Goal: Task Accomplishment & Management: Manage account settings

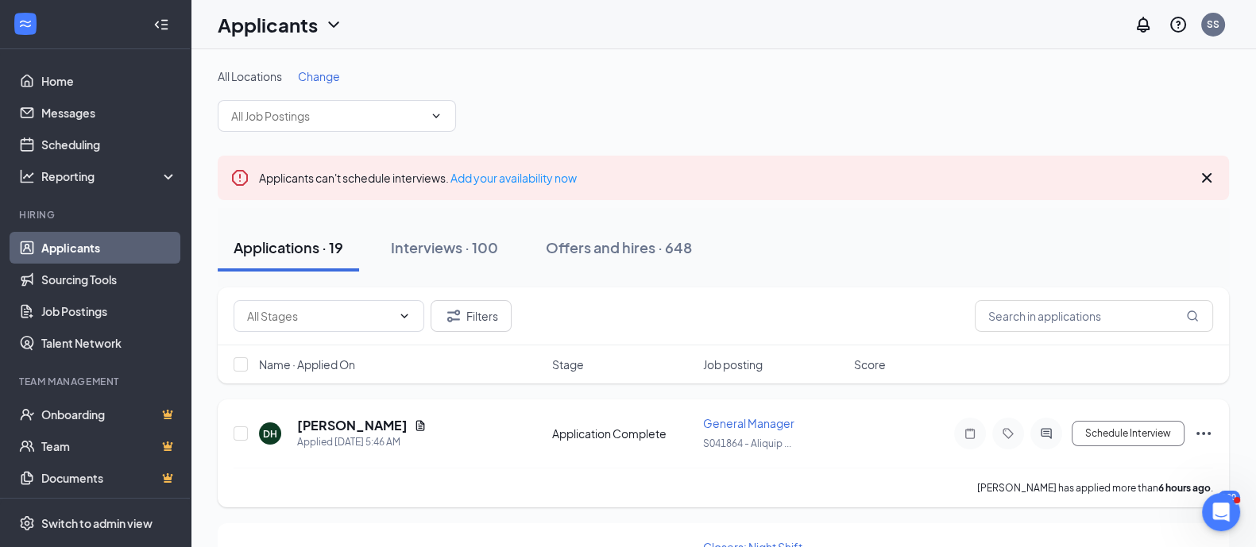
click at [573, 435] on div "Application Complete" at bounding box center [622, 434] width 141 height 16
click at [368, 431] on h5 "[PERSON_NAME]" at bounding box center [352, 425] width 110 height 17
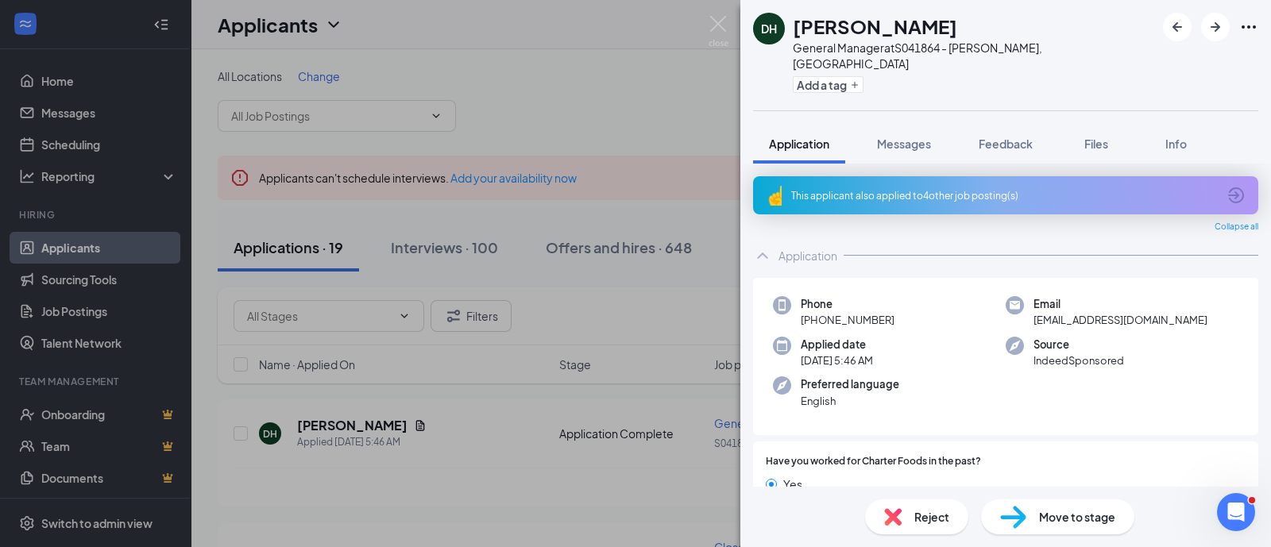
click at [945, 523] on span "Reject" at bounding box center [931, 516] width 35 height 17
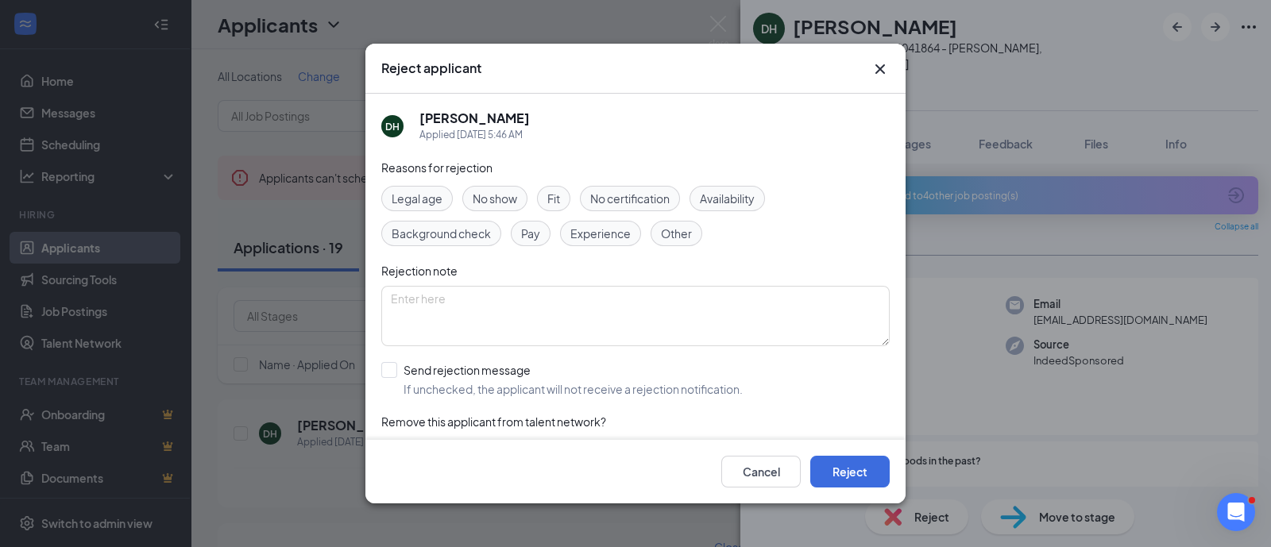
click at [663, 240] on span "Other" at bounding box center [676, 233] width 31 height 17
click at [860, 466] on button "Reject" at bounding box center [849, 472] width 79 height 32
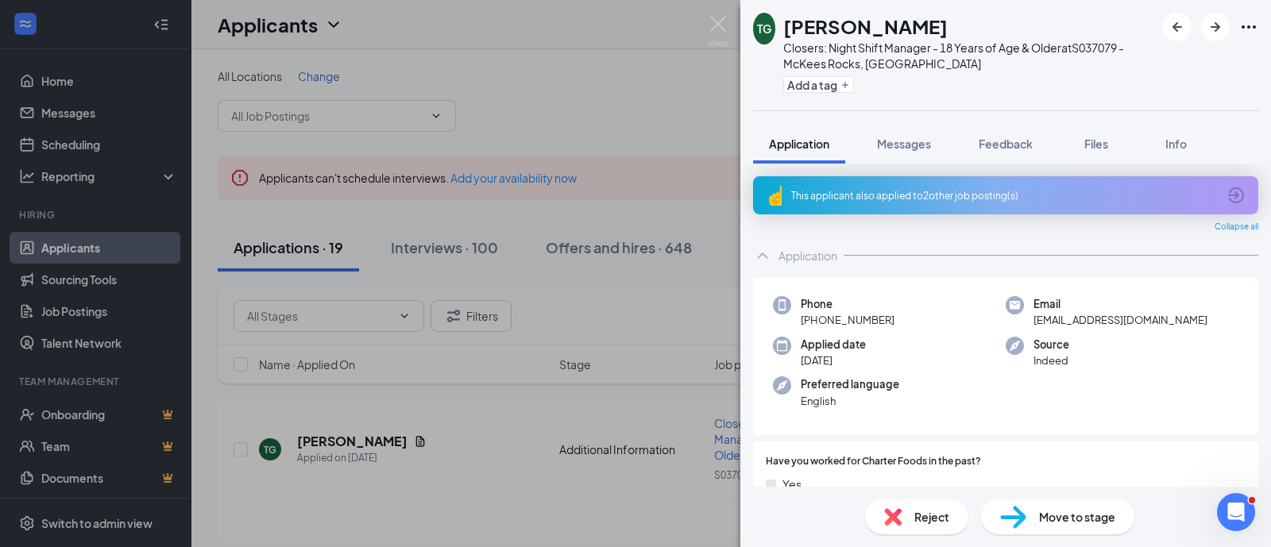
click at [624, 128] on div "[PERSON_NAME] Closers: Night Shift Manager - 18 Years of Age & Older at S037079…" at bounding box center [635, 273] width 1271 height 547
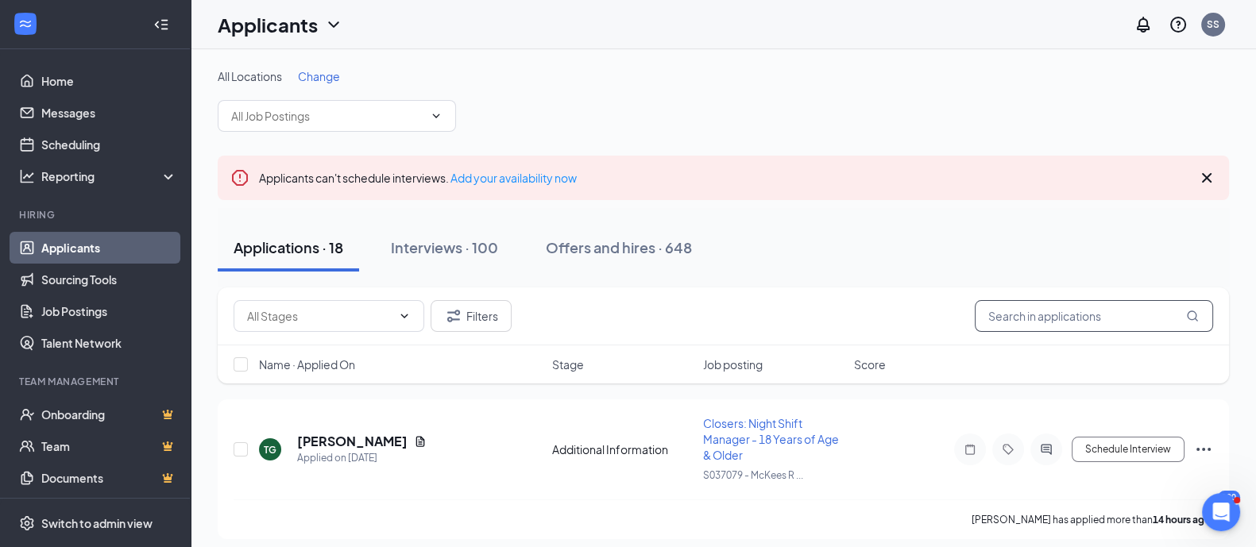
click at [1056, 309] on input "text" at bounding box center [1094, 316] width 238 height 32
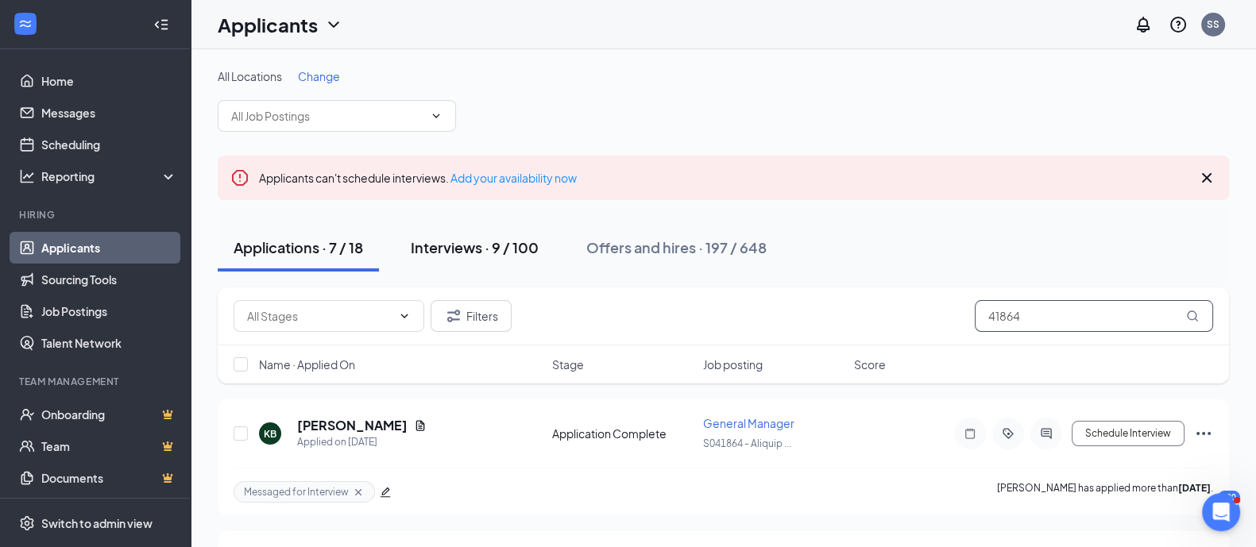
type input "41864"
click at [457, 252] on div "Interviews · 9 / 100" at bounding box center [475, 248] width 128 height 20
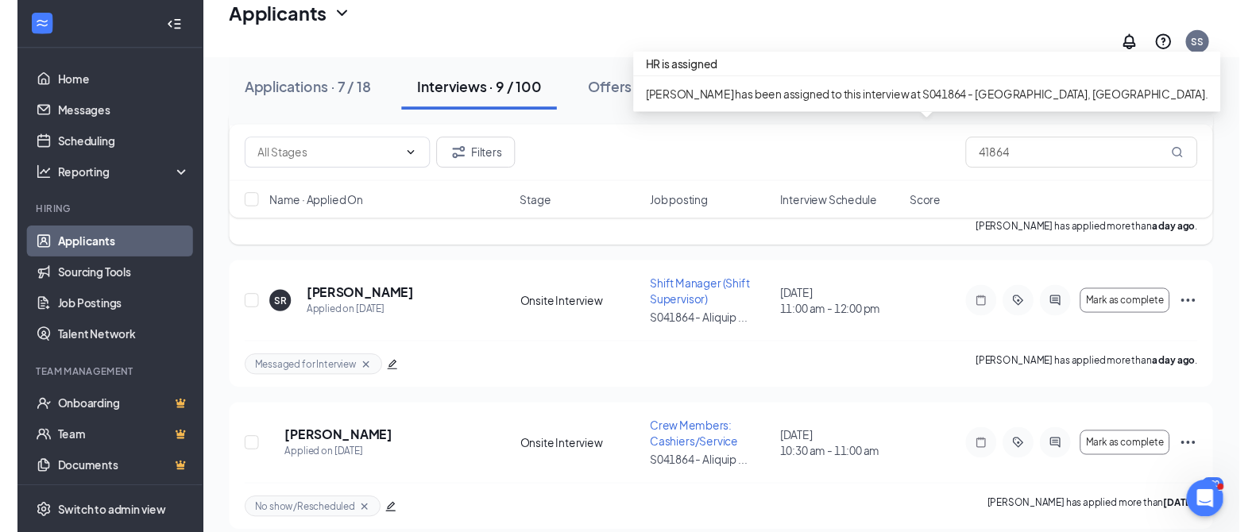
scroll to position [596, 0]
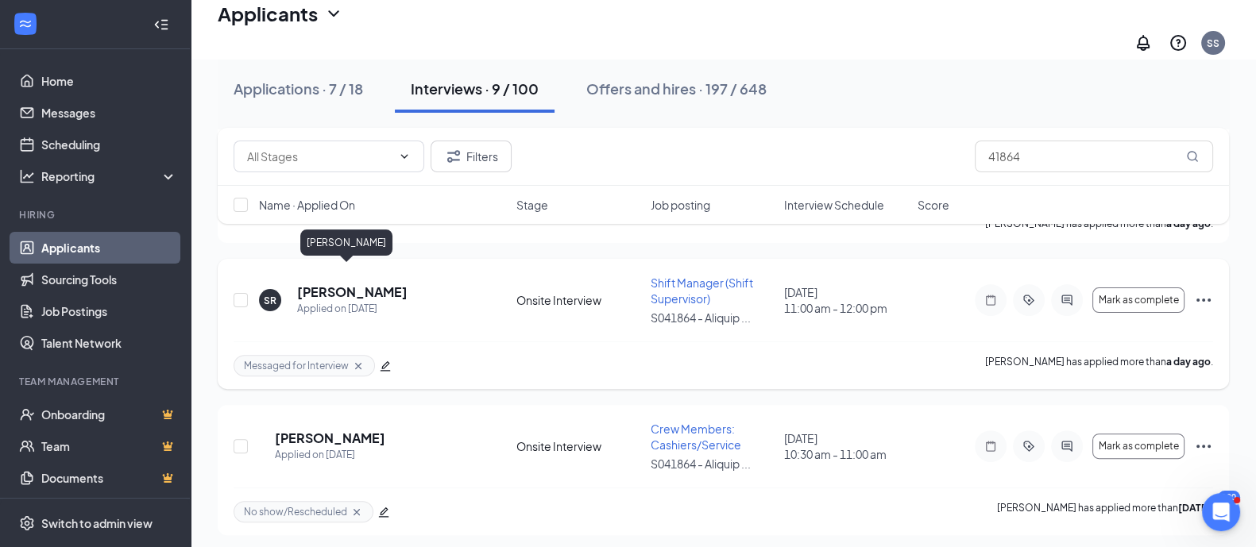
click at [365, 284] on h5 "[PERSON_NAME]" at bounding box center [352, 292] width 110 height 17
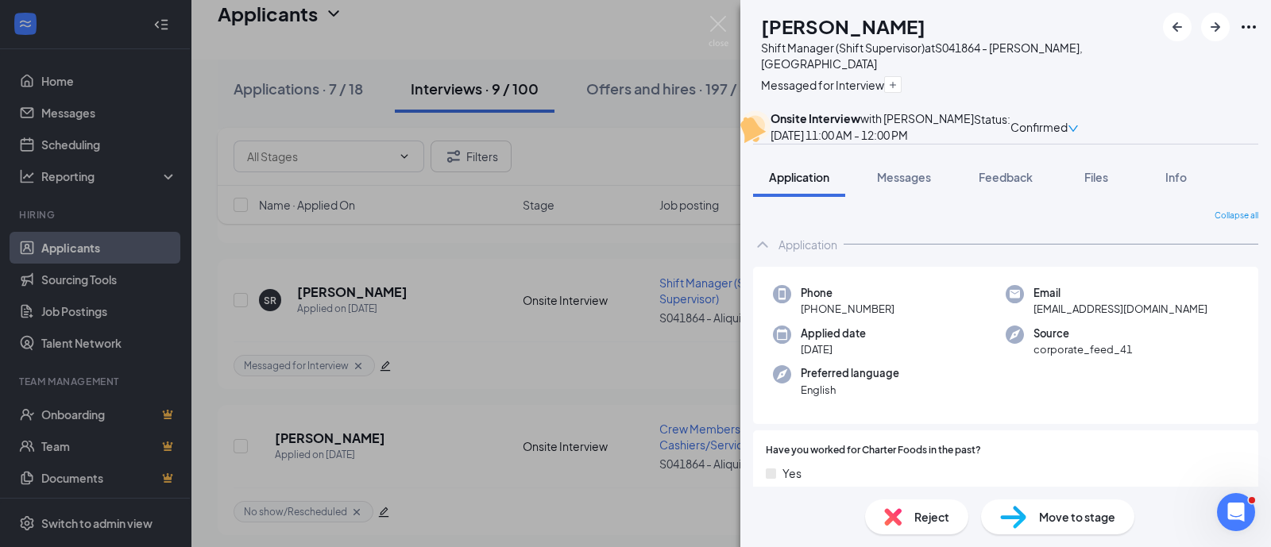
click at [596, 331] on div "SR [PERSON_NAME] Shift Manager (Shift Supervisor) at S041864 - [PERSON_NAME], […" at bounding box center [635, 273] width 1271 height 547
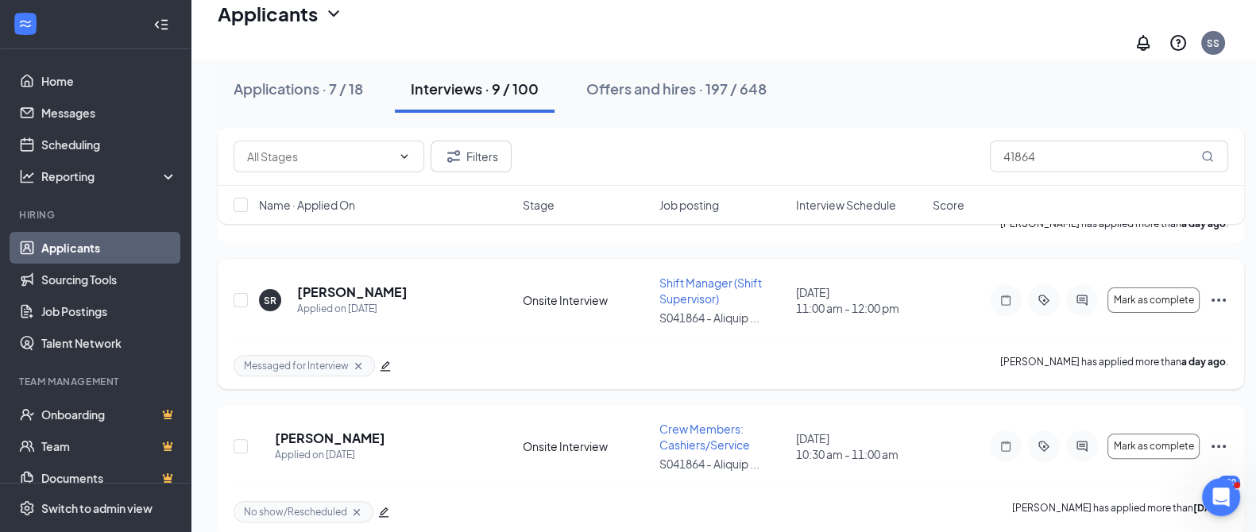
click at [1215, 291] on icon "Ellipses" at bounding box center [1218, 300] width 19 height 19
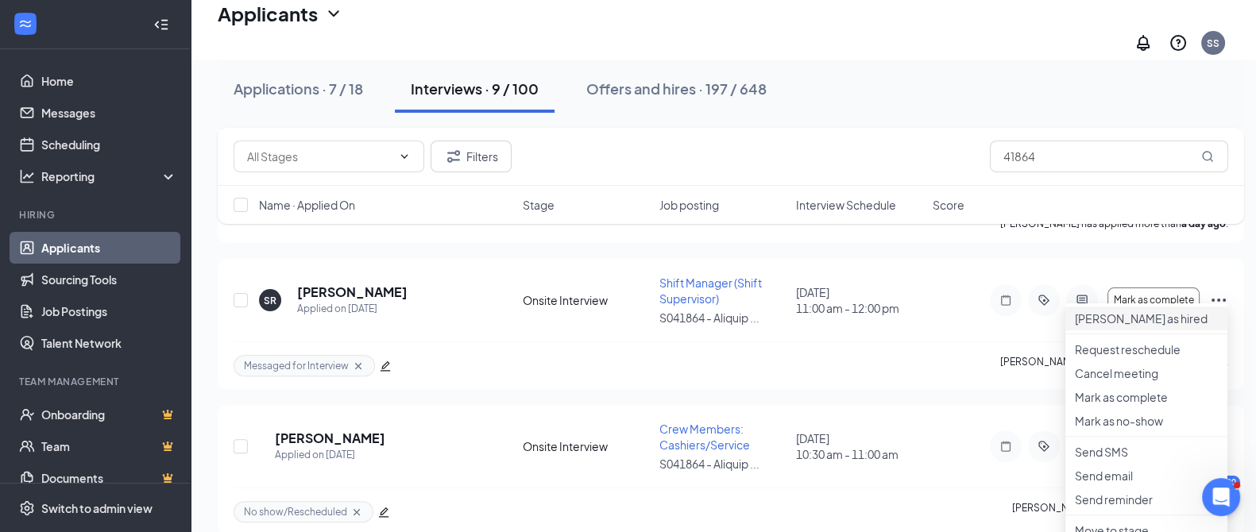
click at [1131, 319] on p "[PERSON_NAME] as hired" at bounding box center [1146, 319] width 143 height 16
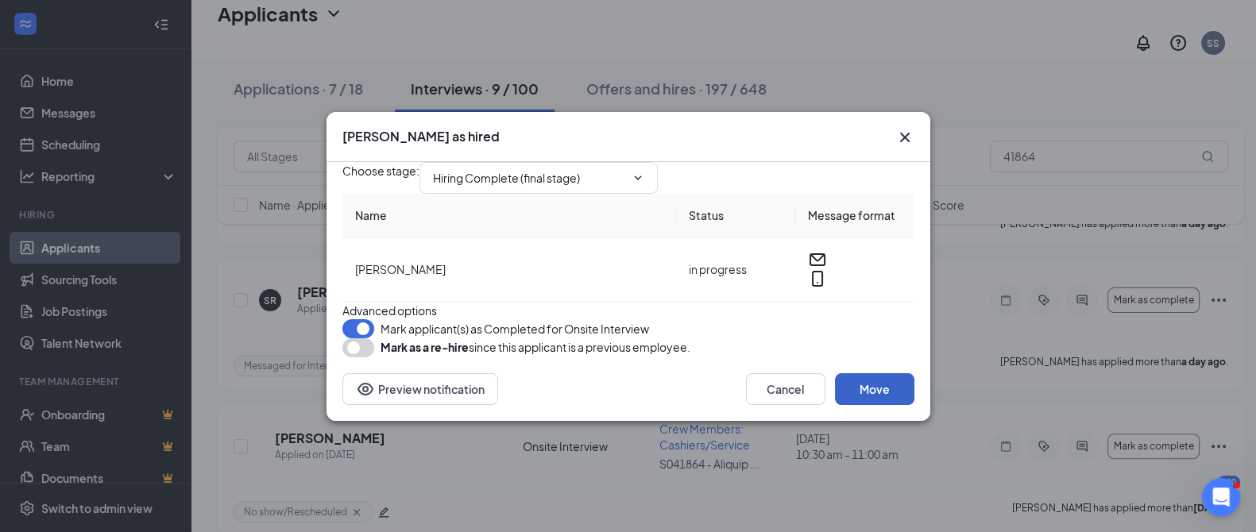
click at [875, 405] on button "Move" at bounding box center [874, 389] width 79 height 32
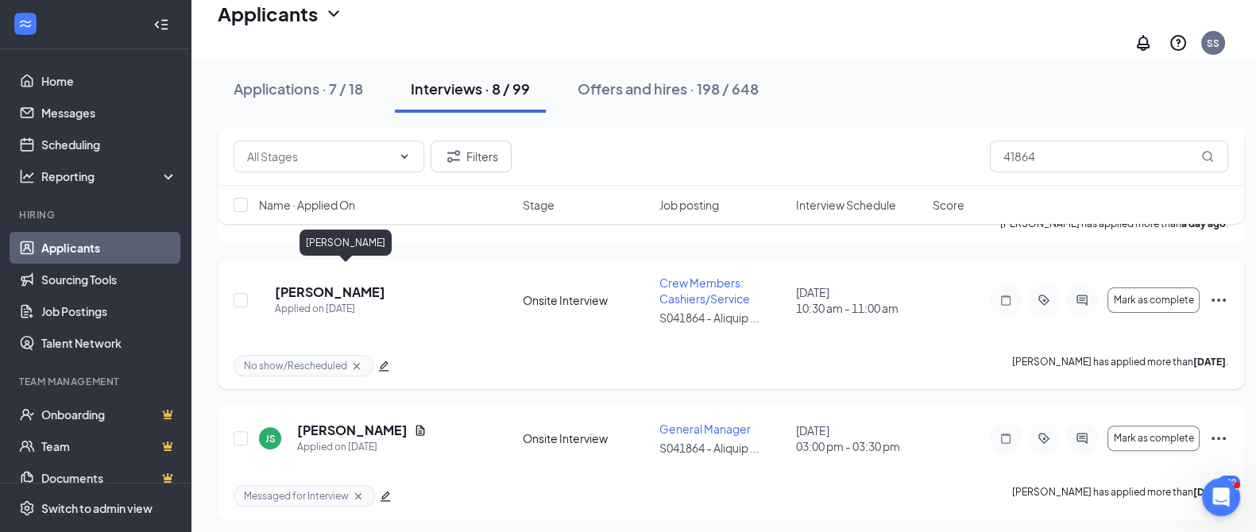
click at [336, 284] on h5 "[PERSON_NAME]" at bounding box center [330, 292] width 110 height 17
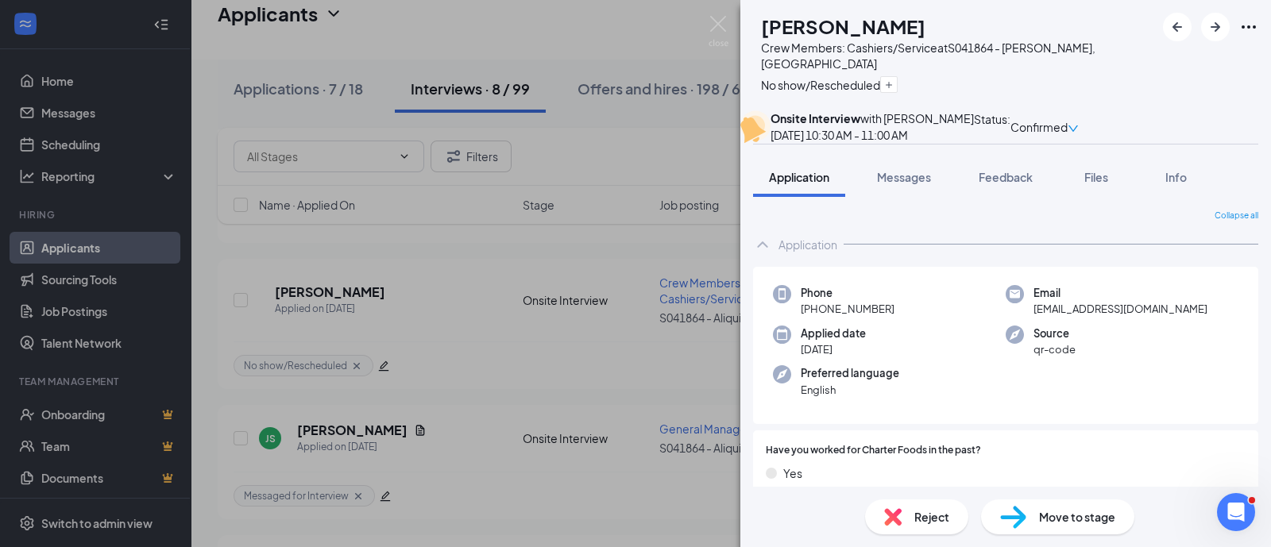
click at [926, 511] on span "Reject" at bounding box center [931, 516] width 35 height 17
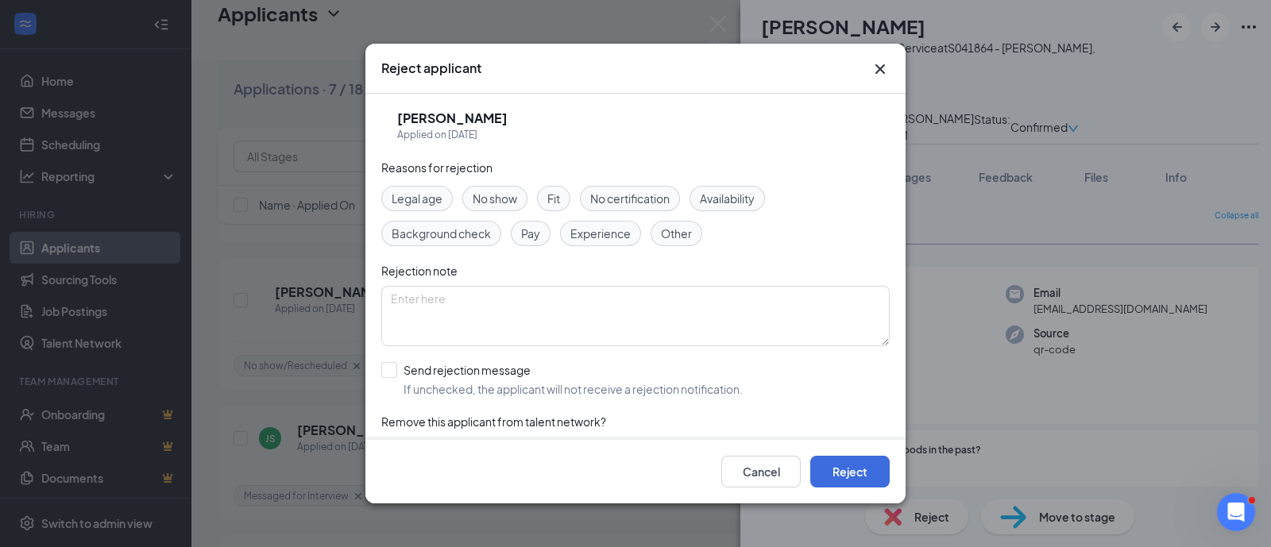
click at [499, 195] on span "No show" at bounding box center [495, 198] width 44 height 17
click at [838, 473] on button "Reject" at bounding box center [849, 472] width 79 height 32
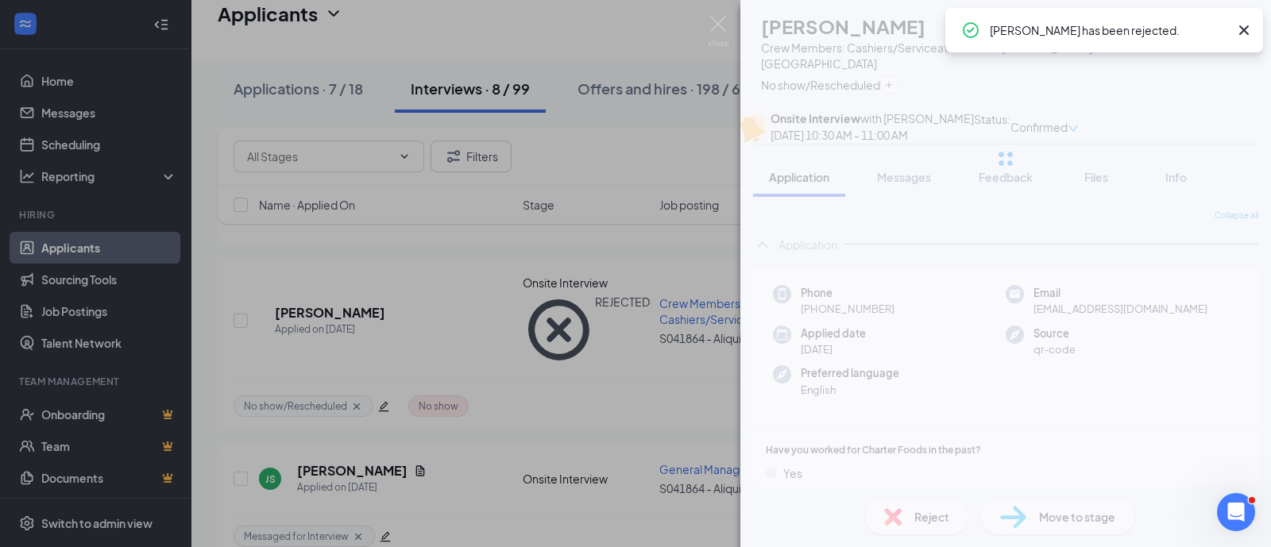
click at [627, 351] on div "ES [PERSON_NAME] Crew Members: Cashiers/Service at S041864 - Aliquippa, [GEOGRA…" at bounding box center [635, 273] width 1271 height 547
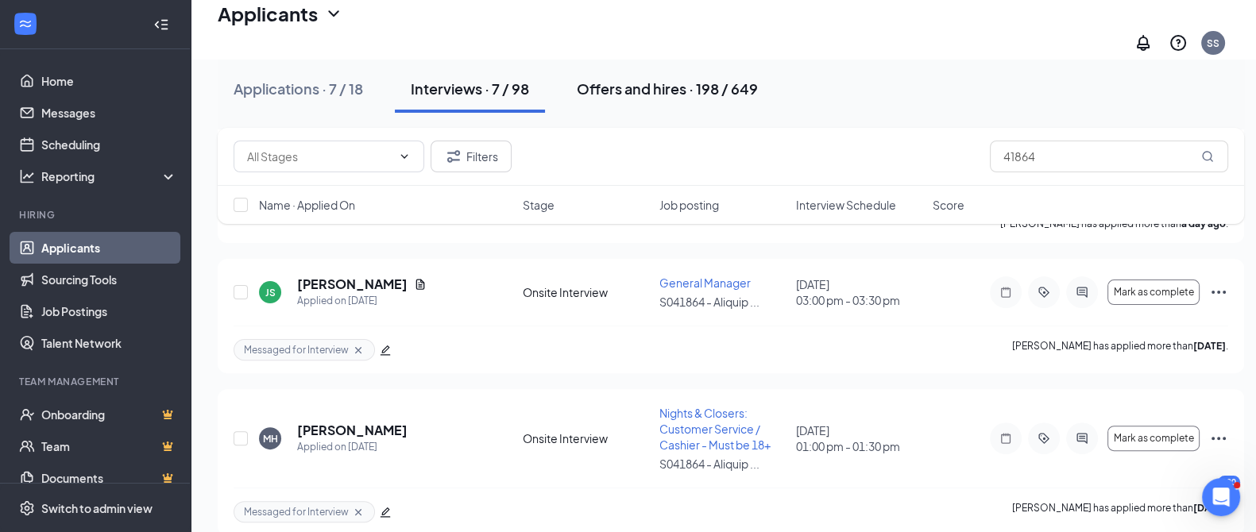
click at [659, 90] on div "Offers and hires · 198 / 649" at bounding box center [667, 89] width 181 height 20
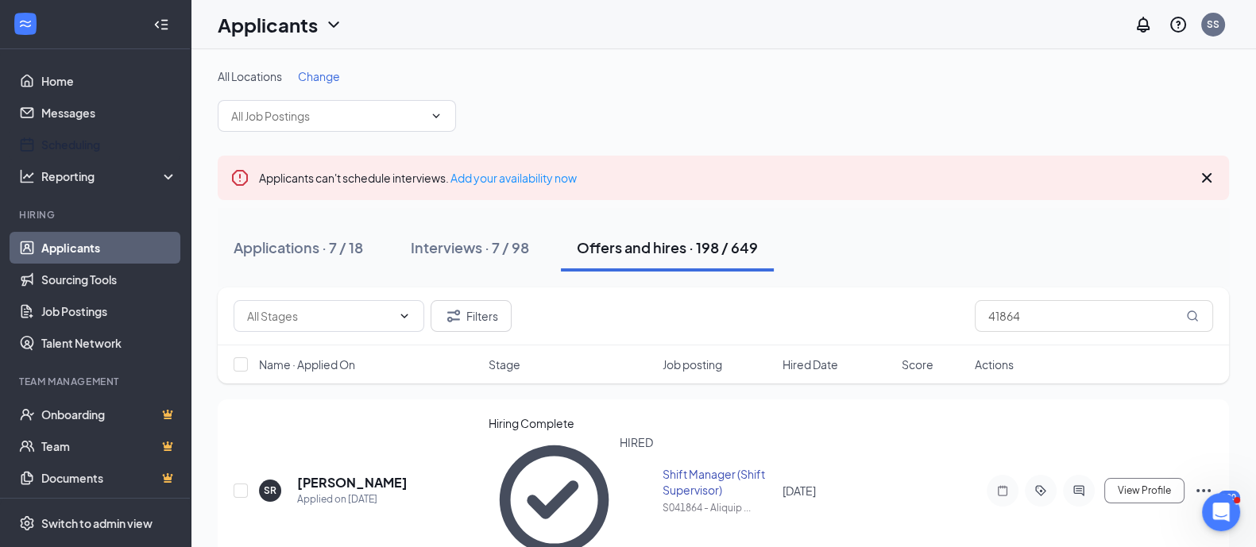
drag, startPoint x: 75, startPoint y: 143, endPoint x: 296, endPoint y: 137, distance: 220.2
click at [75, 143] on link "Scheduling" at bounding box center [109, 145] width 136 height 32
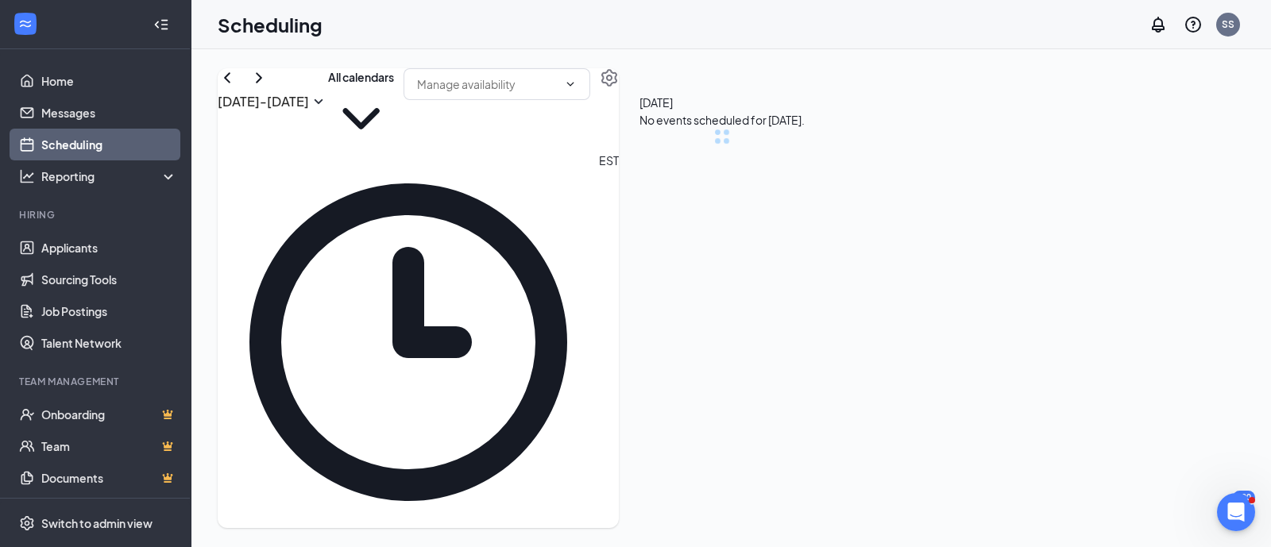
scroll to position [781, 0]
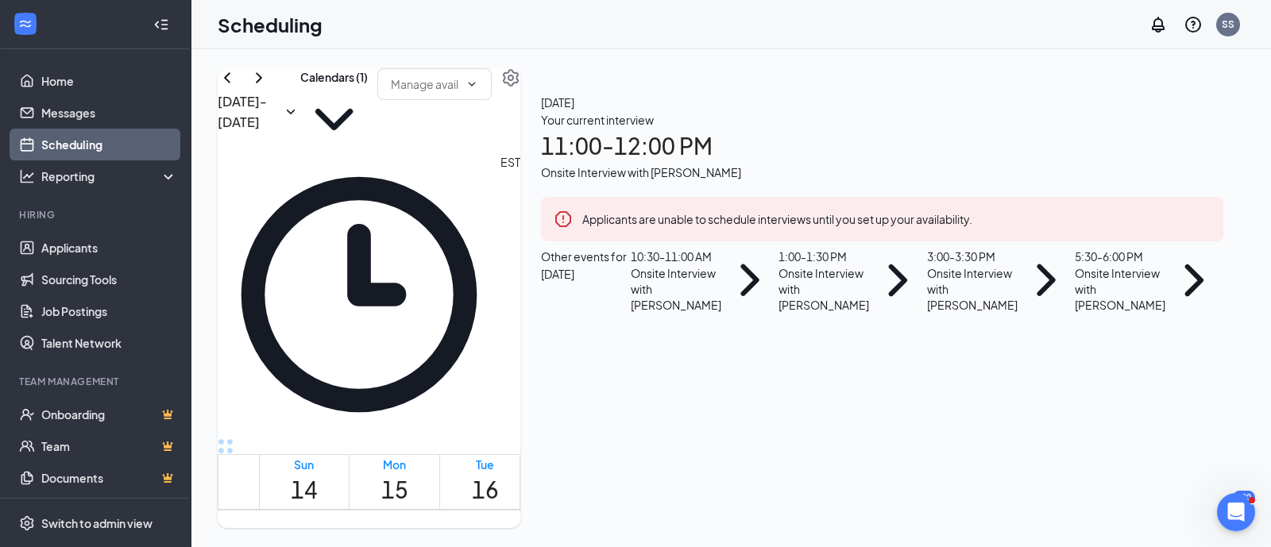
click at [1079, 181] on div "Onsite Interview with [PERSON_NAME]" at bounding box center [882, 172] width 682 height 17
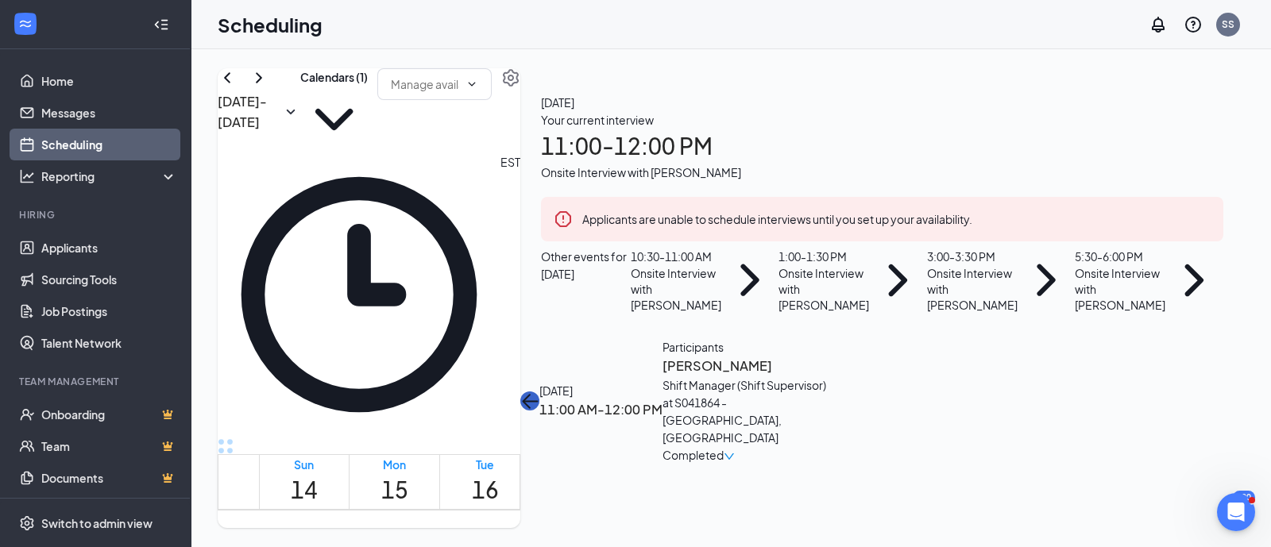
click at [539, 392] on icon "ArrowLeft" at bounding box center [529, 401] width 19 height 19
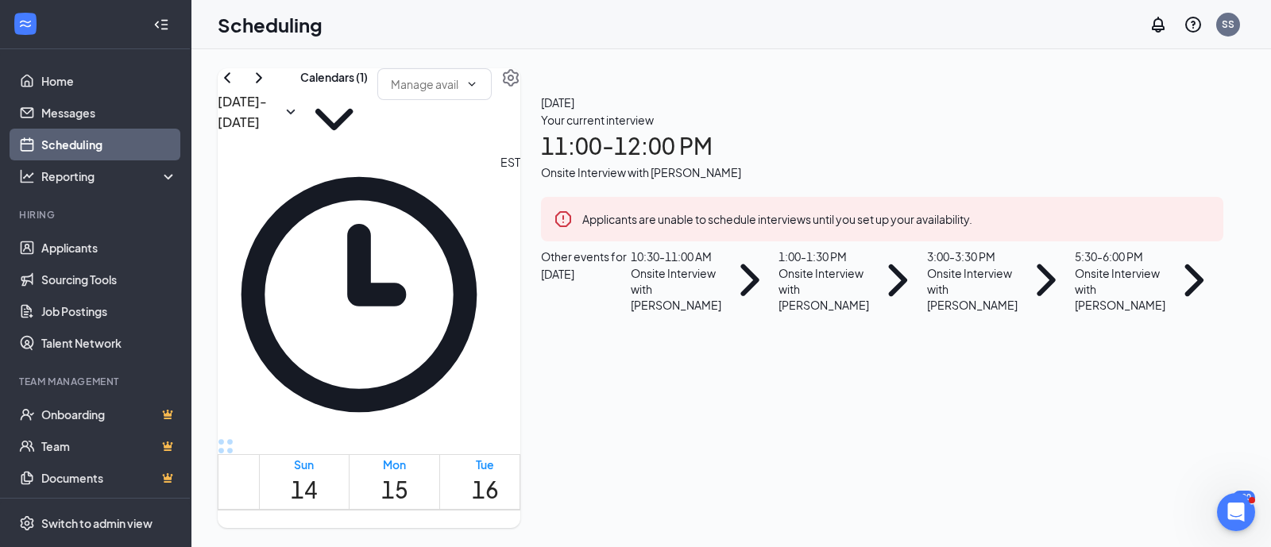
scroll to position [198, 0]
click at [759, 265] on icon "ChevronRight" at bounding box center [749, 281] width 18 height 32
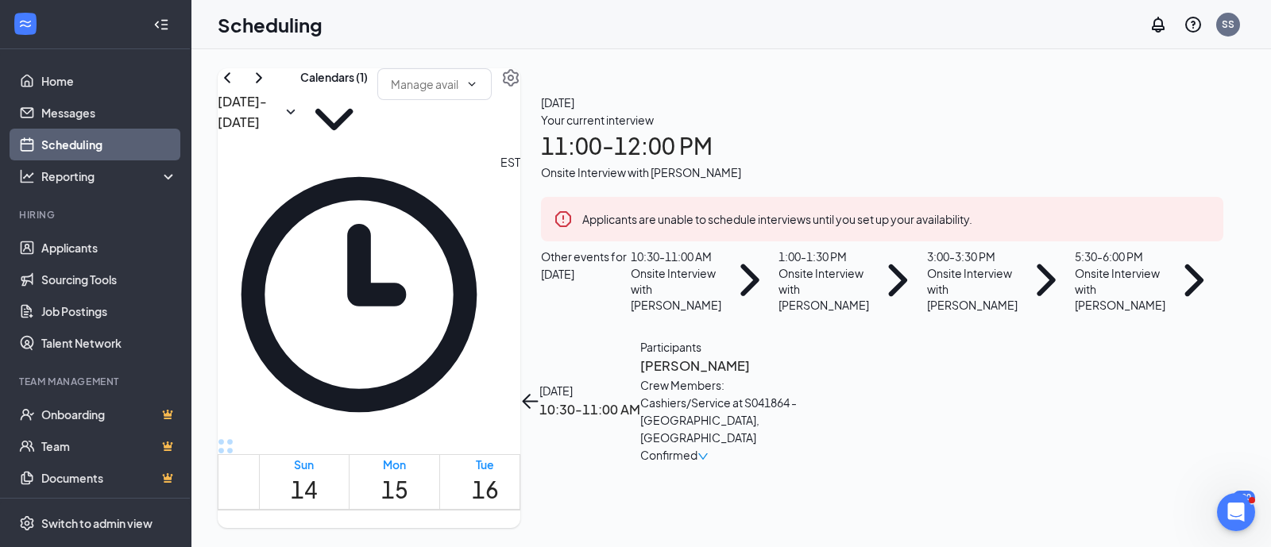
click at [855, 332] on td at bounding box center [575, 341] width 633 height 18
click at [807, 338] on div "[DATE] 10:30-11:00 AM Participants [PERSON_NAME] Crew Members: Cashiers/Service…" at bounding box center [663, 401] width 287 height 126
click at [869, 313] on div "Onsite Interview with [PERSON_NAME]" at bounding box center [824, 289] width 91 height 48
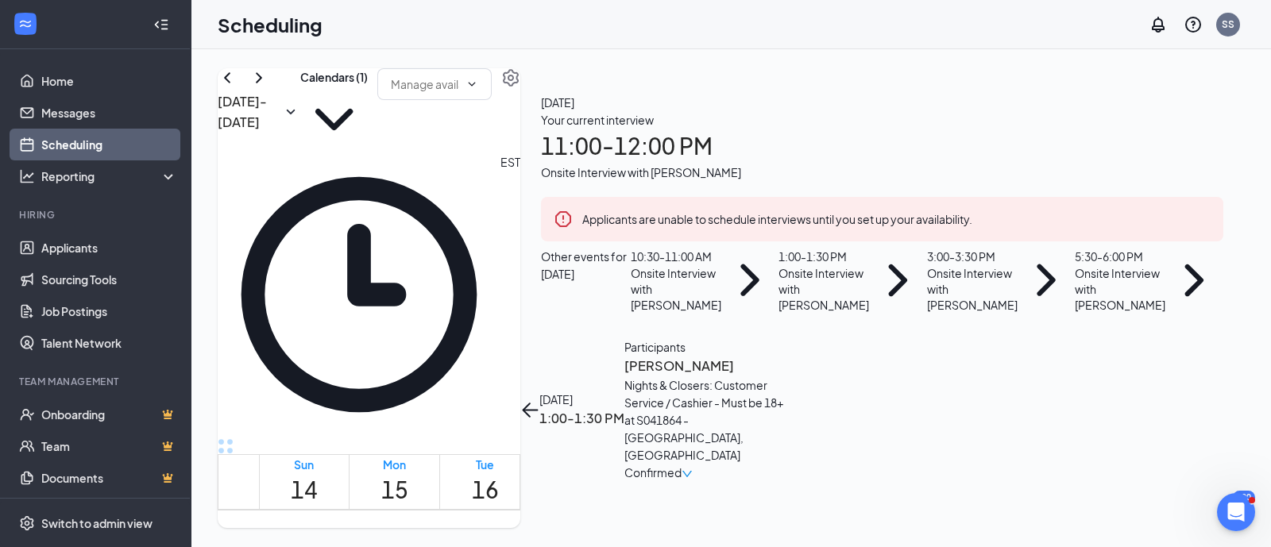
click at [791, 338] on div "[DATE] 1:00-1:30 PM Participants [PERSON_NAME] Nights & Closers: Customer Servi…" at bounding box center [655, 409] width 271 height 143
click at [539, 400] on icon "ArrowLeft" at bounding box center [529, 409] width 19 height 19
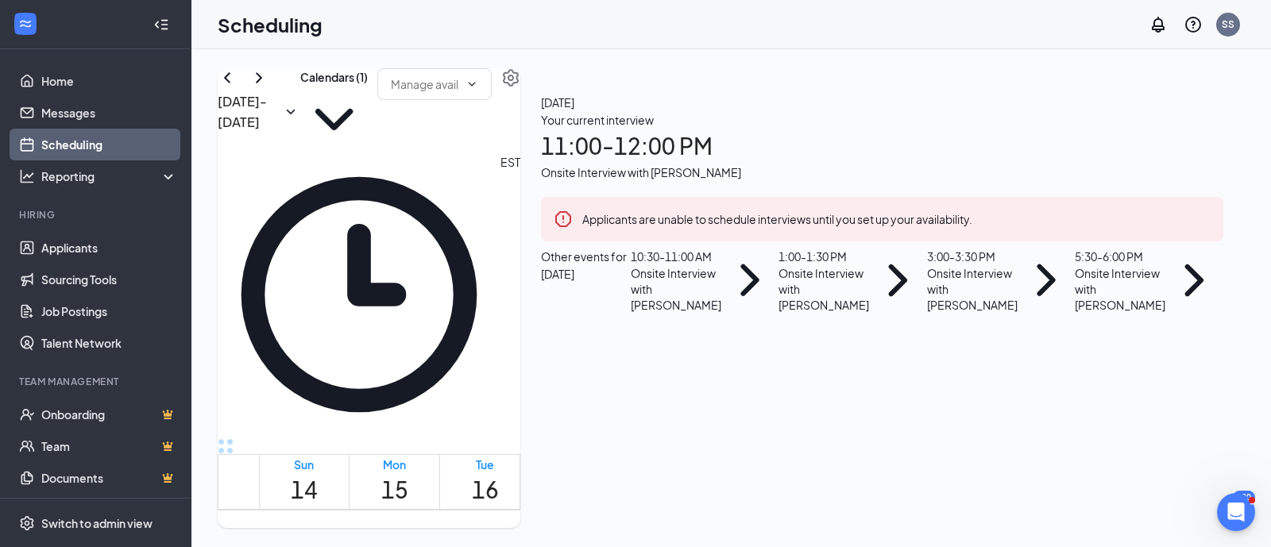
scroll to position [99, 0]
click at [721, 265] on div "10:30 - 11:00 AM" at bounding box center [676, 256] width 91 height 17
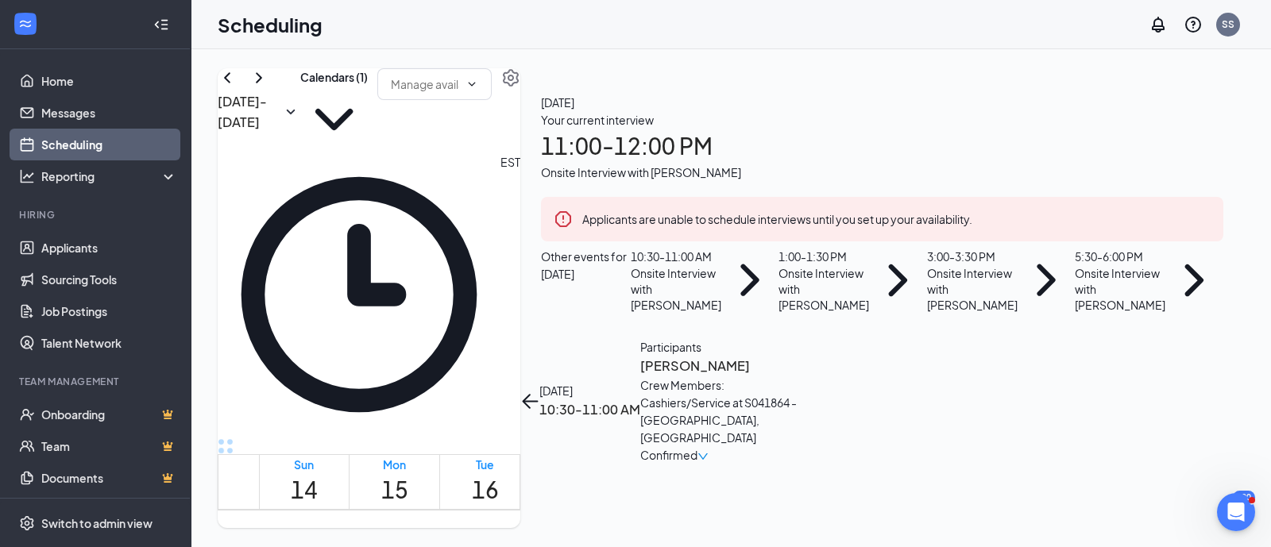
click at [698, 446] on span "Confirmed" at bounding box center [668, 454] width 57 height 17
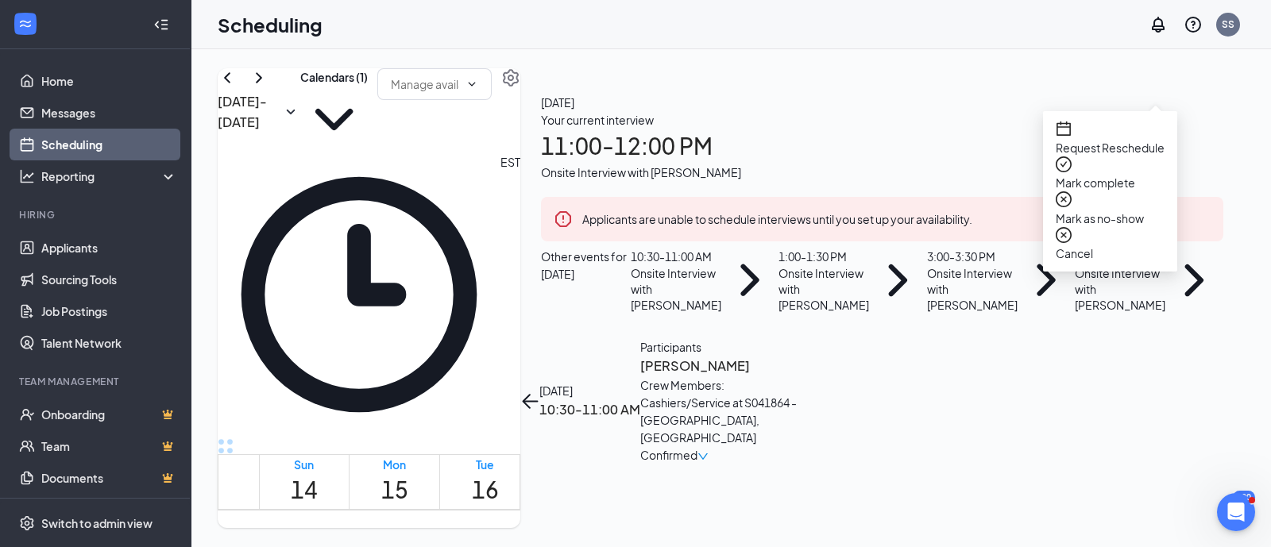
click at [1131, 210] on span "Mark as no-show" at bounding box center [1110, 218] width 109 height 17
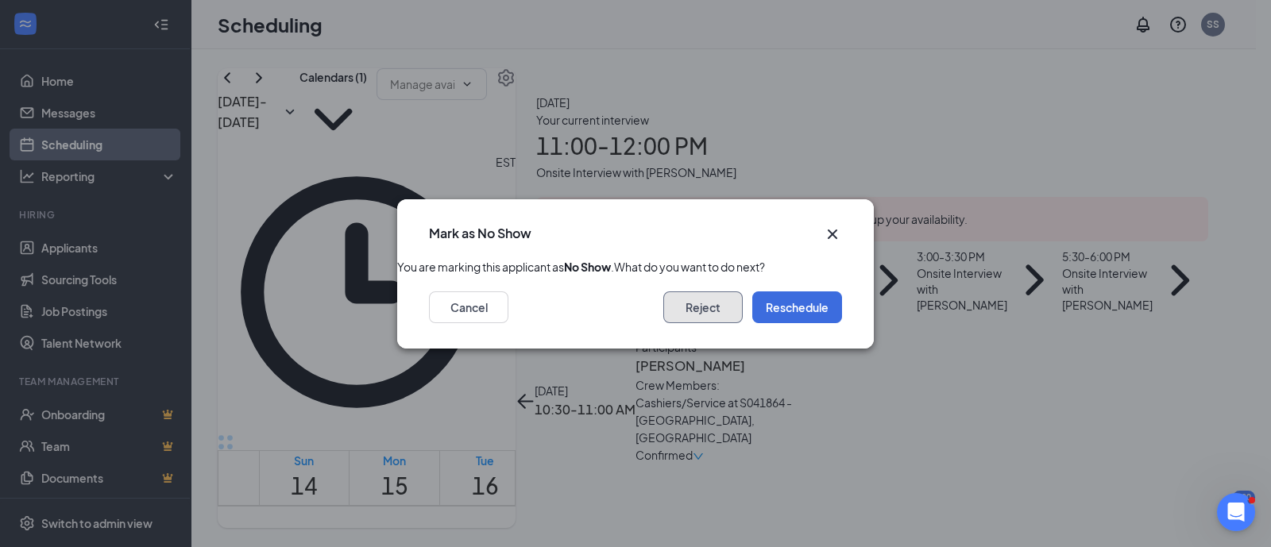
click at [706, 316] on button "Reject" at bounding box center [702, 308] width 79 height 32
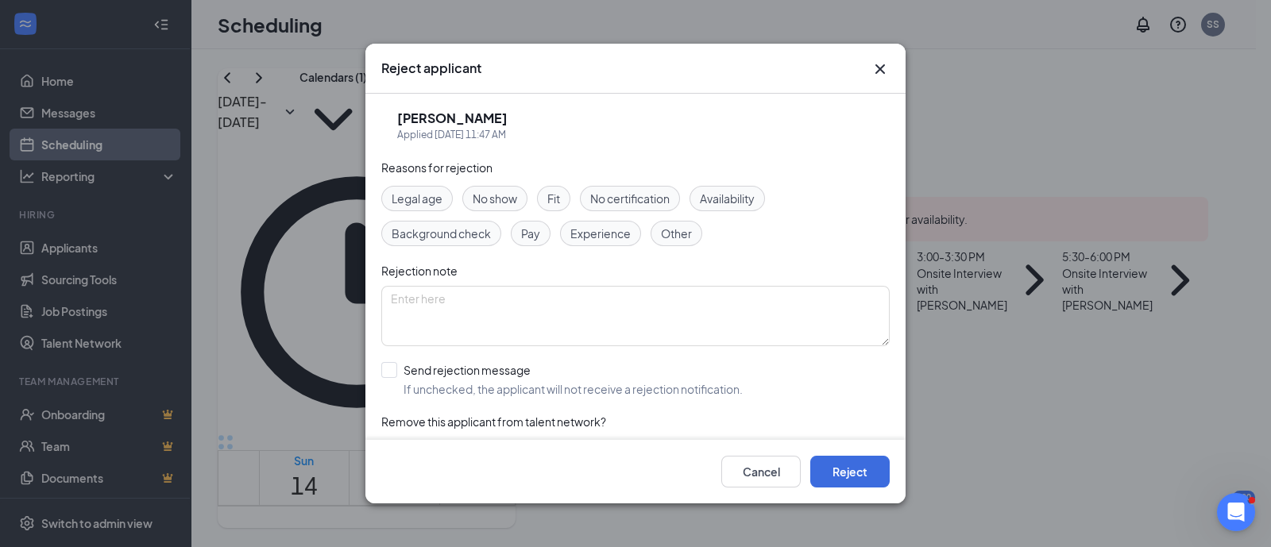
click at [497, 187] on div "No show" at bounding box center [494, 198] width 65 height 25
click at [850, 458] on button "Reject" at bounding box center [849, 472] width 79 height 32
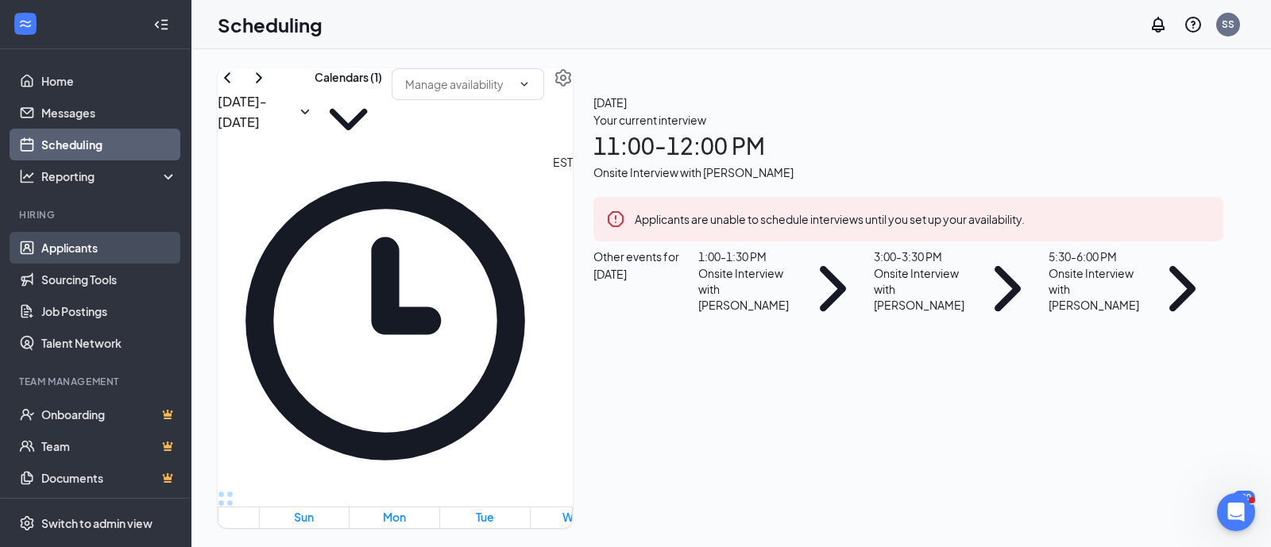
click at [59, 247] on link "Applicants" at bounding box center [109, 248] width 136 height 32
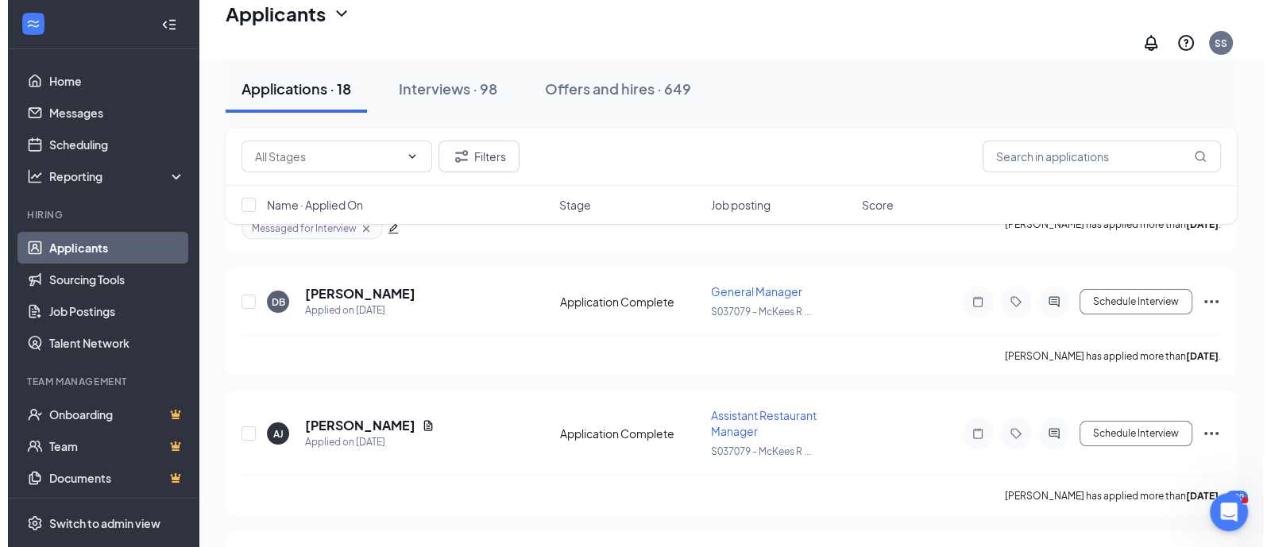
scroll to position [396, 0]
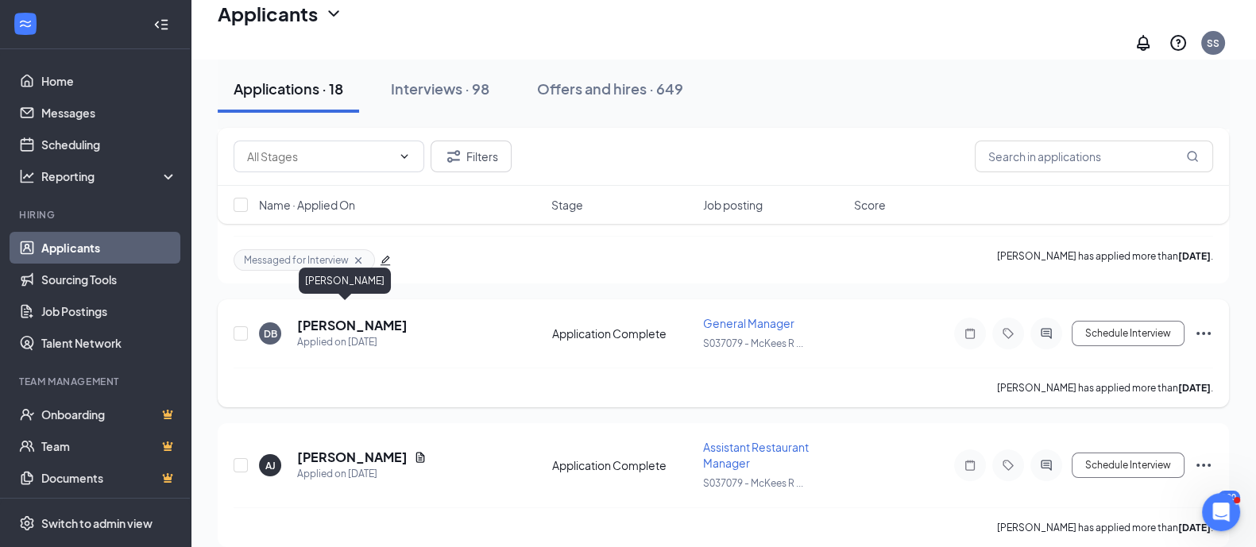
click at [349, 317] on h5 "[PERSON_NAME]" at bounding box center [352, 325] width 110 height 17
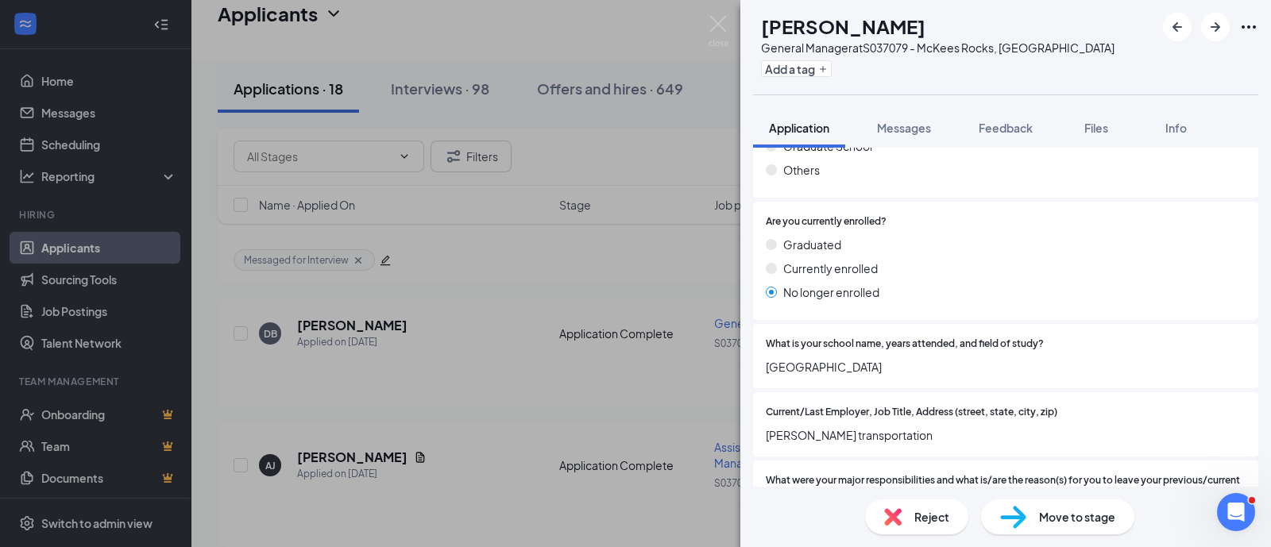
scroll to position [1588, 0]
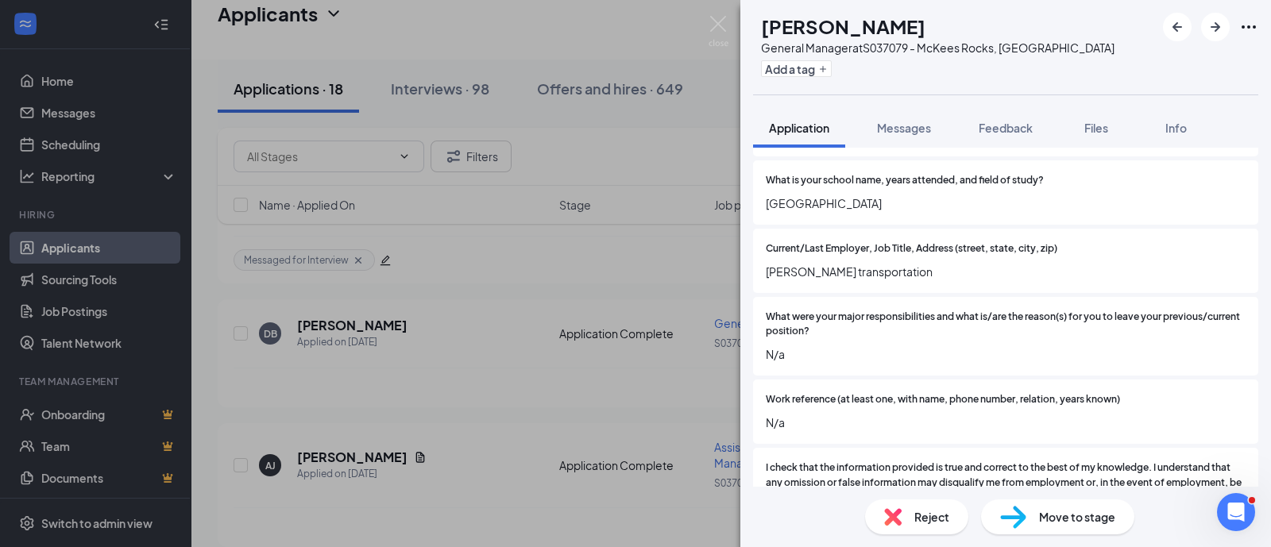
click at [461, 288] on div "DB [PERSON_NAME] General Manager at S037079 - McKees Rocks, [GEOGRAPHIC_DATA] A…" at bounding box center [635, 273] width 1271 height 547
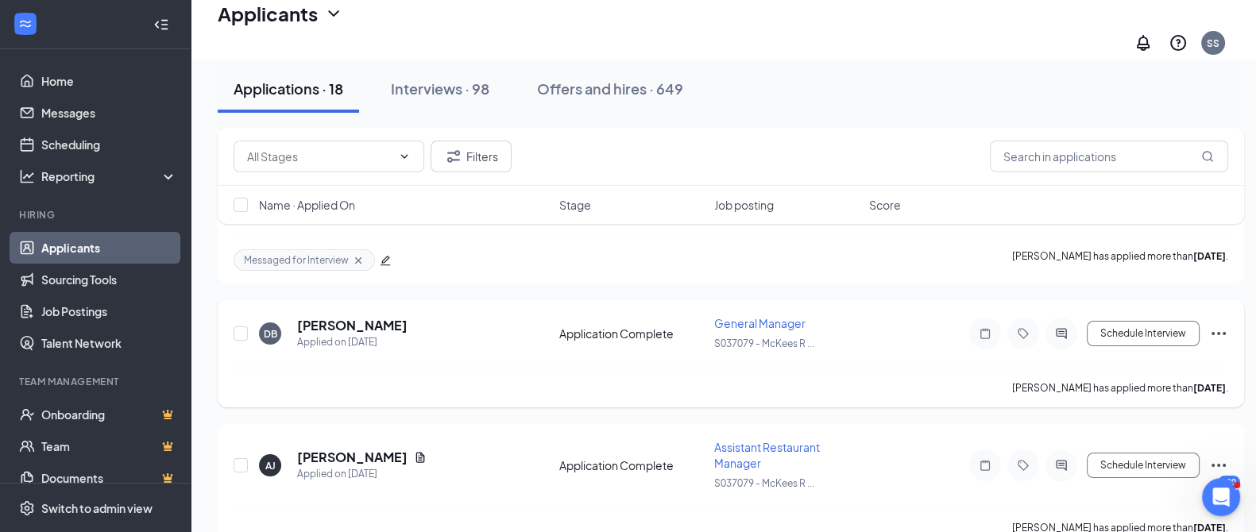
click at [361, 317] on h5 "[PERSON_NAME]" at bounding box center [352, 325] width 110 height 17
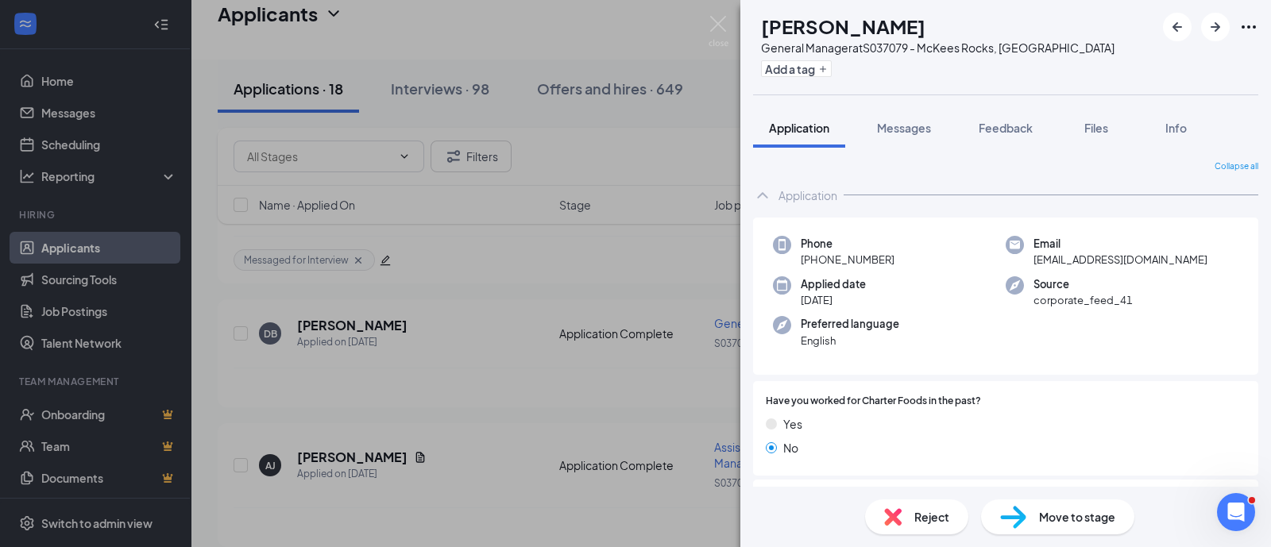
click at [940, 507] on div "Reject" at bounding box center [916, 517] width 103 height 35
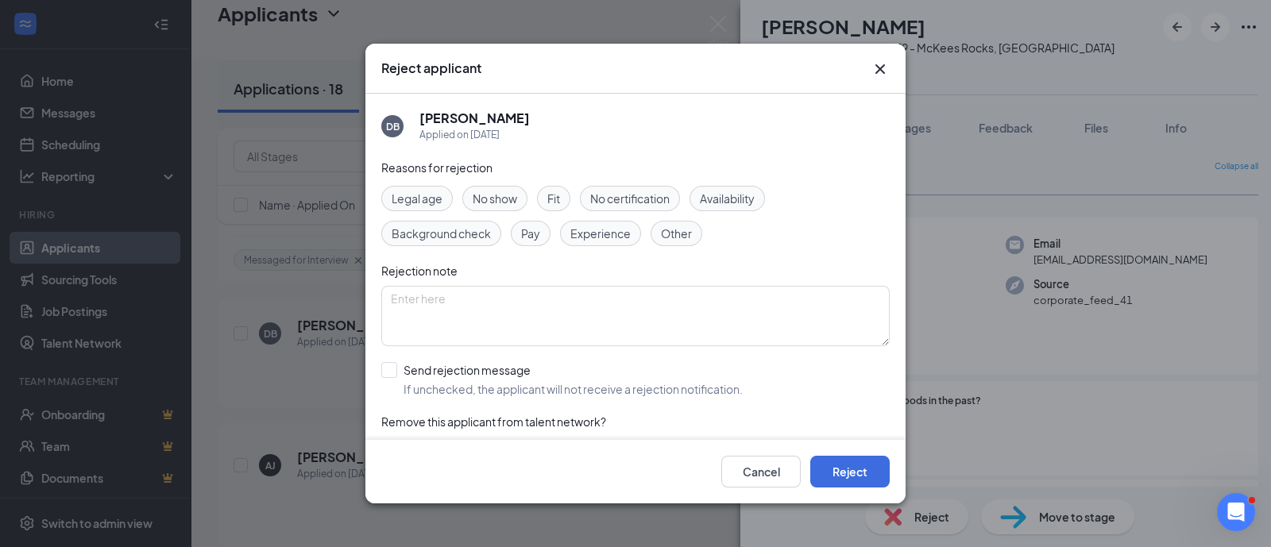
click at [739, 205] on span "Availability" at bounding box center [727, 198] width 55 height 17
click at [836, 461] on button "Reject" at bounding box center [849, 472] width 79 height 32
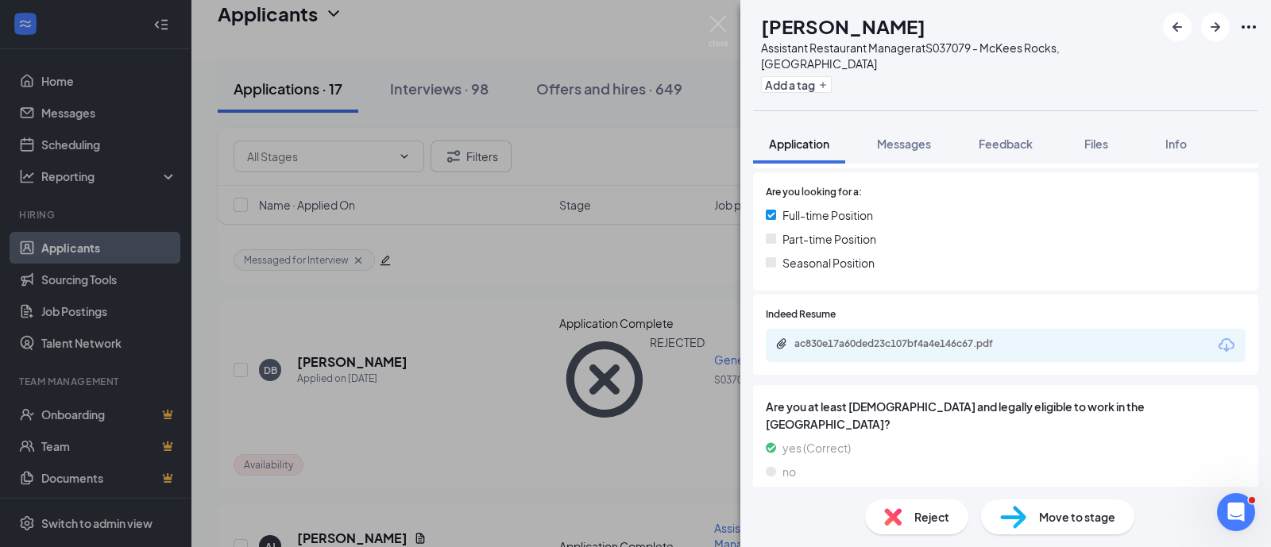
scroll to position [497, 0]
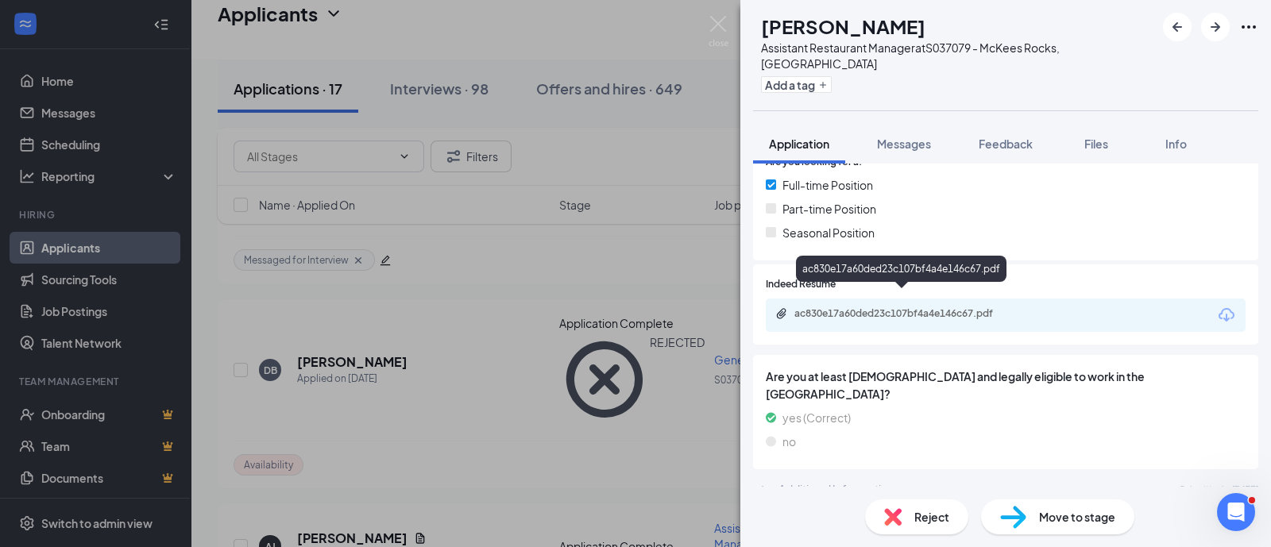
click at [870, 307] on div "ac830e17a60ded23c107bf4a4e146c67.pdf" at bounding box center [905, 313] width 222 height 13
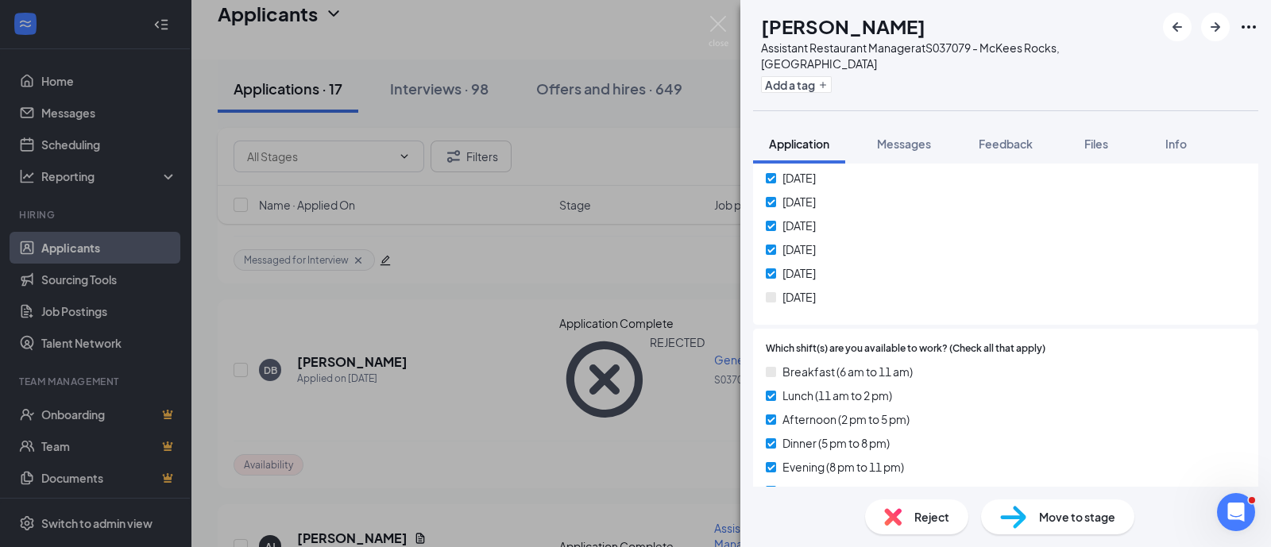
scroll to position [894, 0]
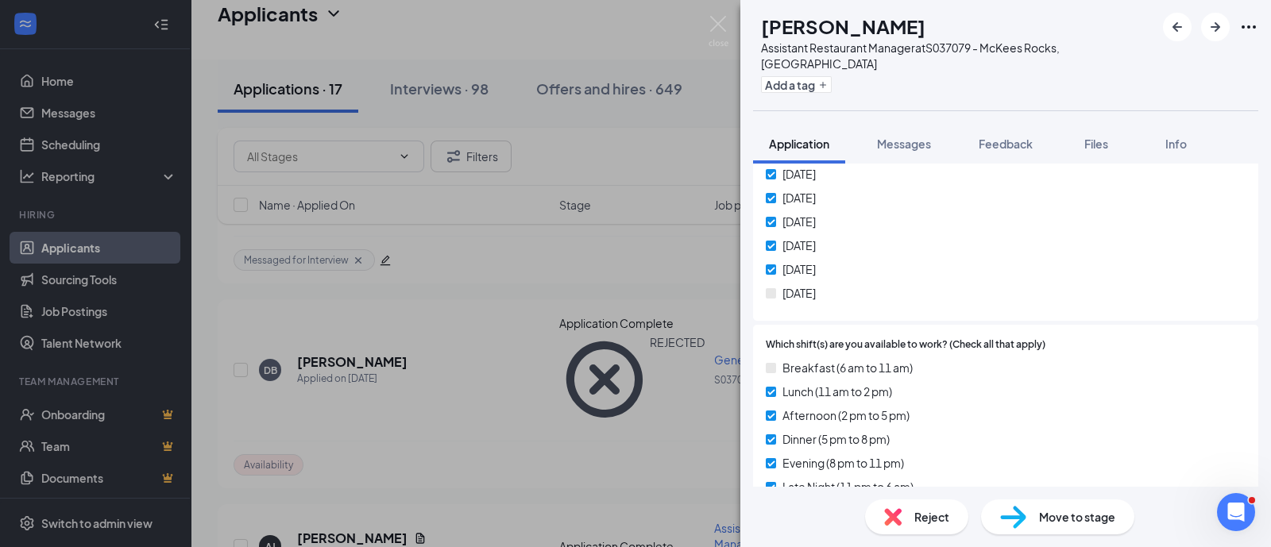
click at [930, 516] on span "Reject" at bounding box center [931, 516] width 35 height 17
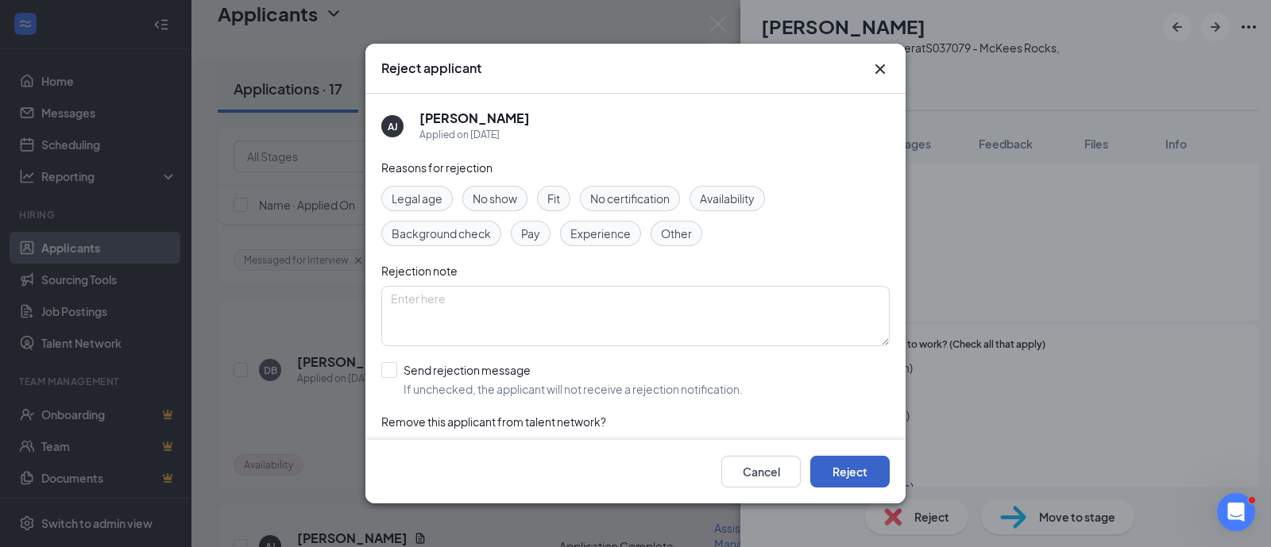
click at [866, 466] on button "Reject" at bounding box center [849, 472] width 79 height 32
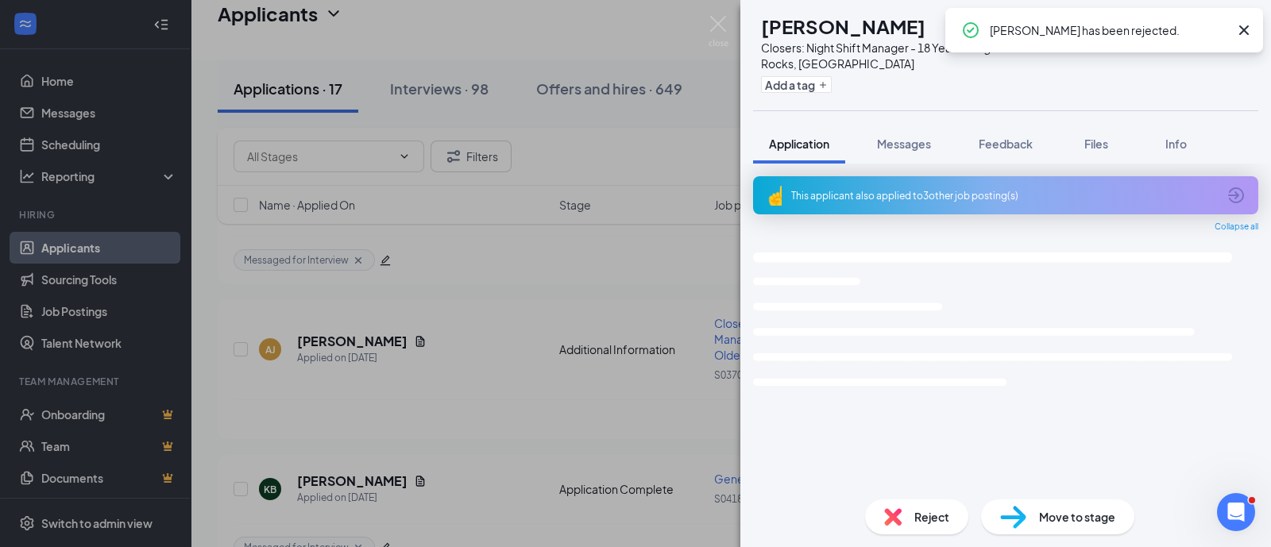
click at [508, 323] on div "[PERSON_NAME] [PERSON_NAME] Closers: Night Shift Manager - 18 Years of Age & Ol…" at bounding box center [635, 273] width 1271 height 547
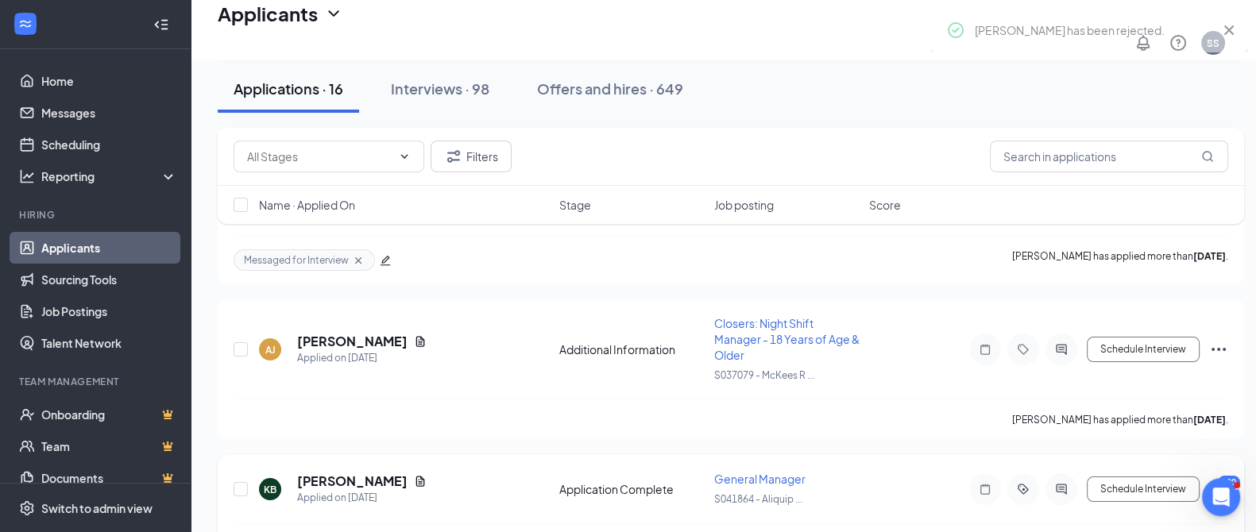
click at [410, 473] on div "KB [PERSON_NAME] Applied on [DATE]" at bounding box center [404, 489] width 291 height 33
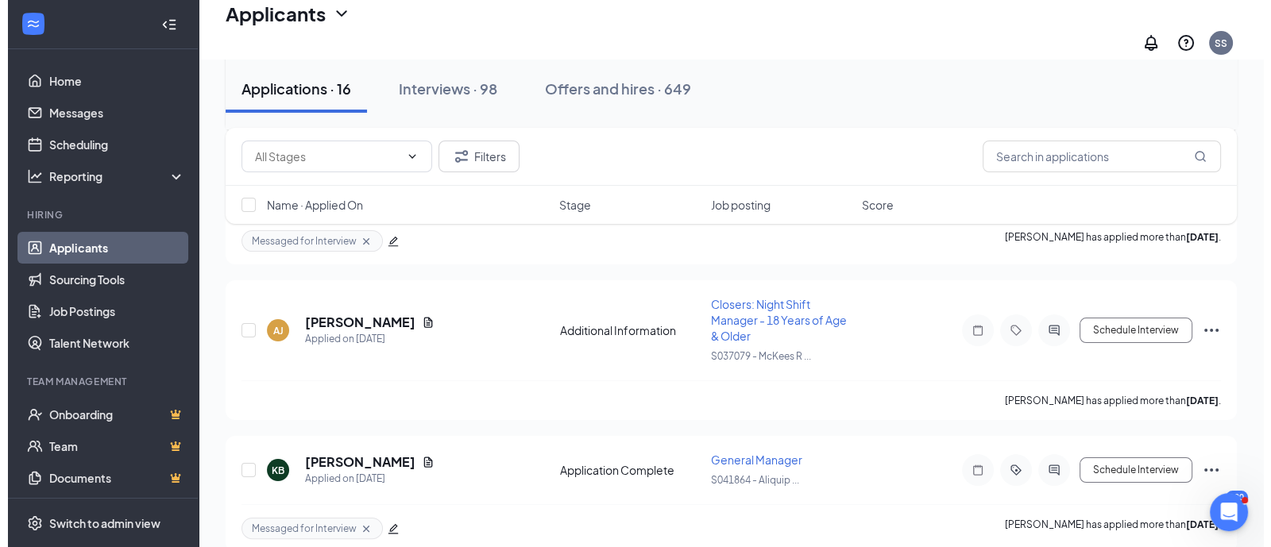
scroll to position [396, 0]
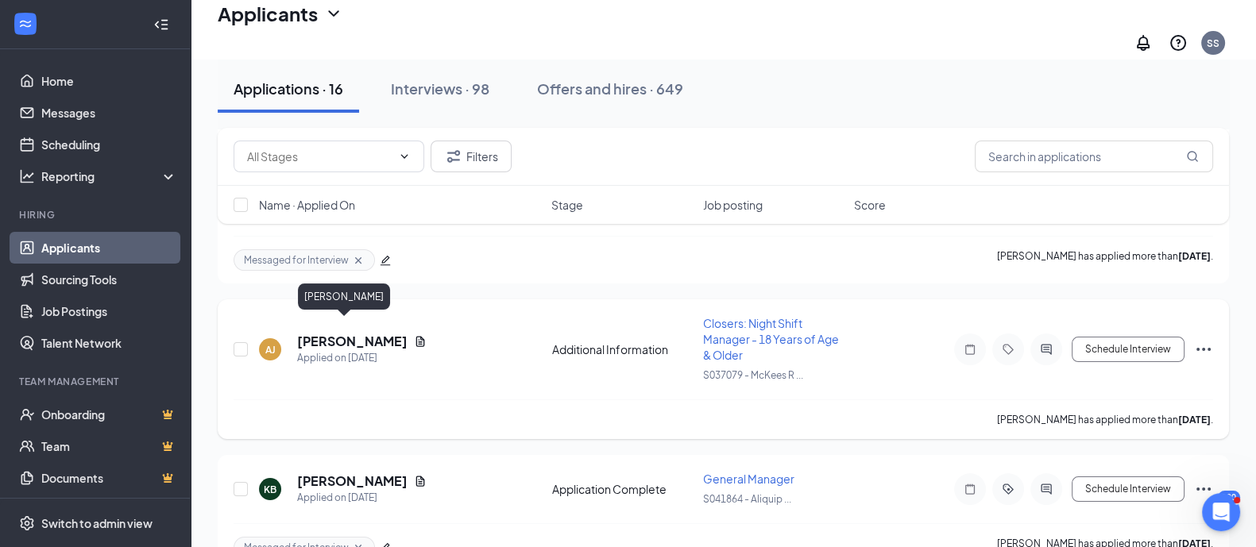
click at [332, 333] on h5 "[PERSON_NAME]" at bounding box center [352, 341] width 110 height 17
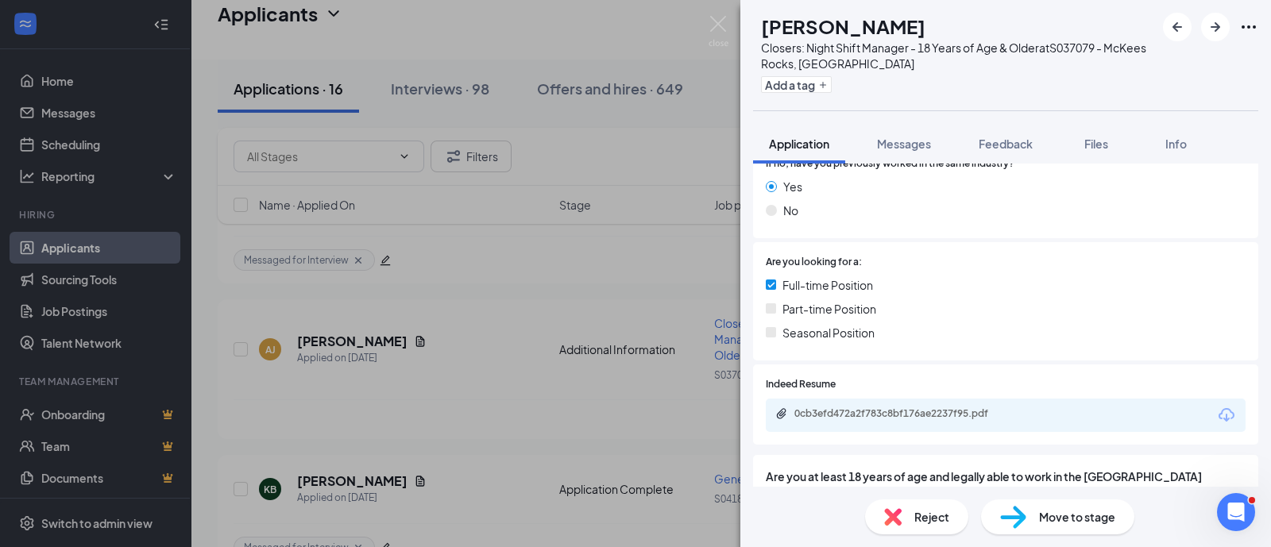
scroll to position [496, 0]
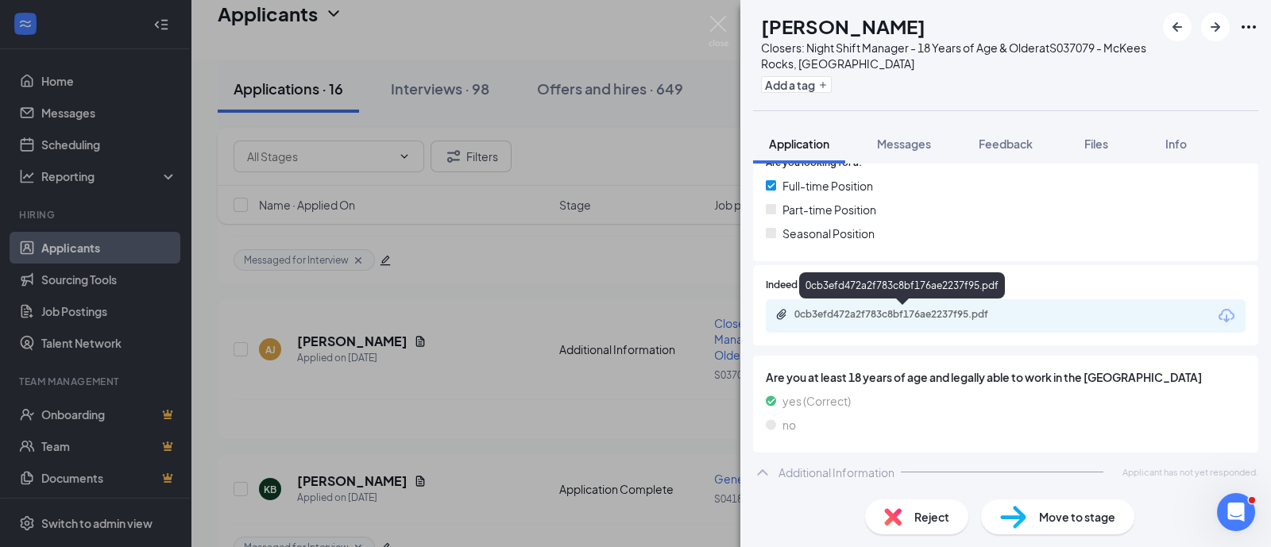
click at [853, 308] on div "0cb3efd472a2f783c8bf176ae2237f95.pdf" at bounding box center [905, 314] width 222 height 13
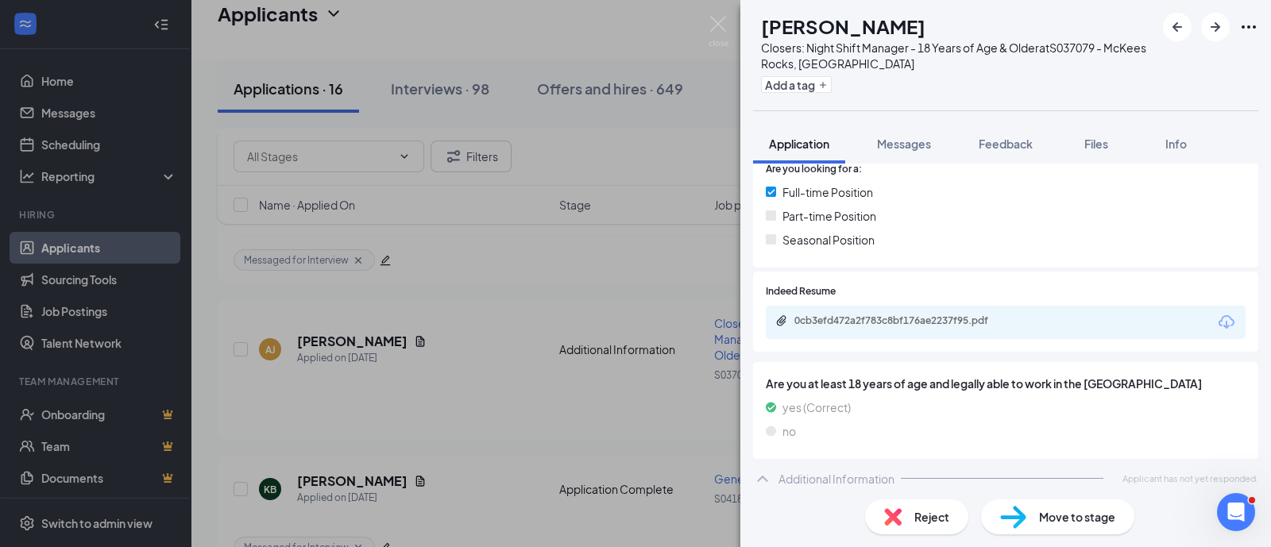
click at [906, 512] on div "Reject" at bounding box center [916, 517] width 103 height 35
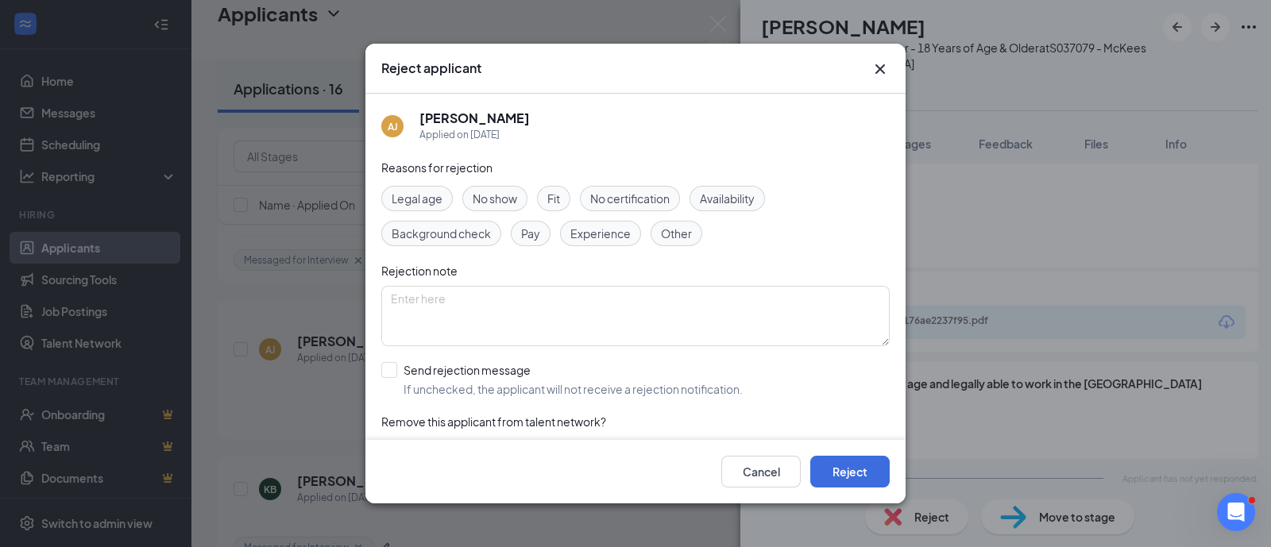
click at [752, 192] on span "Availability" at bounding box center [727, 198] width 55 height 17
click at [856, 470] on button "Reject" at bounding box center [849, 472] width 79 height 32
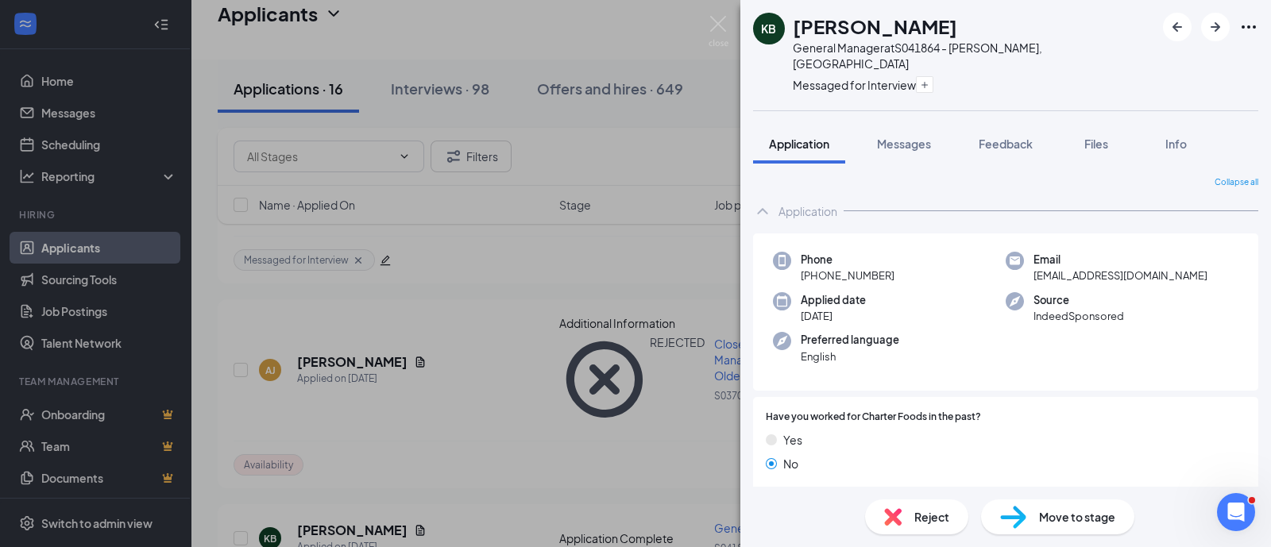
click at [423, 390] on div "KB [PERSON_NAME] General Manager at S041864 - Aliquippa, [GEOGRAPHIC_DATA] Mess…" at bounding box center [635, 273] width 1271 height 547
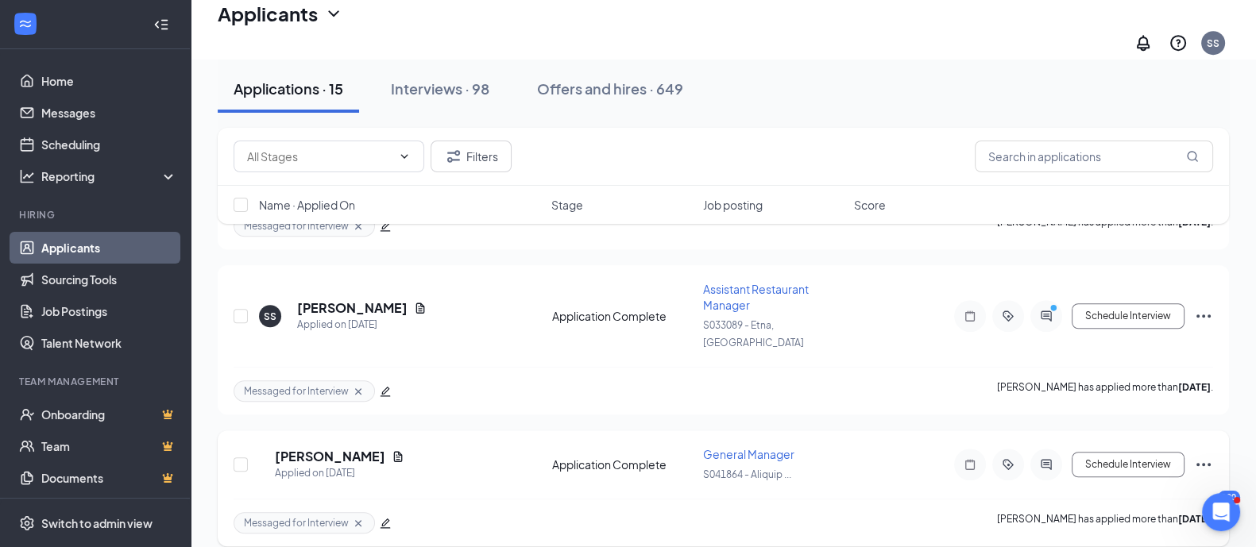
scroll to position [1290, 0]
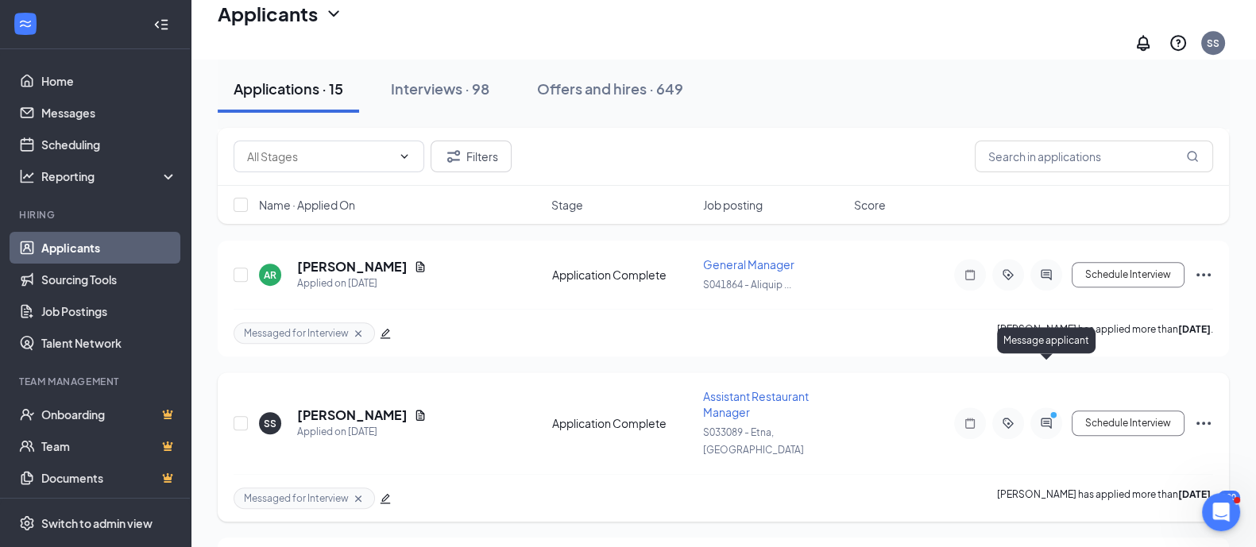
click at [1047, 417] on icon "ActiveChat" at bounding box center [1046, 423] width 19 height 13
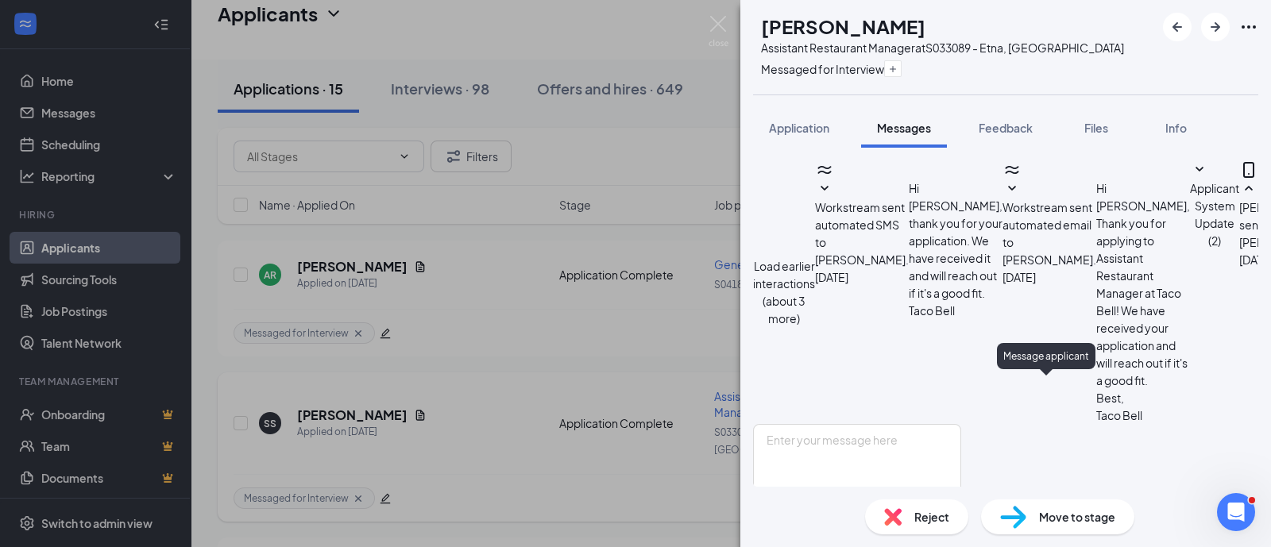
scroll to position [661, 0]
click at [850, 424] on textarea at bounding box center [857, 471] width 208 height 95
type textarea "What time"
click at [961, 520] on button "Send" at bounding box center [947, 547] width 28 height 55
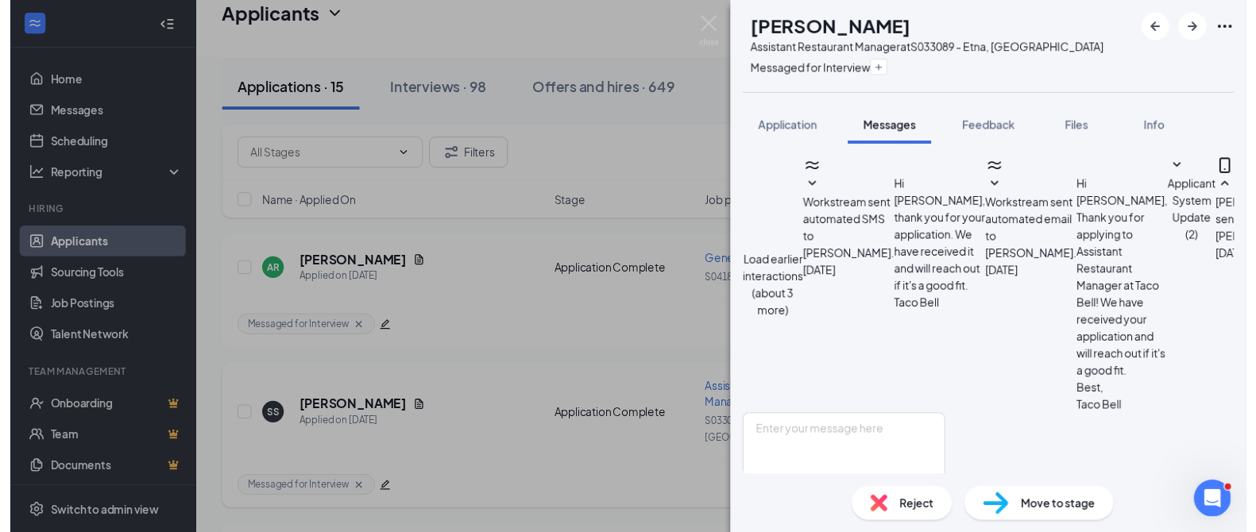
scroll to position [465, 0]
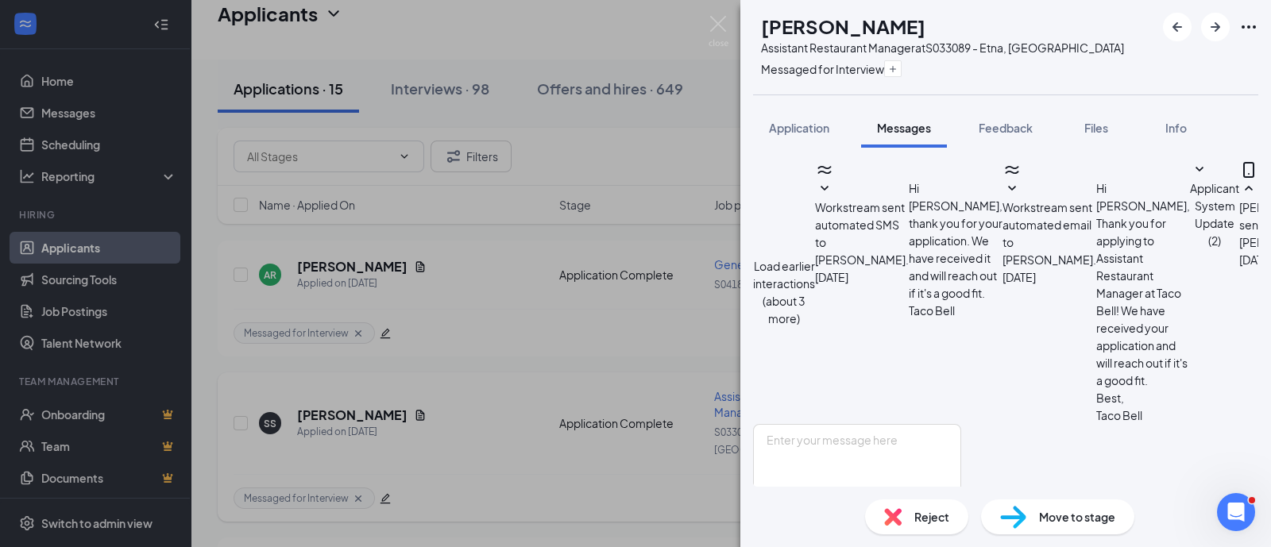
click at [583, 310] on div "SS [PERSON_NAME] Assistant Restaurant Manager at S033089 - [GEOGRAPHIC_DATA], […" at bounding box center [635, 273] width 1271 height 547
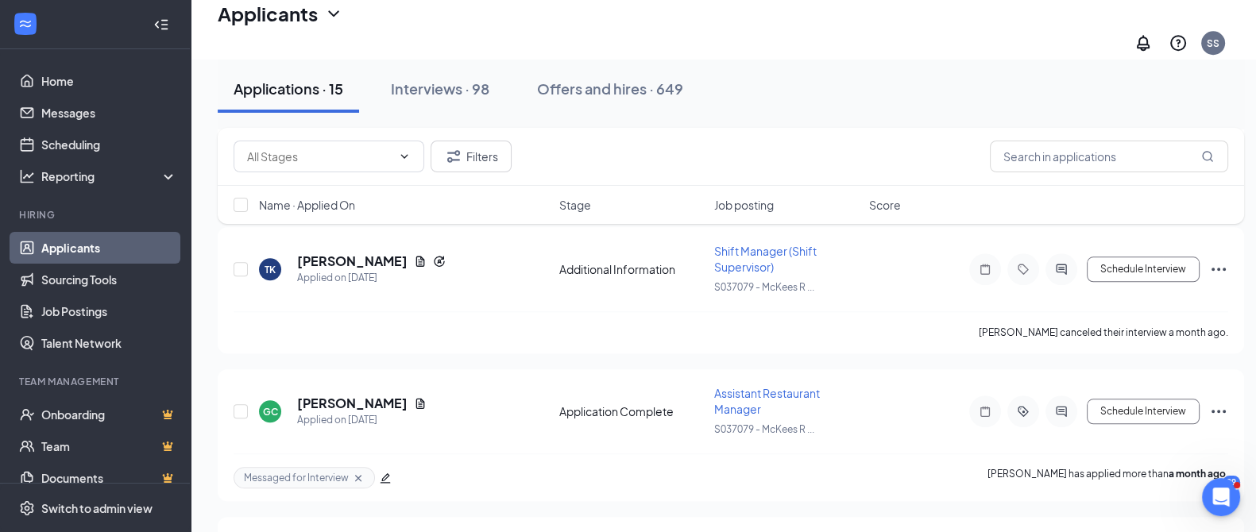
scroll to position [1911, 0]
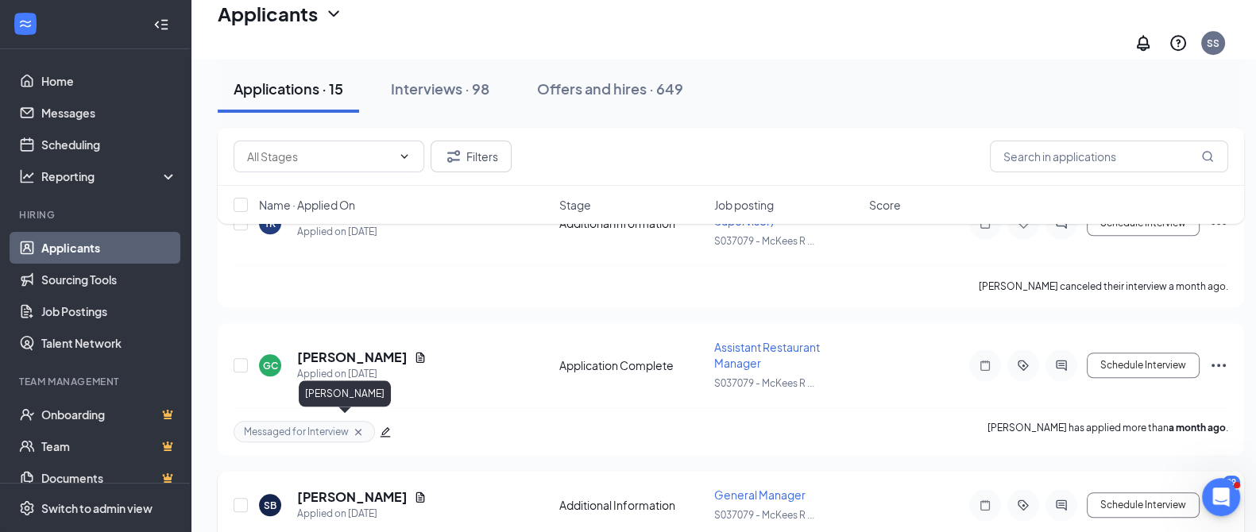
click at [328, 489] on h5 "[PERSON_NAME]" at bounding box center [352, 497] width 110 height 17
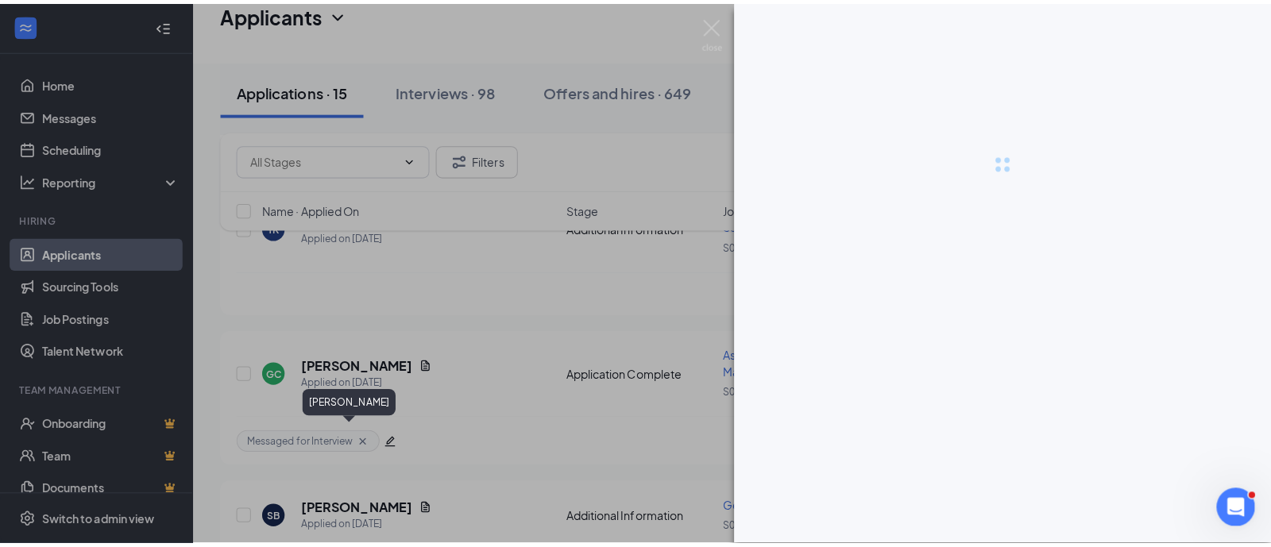
scroll to position [1895, 0]
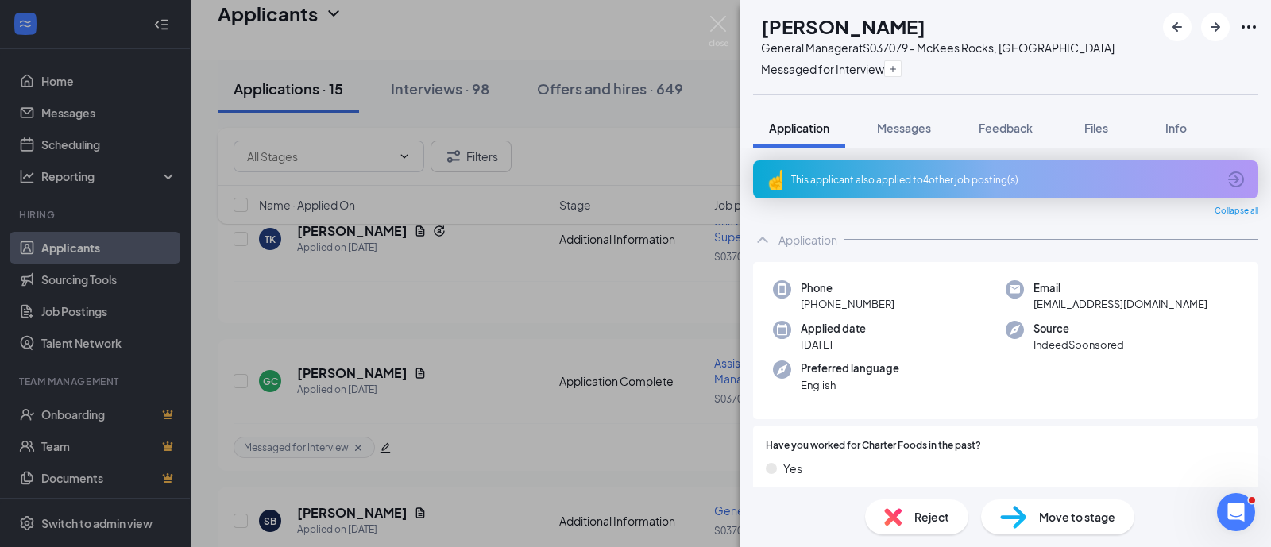
click at [939, 513] on span "Reject" at bounding box center [931, 516] width 35 height 17
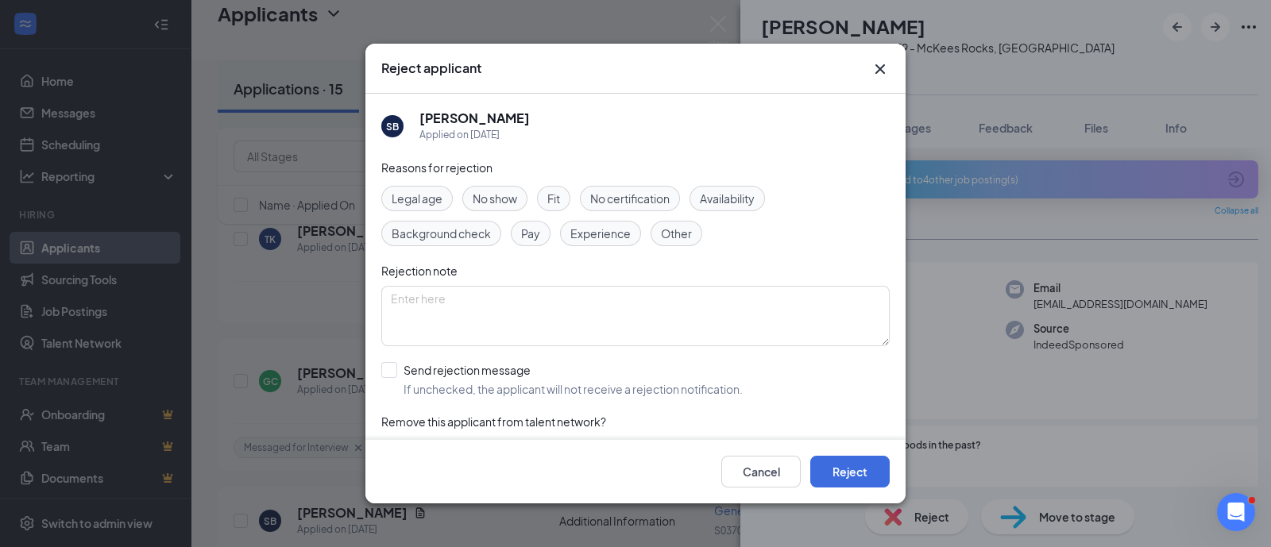
click at [512, 200] on span "No show" at bounding box center [495, 198] width 44 height 17
click at [850, 459] on button "Reject" at bounding box center [849, 472] width 79 height 32
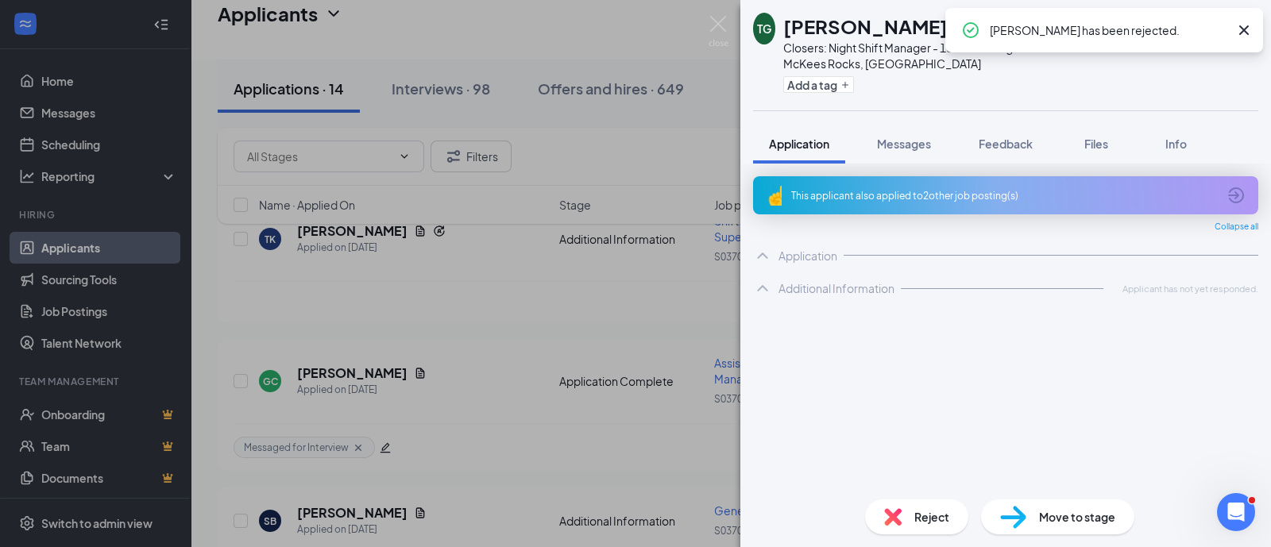
scroll to position [1765, 0]
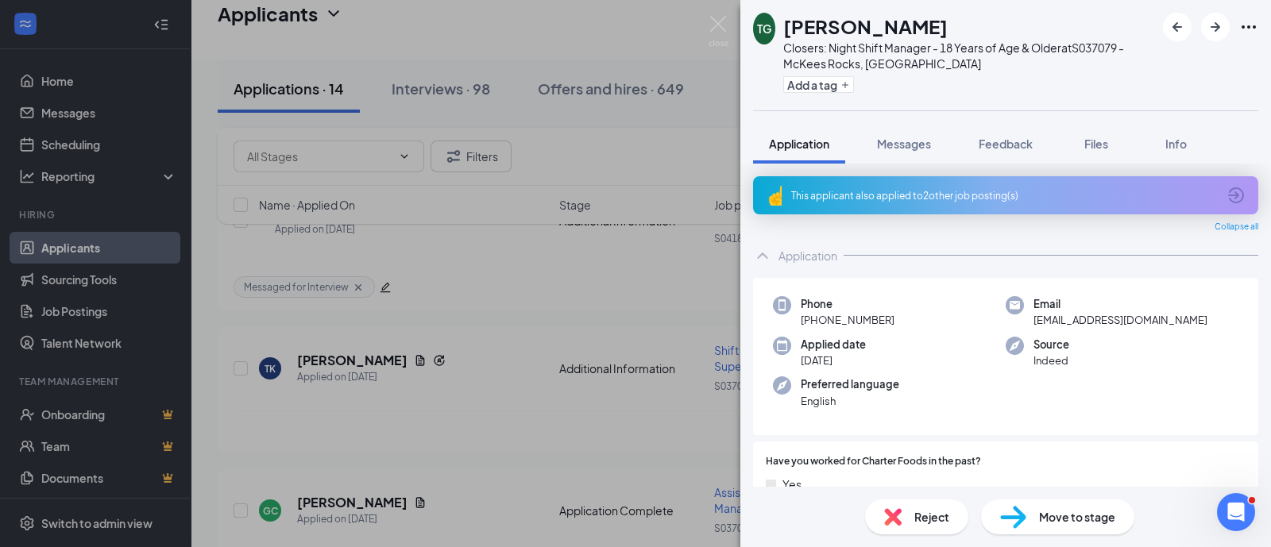
click at [520, 363] on div "[PERSON_NAME] Closers: Night Shift Manager - 18 Years of Age & Older at S037079…" at bounding box center [635, 273] width 1271 height 547
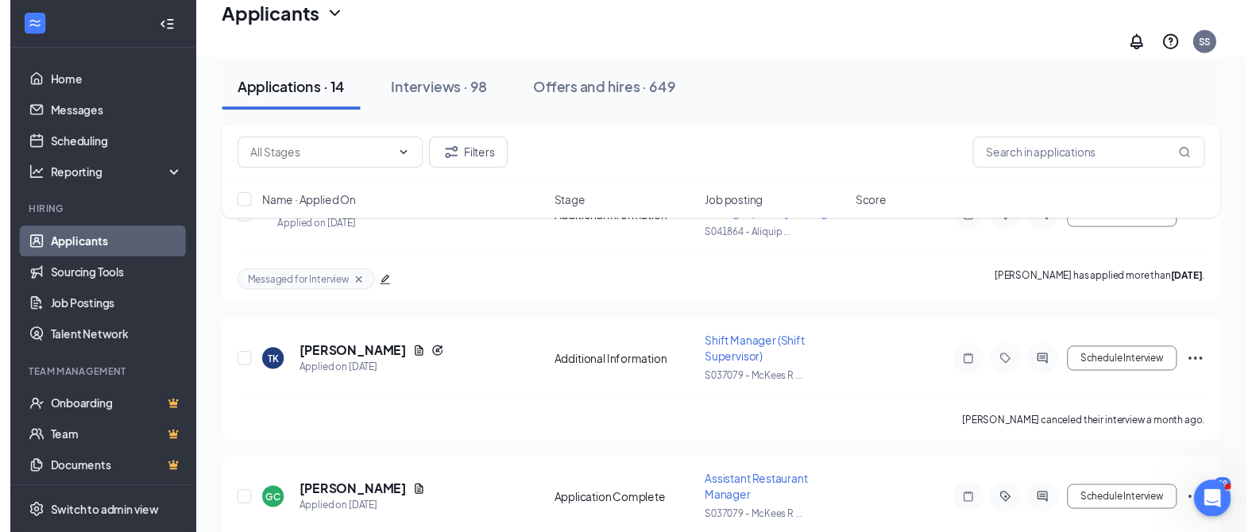
scroll to position [1780, 0]
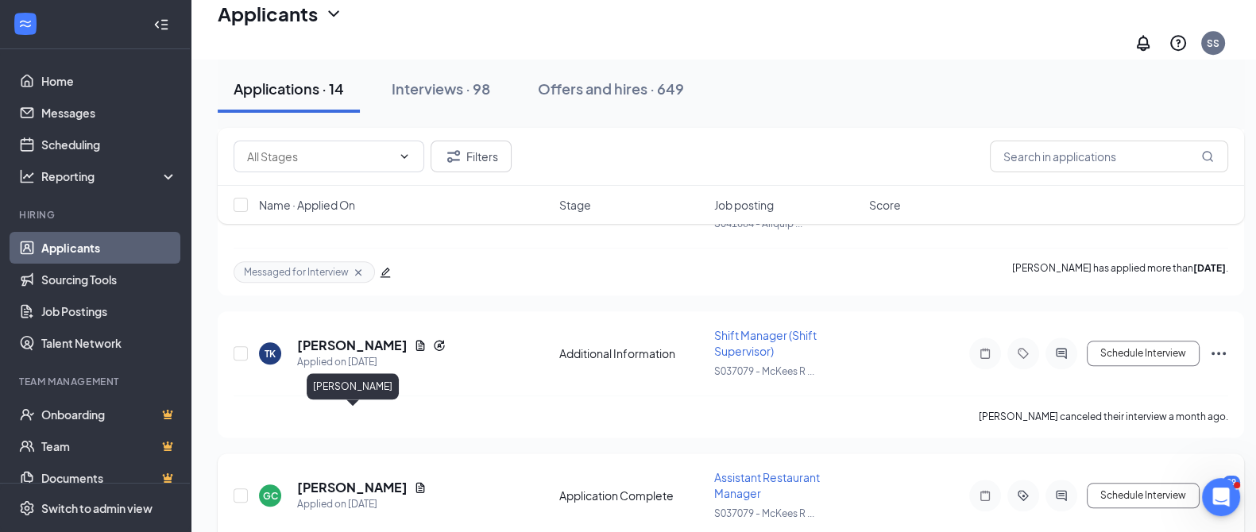
click at [385, 479] on h5 "[PERSON_NAME]" at bounding box center [352, 487] width 110 height 17
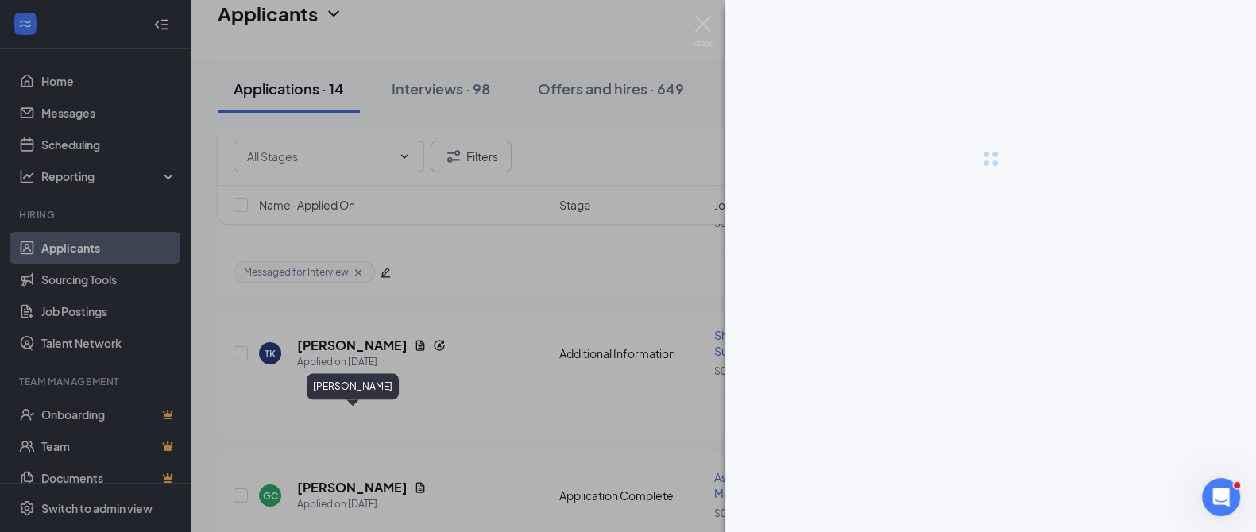
scroll to position [1765, 0]
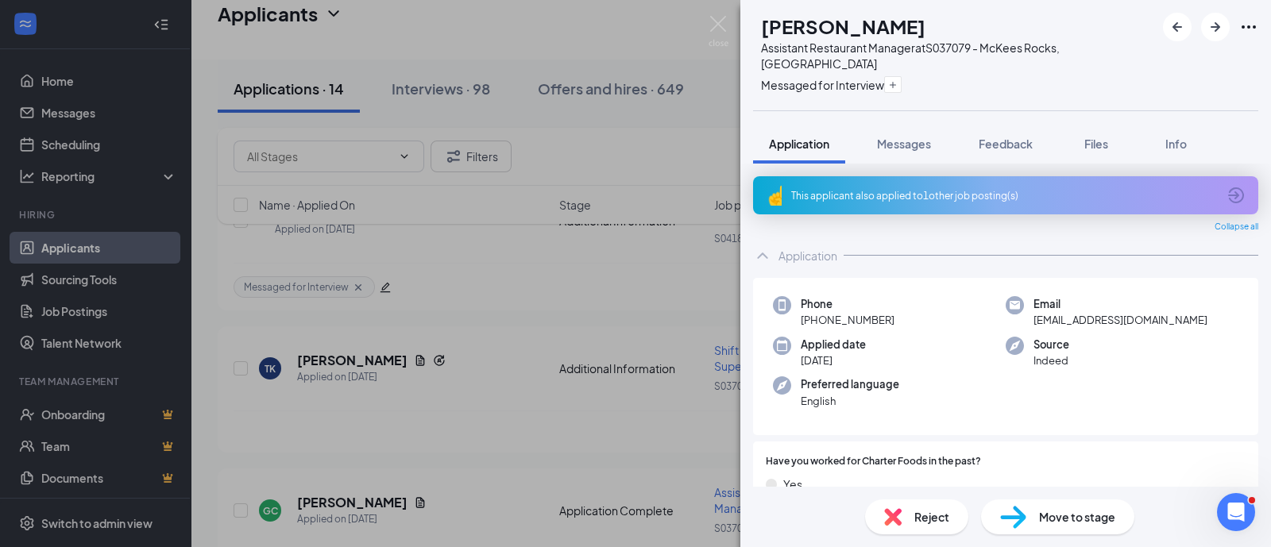
click at [493, 477] on div "GC [PERSON_NAME] Assistant Restaurant Manager at S037079 - McKees Rocks, [GEOGR…" at bounding box center [635, 273] width 1271 height 547
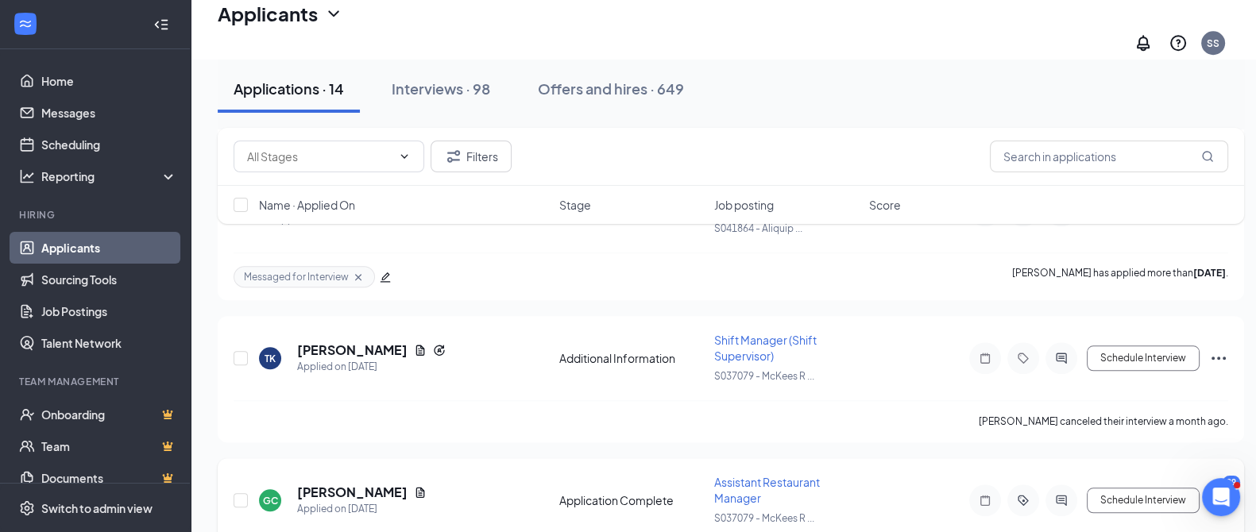
scroll to position [1780, 0]
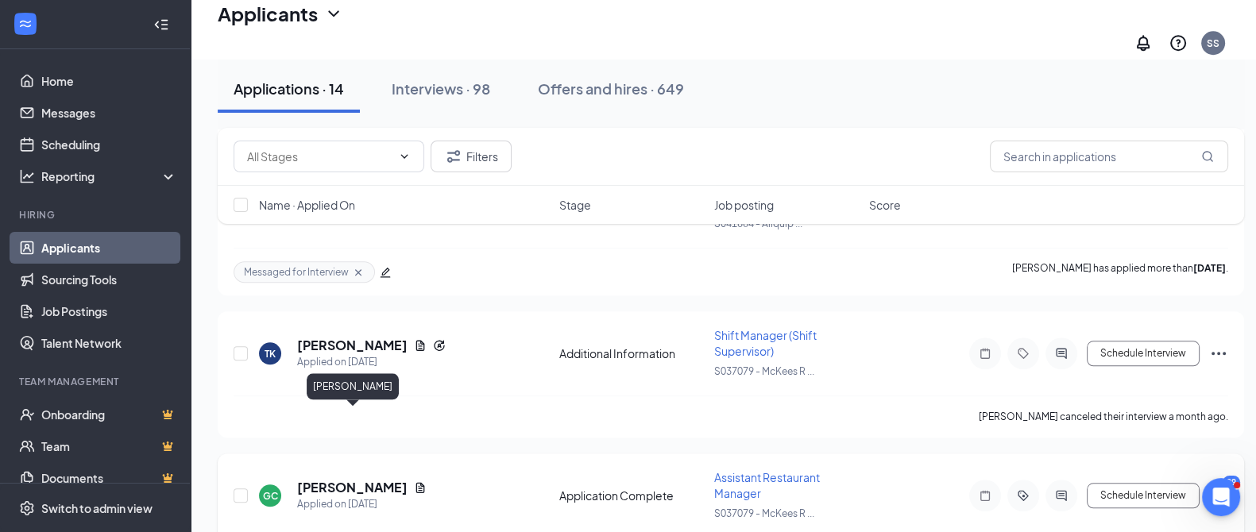
click at [342, 479] on h5 "[PERSON_NAME]" at bounding box center [352, 487] width 110 height 17
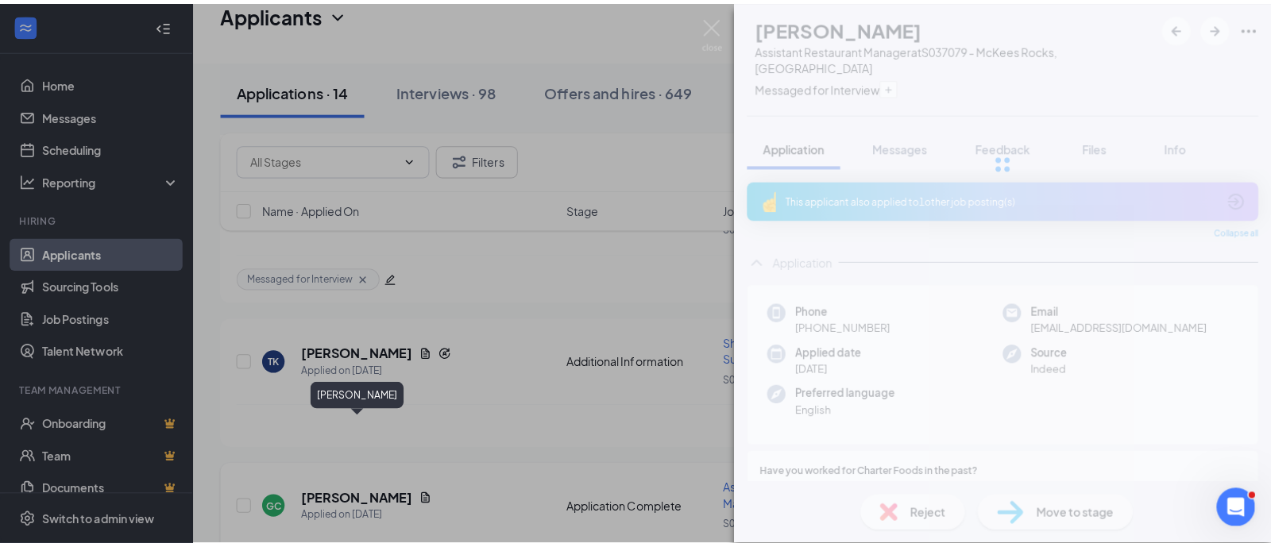
scroll to position [1765, 0]
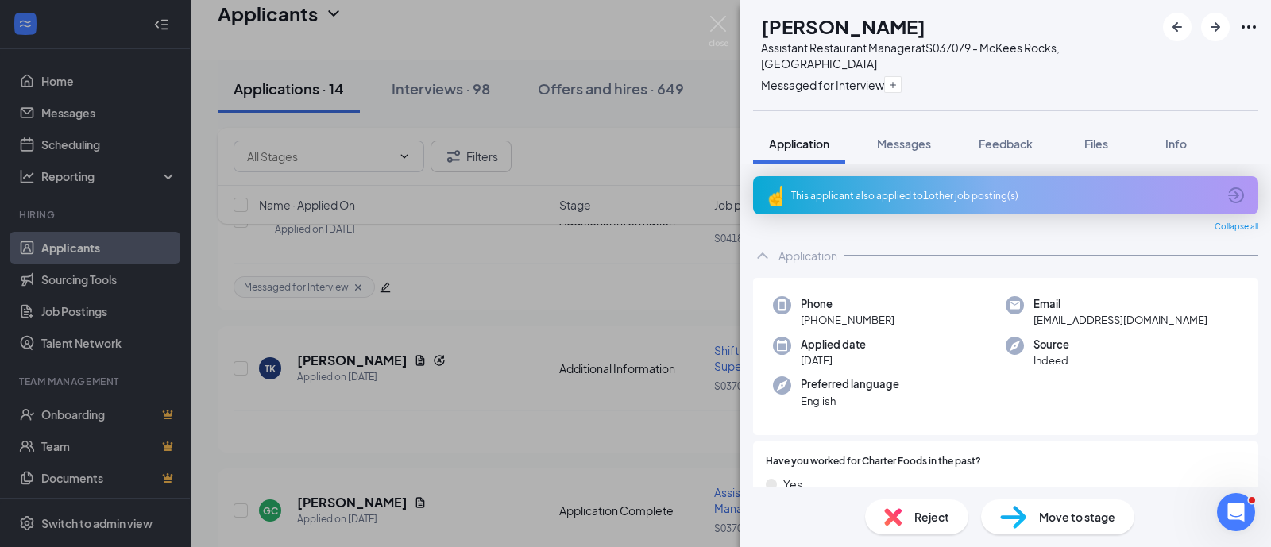
click at [914, 514] on span "Reject" at bounding box center [931, 516] width 35 height 17
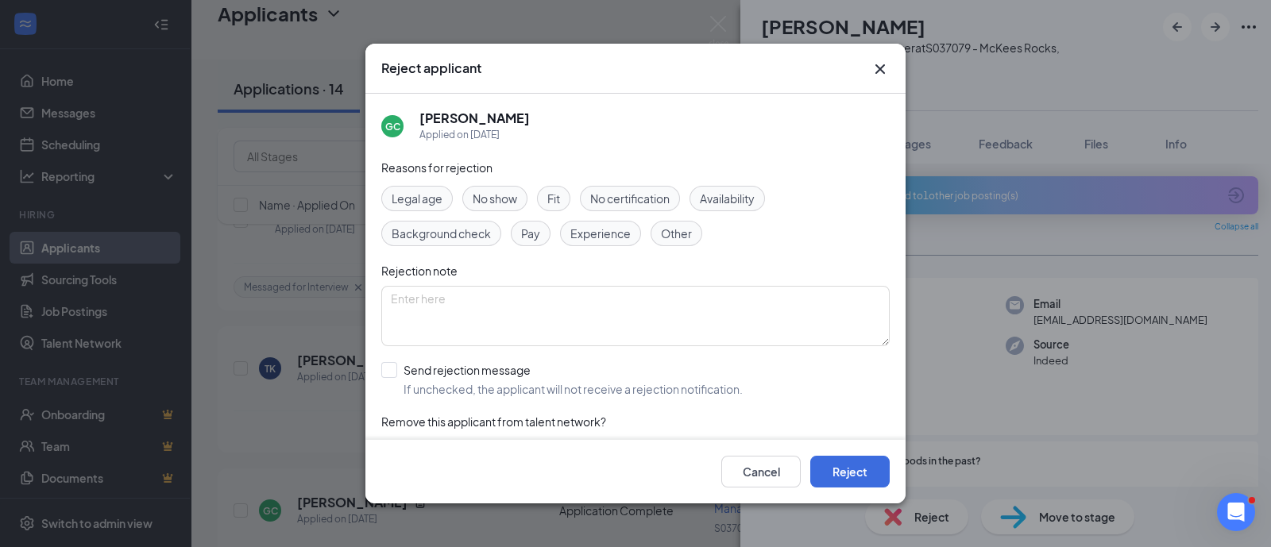
click at [671, 239] on span "Other" at bounding box center [676, 233] width 31 height 17
click at [838, 478] on button "Reject" at bounding box center [849, 472] width 79 height 32
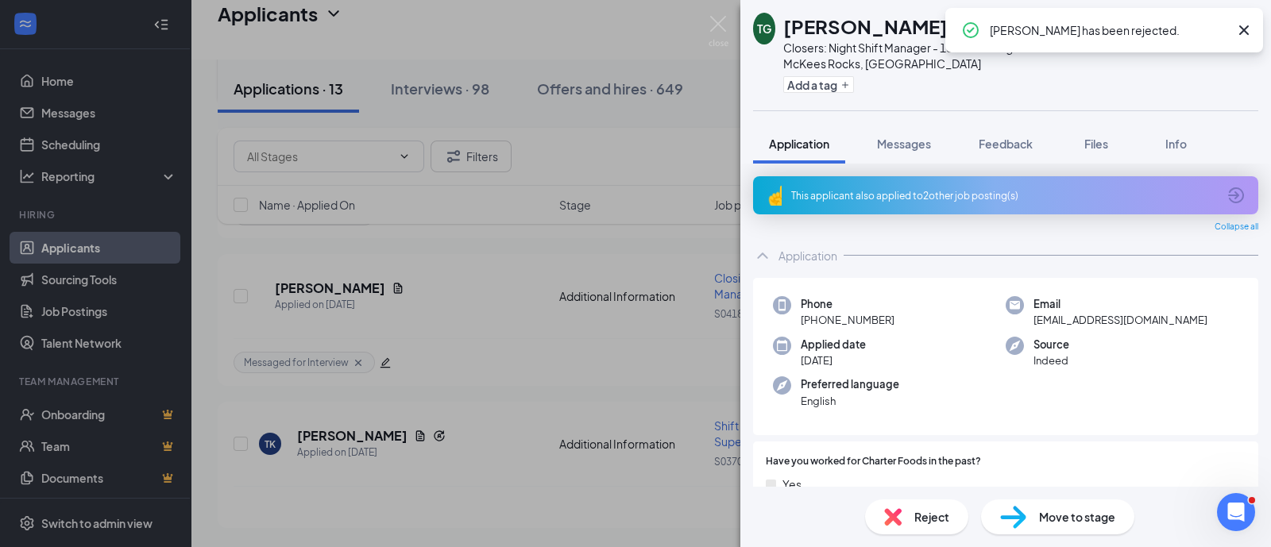
scroll to position [1620, 0]
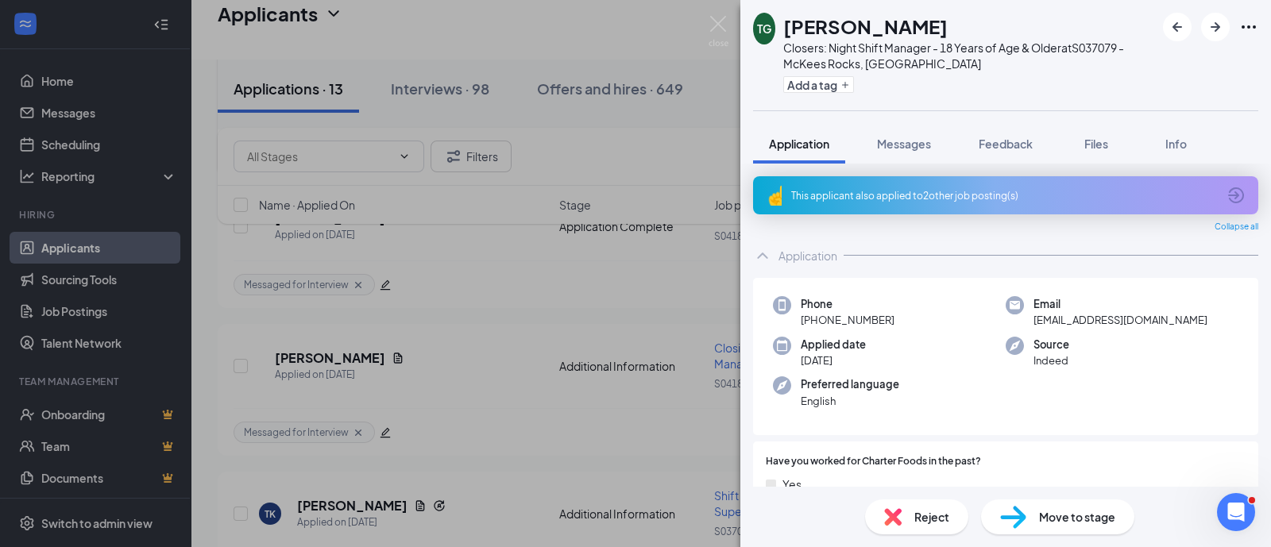
click at [432, 504] on div "[PERSON_NAME] Closers: Night Shift Manager - 18 Years of Age & Older at S037079…" at bounding box center [635, 273] width 1271 height 547
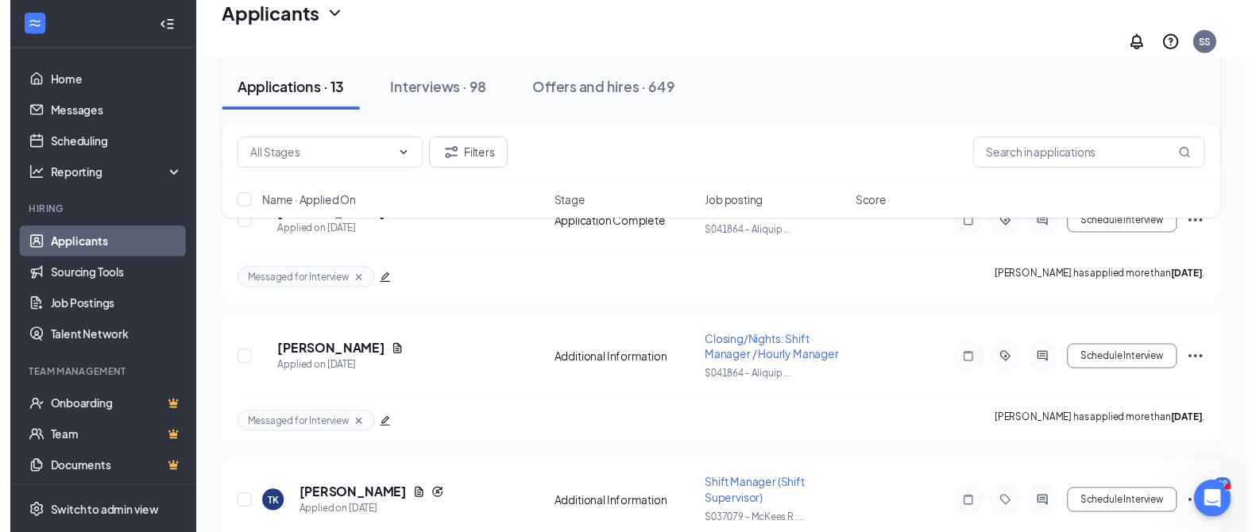
scroll to position [1635, 0]
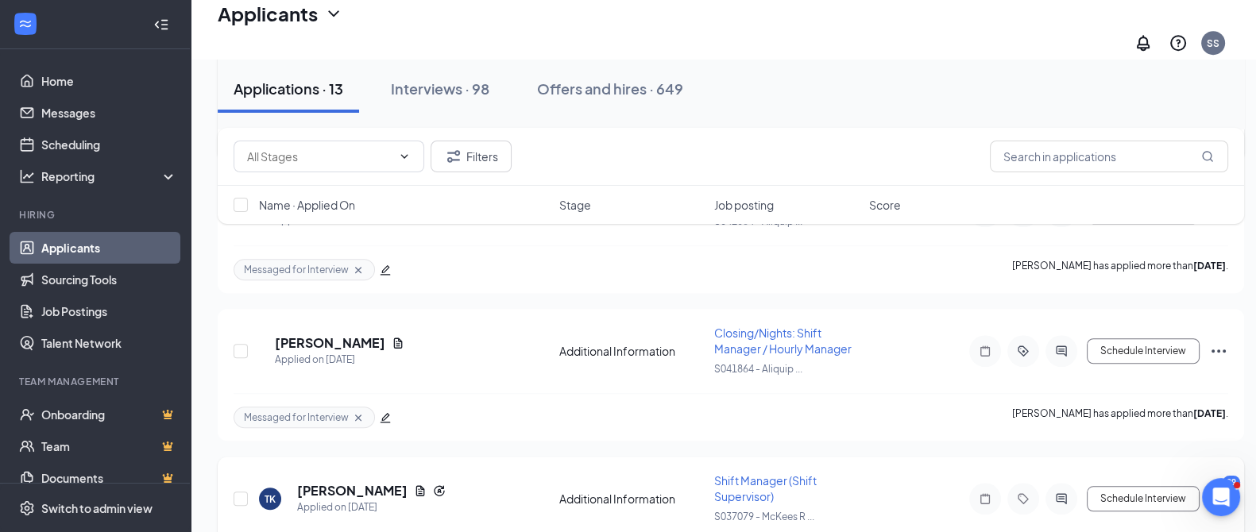
click at [1219, 489] on icon "Ellipses" at bounding box center [1218, 498] width 19 height 19
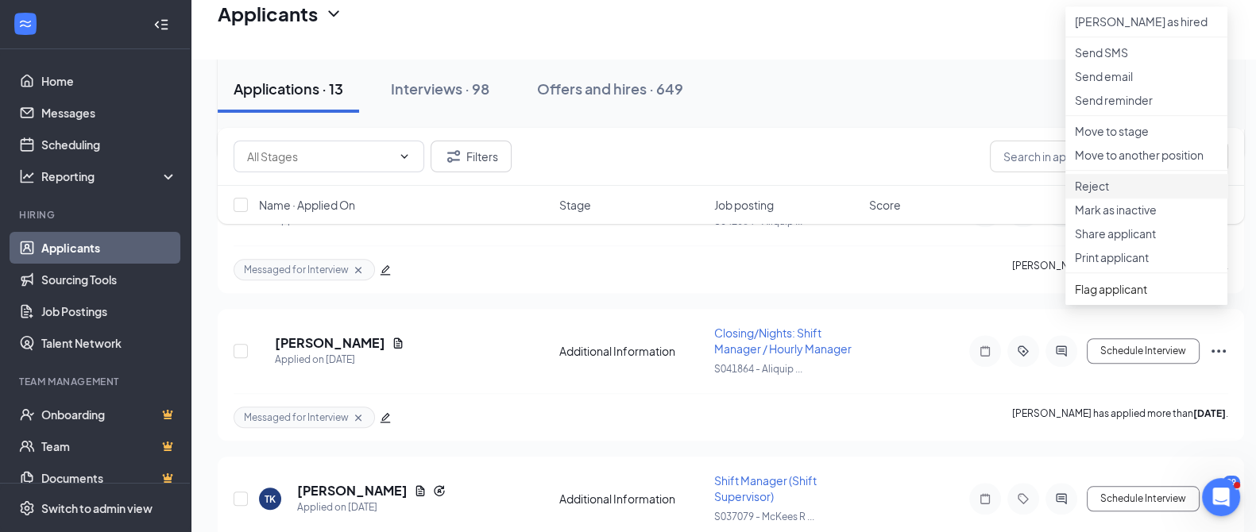
click at [1096, 194] on p "Reject" at bounding box center [1146, 186] width 143 height 16
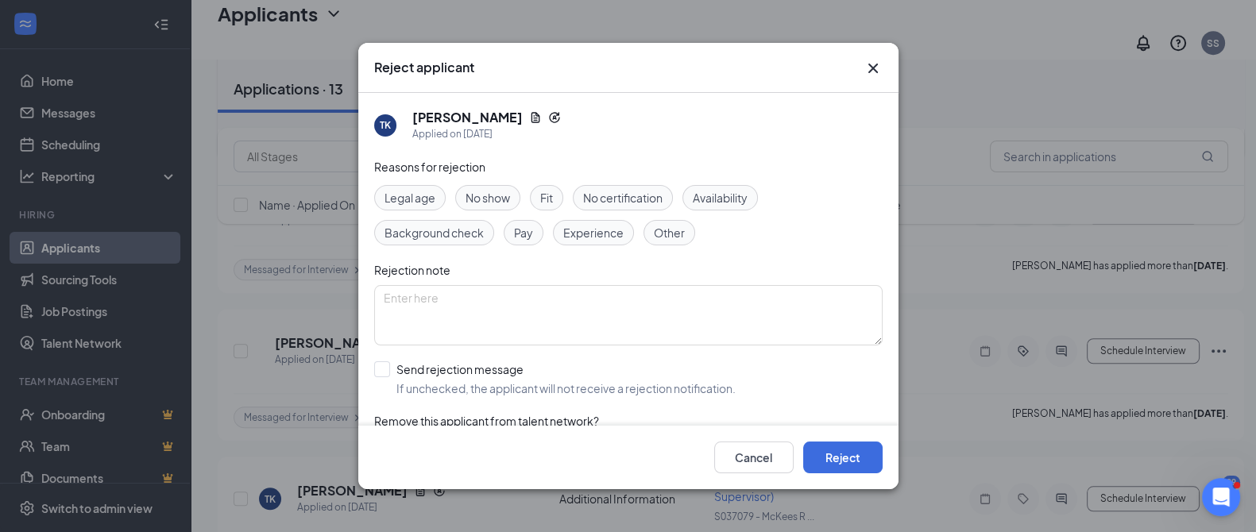
click at [483, 189] on span "No show" at bounding box center [488, 197] width 44 height 17
click at [844, 463] on button "Reject" at bounding box center [842, 458] width 79 height 32
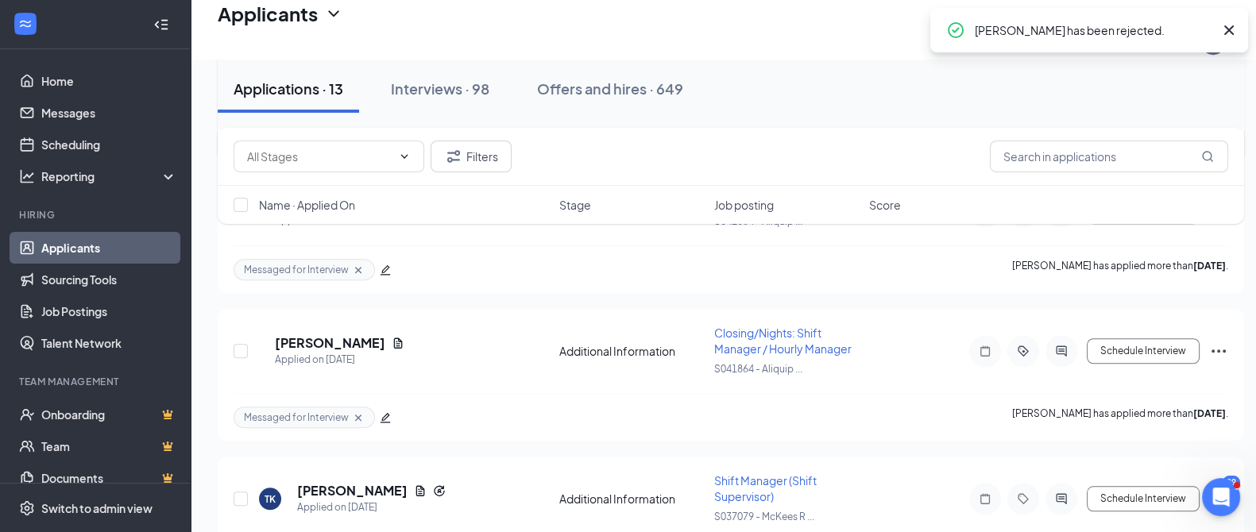
scroll to position [1494, 0]
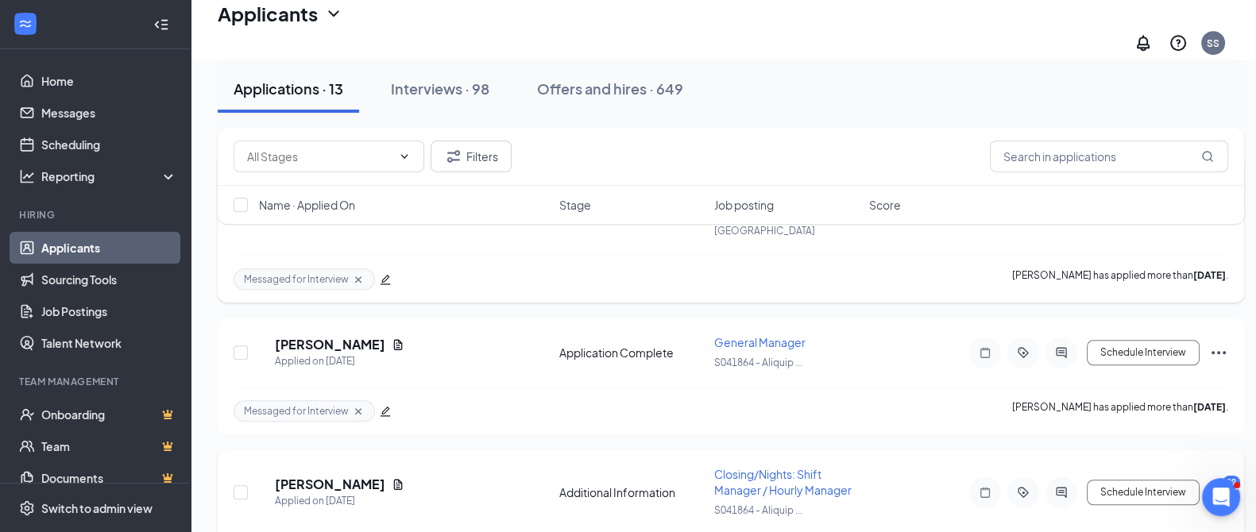
click at [1231, 450] on div "[PERSON_NAME] Applied on [DATE] Additional Information Closing/Nights: Shift Ma…" at bounding box center [731, 516] width 1026 height 132
click at [1222, 483] on icon "Ellipses" at bounding box center [1218, 492] width 19 height 19
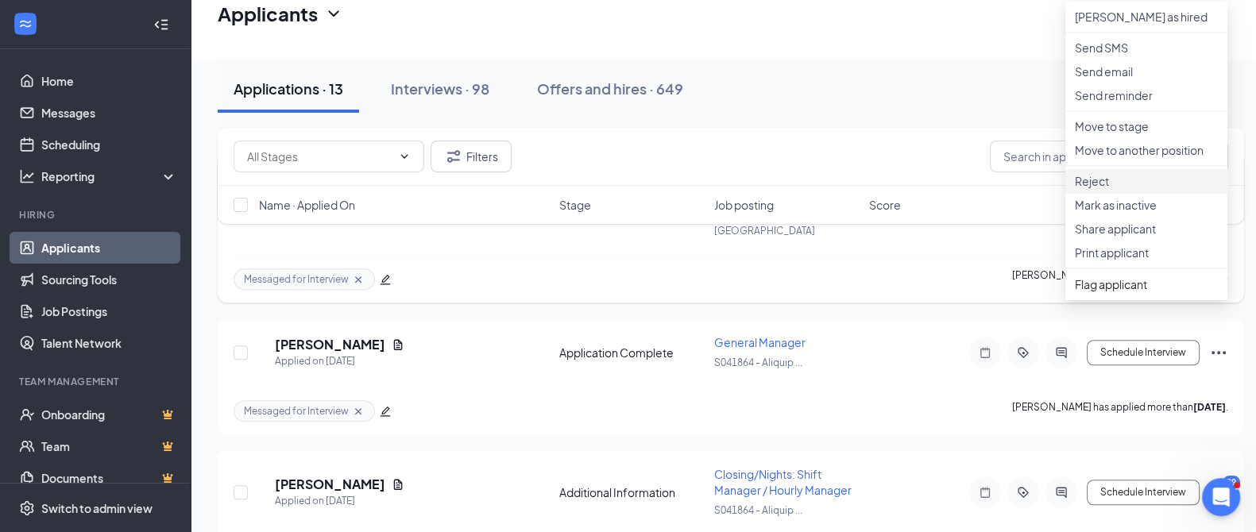
click at [1096, 189] on p "Reject" at bounding box center [1146, 181] width 143 height 16
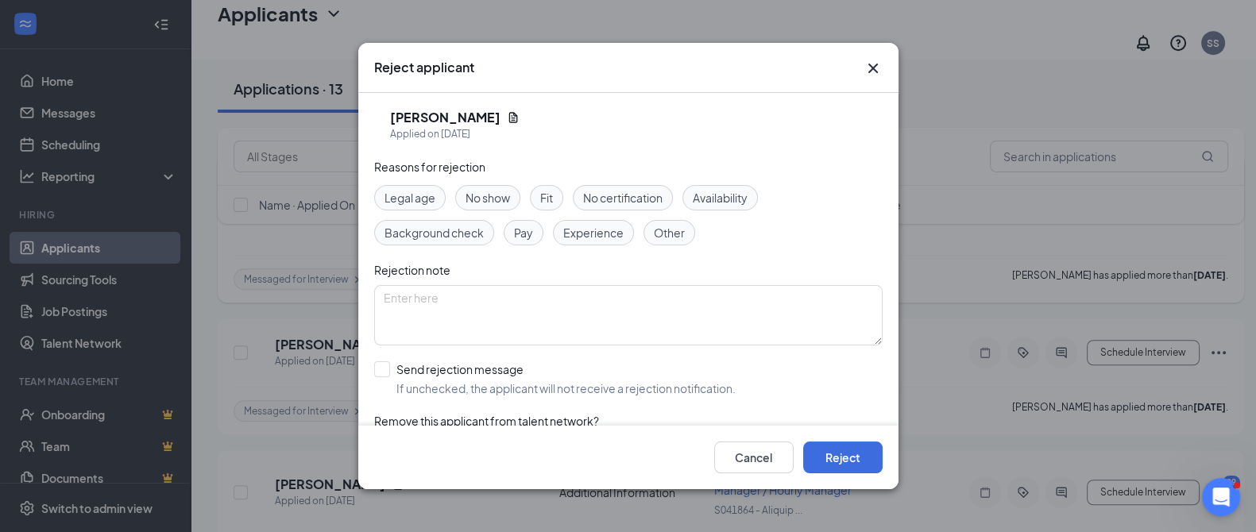
click at [655, 229] on span "Other" at bounding box center [669, 232] width 31 height 17
click at [837, 466] on button "Reject" at bounding box center [842, 458] width 79 height 32
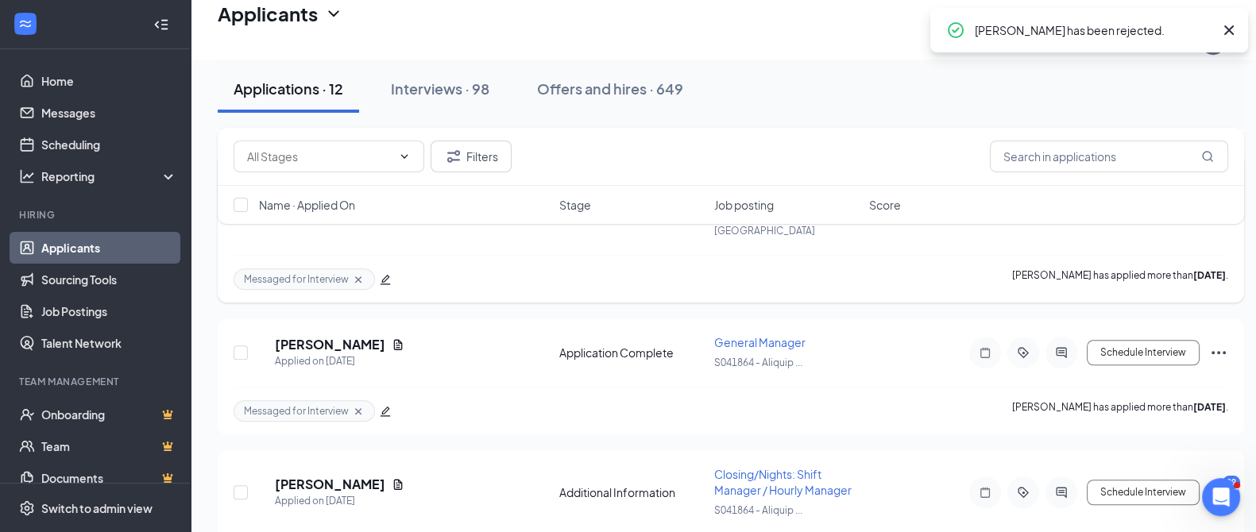
scroll to position [1348, 0]
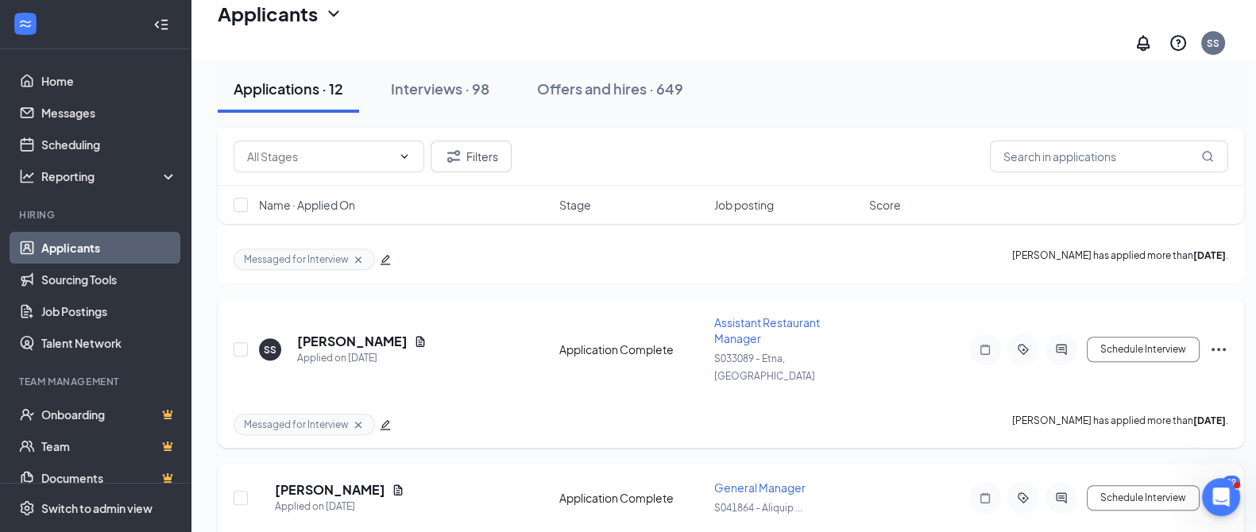
click at [1216, 489] on icon "Ellipses" at bounding box center [1218, 498] width 19 height 19
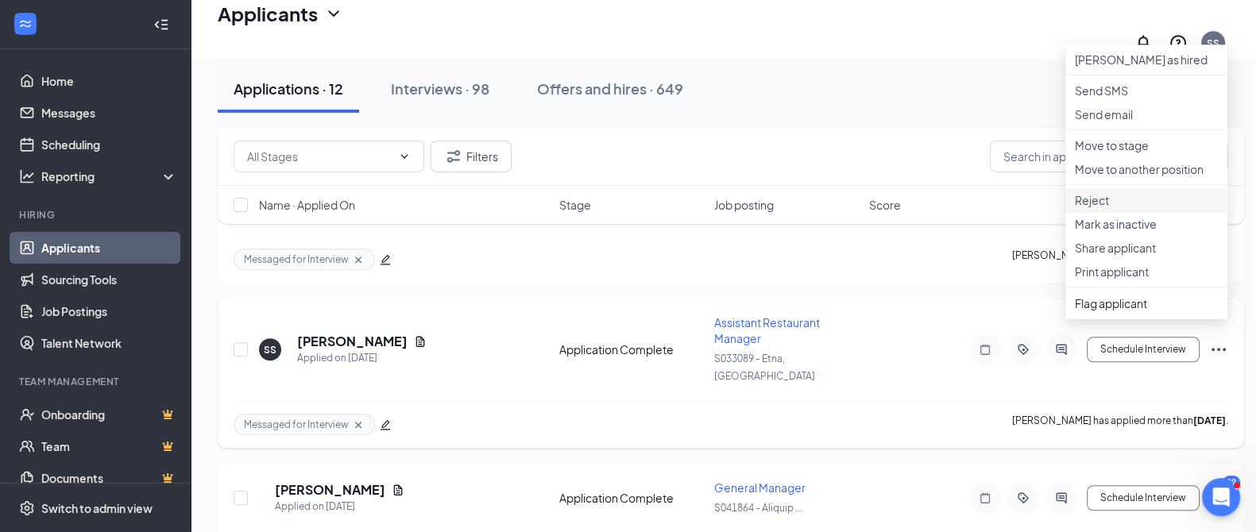
click at [1089, 208] on p "Reject" at bounding box center [1146, 200] width 143 height 16
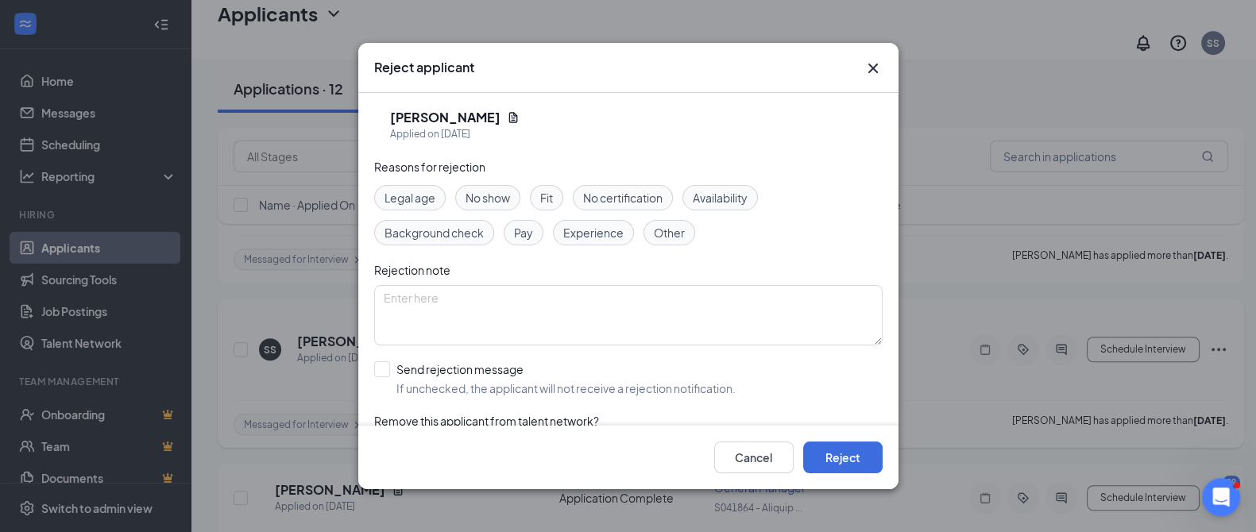
click at [655, 224] on span "Other" at bounding box center [669, 232] width 31 height 17
click at [844, 464] on button "Reject" at bounding box center [842, 458] width 79 height 32
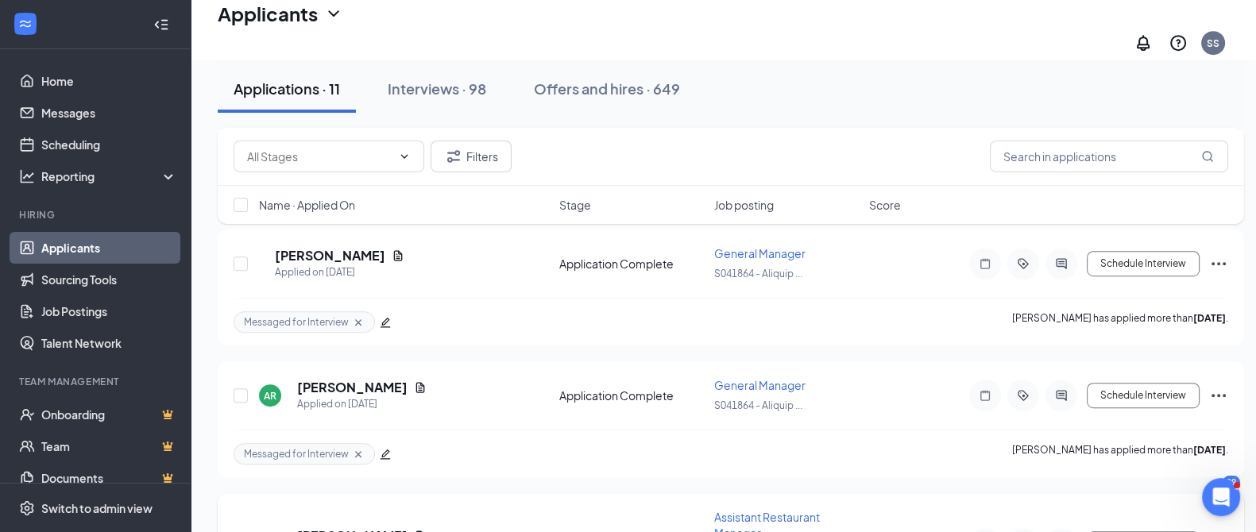
scroll to position [1150, 0]
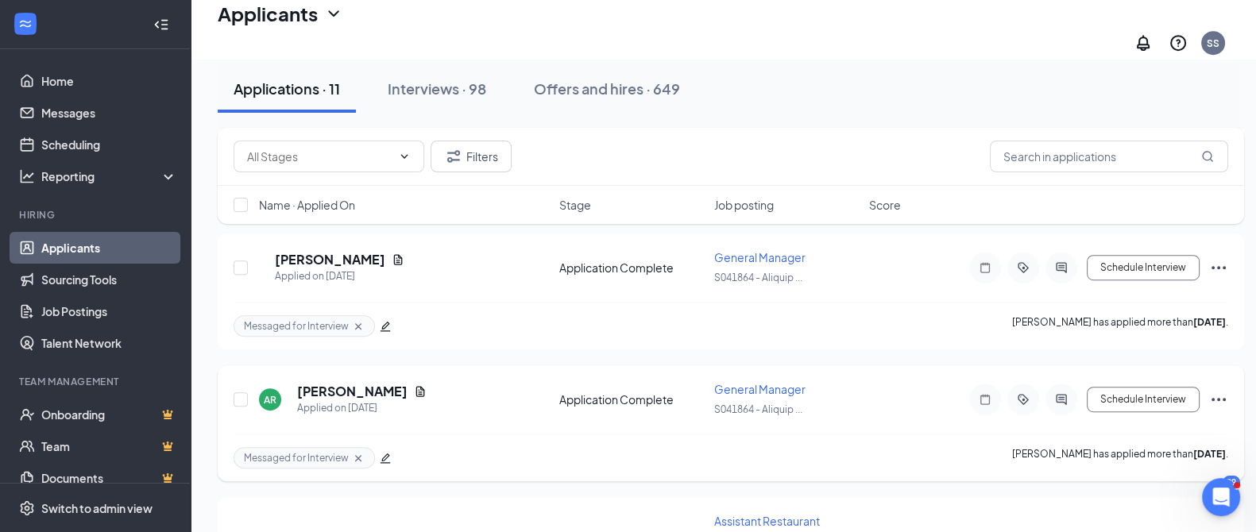
click at [1224, 390] on icon "Ellipses" at bounding box center [1218, 399] width 19 height 19
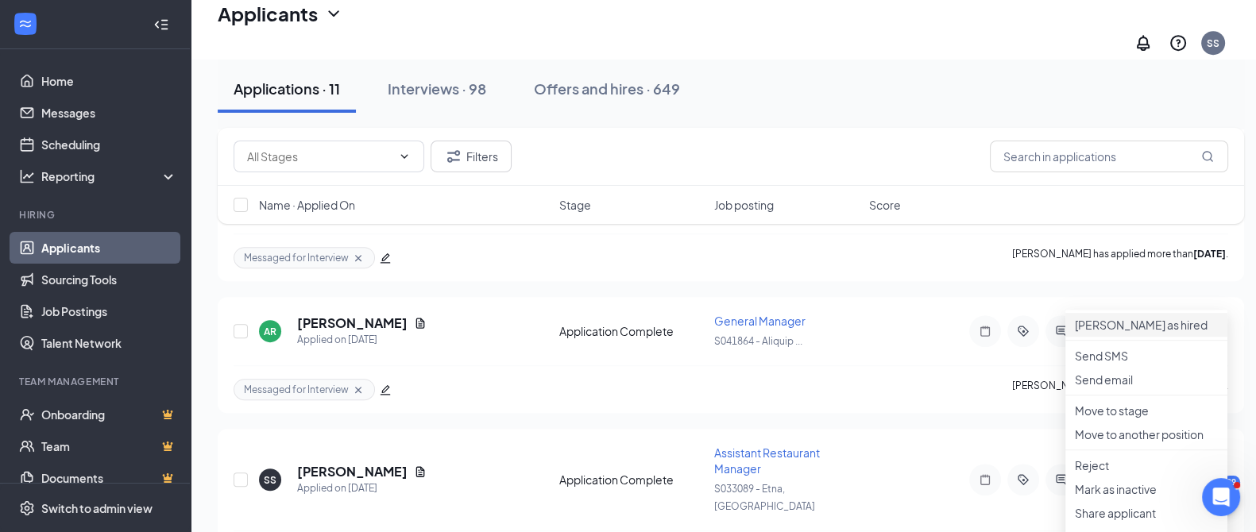
scroll to position [1249, 0]
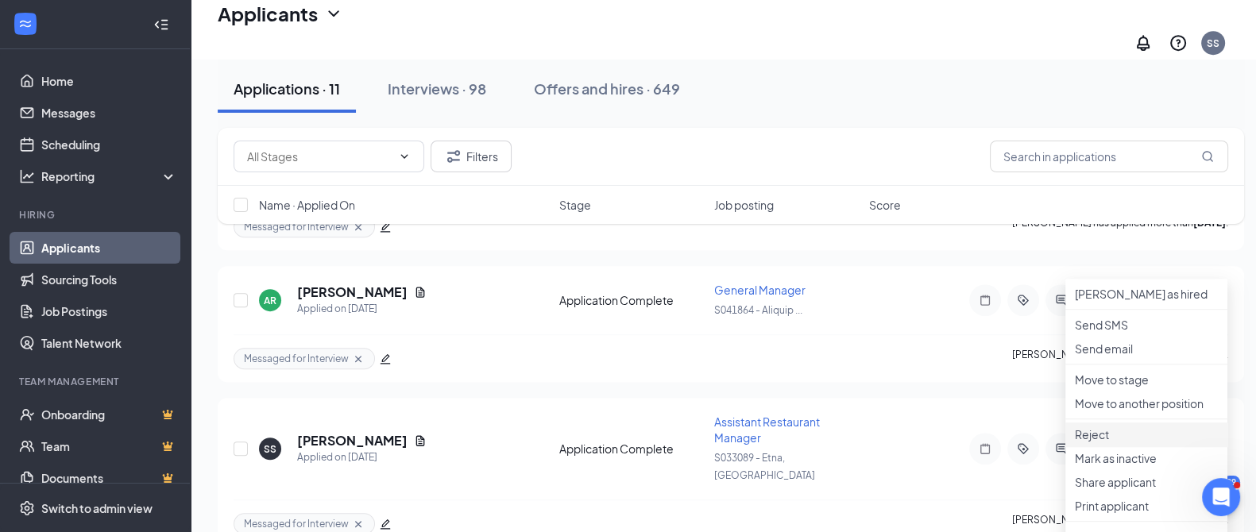
click at [1104, 443] on p "Reject" at bounding box center [1146, 435] width 143 height 16
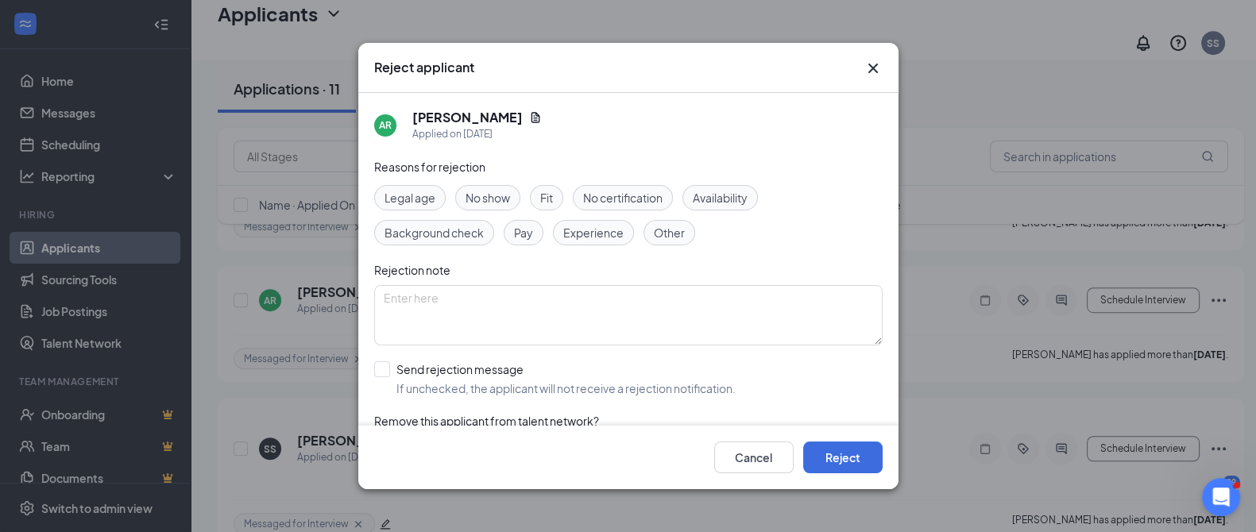
click at [685, 232] on div "Other" at bounding box center [669, 232] width 52 height 25
click at [859, 458] on button "Reject" at bounding box center [842, 458] width 79 height 32
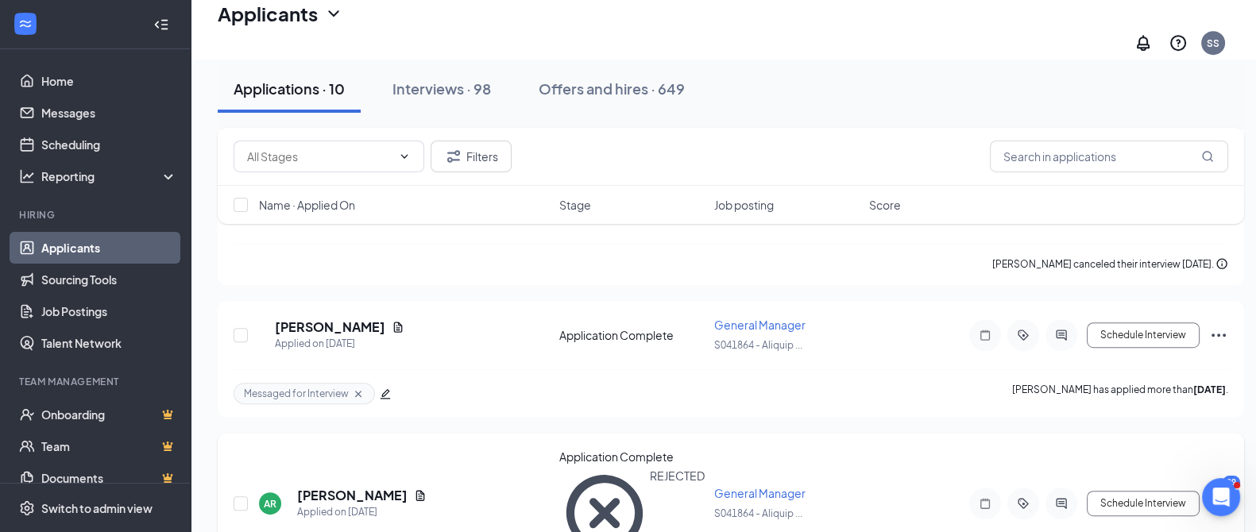
scroll to position [1050, 0]
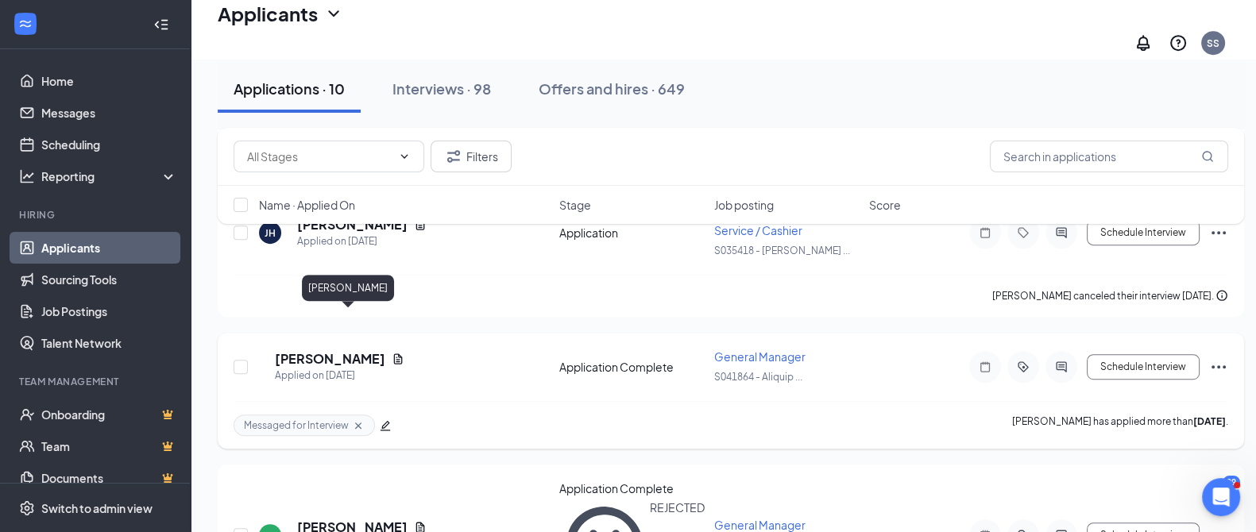
click at [348, 350] on h5 "[PERSON_NAME]" at bounding box center [330, 358] width 110 height 17
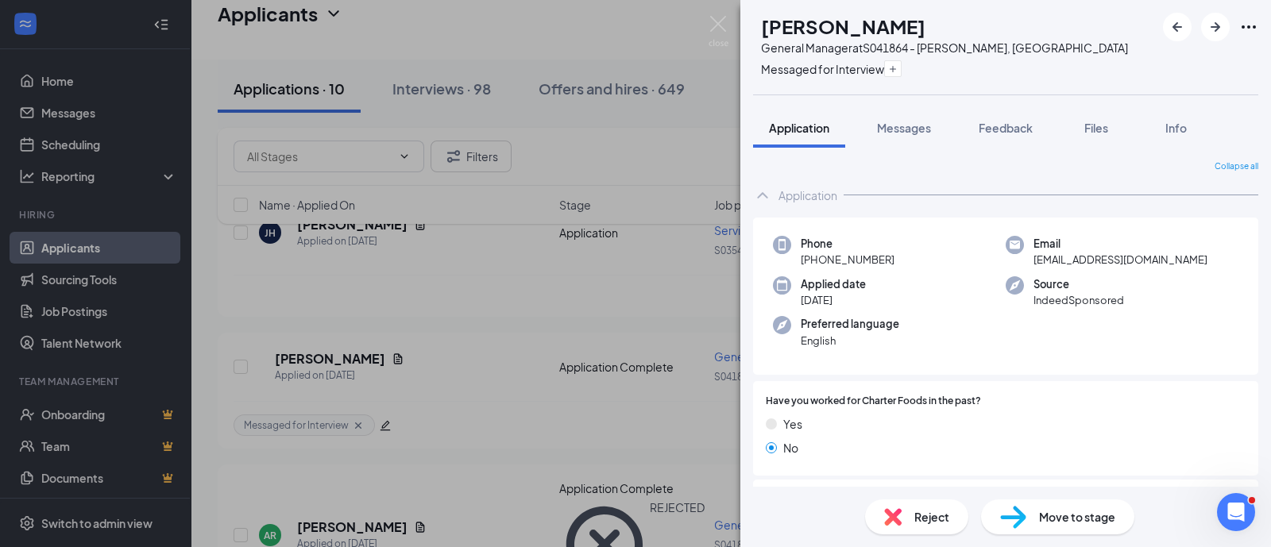
click at [938, 512] on span "Reject" at bounding box center [931, 516] width 35 height 17
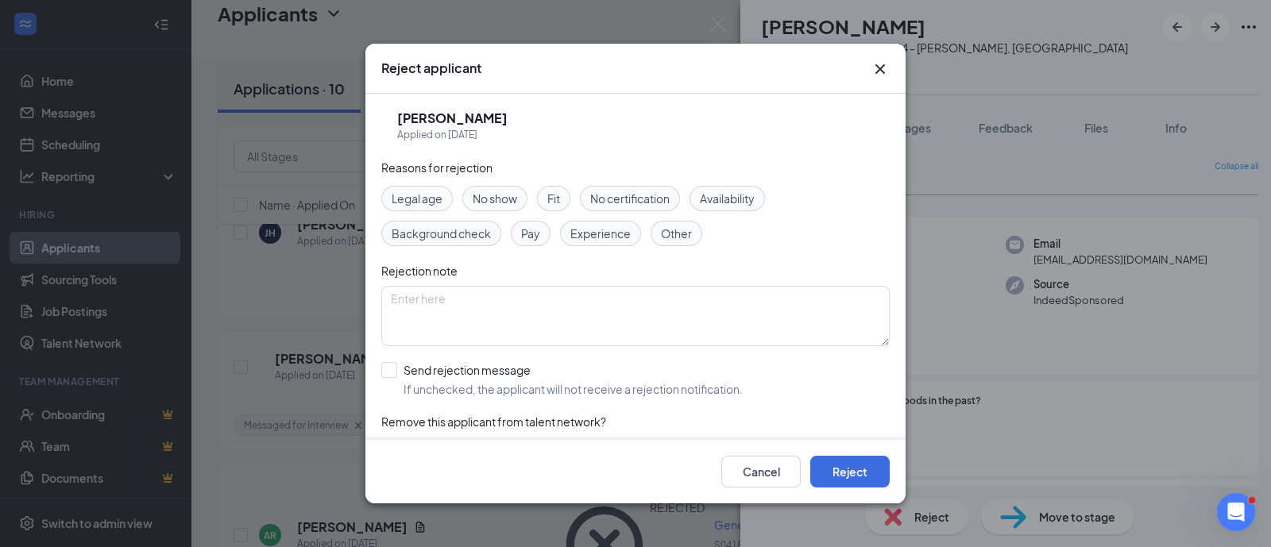
click at [681, 245] on div "Other" at bounding box center [677, 233] width 52 height 25
click at [868, 470] on button "Reject" at bounding box center [849, 472] width 79 height 32
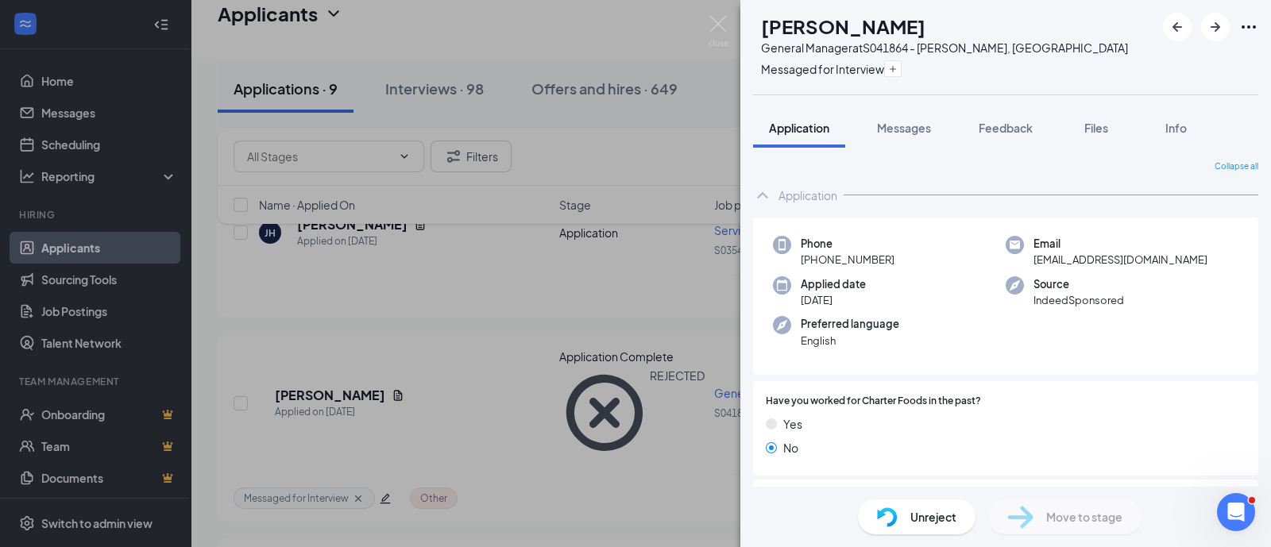
click at [494, 346] on div "AR [PERSON_NAME] General Manager at S041864 - Aliquippa, [GEOGRAPHIC_DATA] Mess…" at bounding box center [635, 273] width 1271 height 547
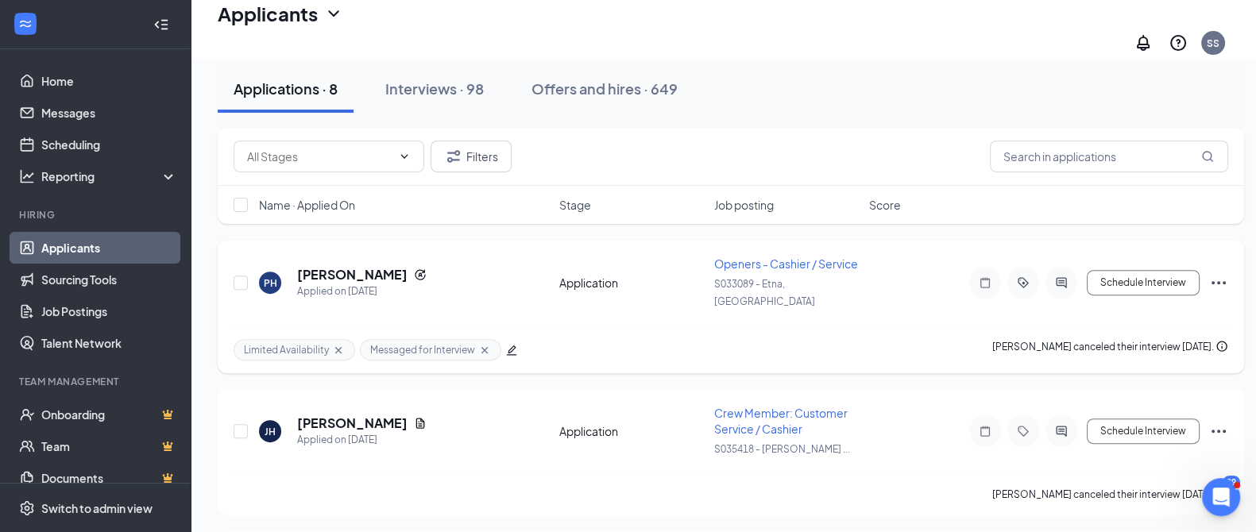
scroll to position [752, 0]
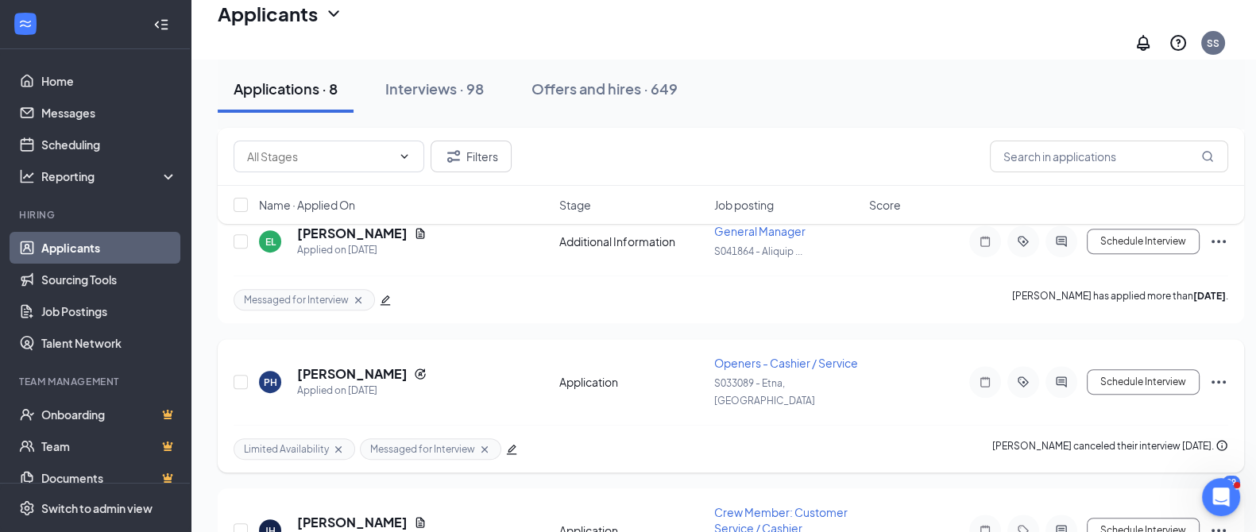
click at [1208, 366] on div "Schedule Interview" at bounding box center [1085, 382] width 286 height 32
click at [1221, 373] on icon "Ellipses" at bounding box center [1218, 382] width 19 height 19
click at [1223, 381] on icon "Ellipses" at bounding box center [1219, 382] width 14 height 3
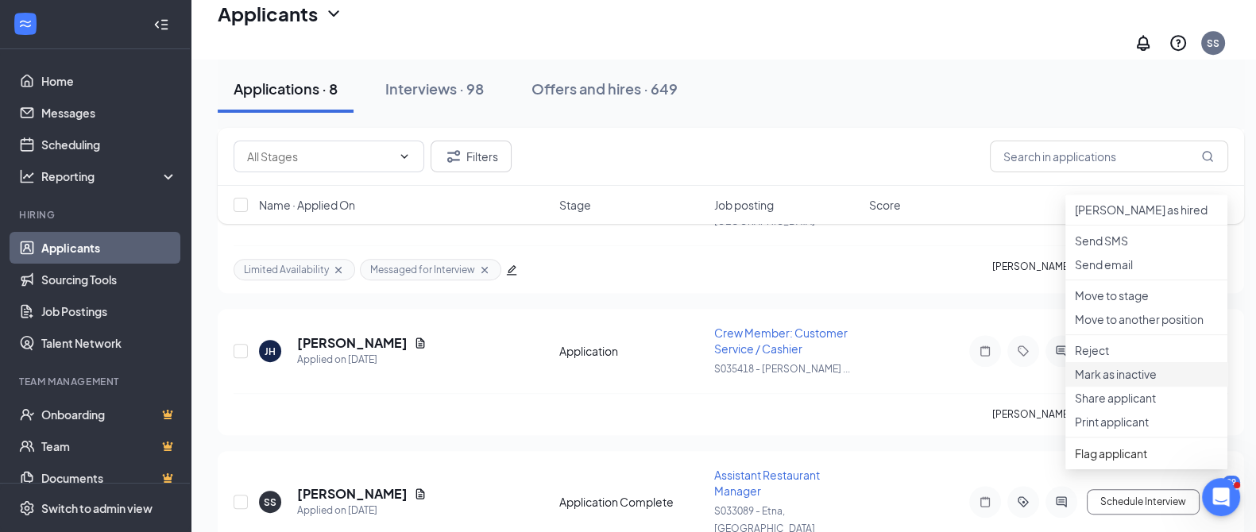
scroll to position [951, 0]
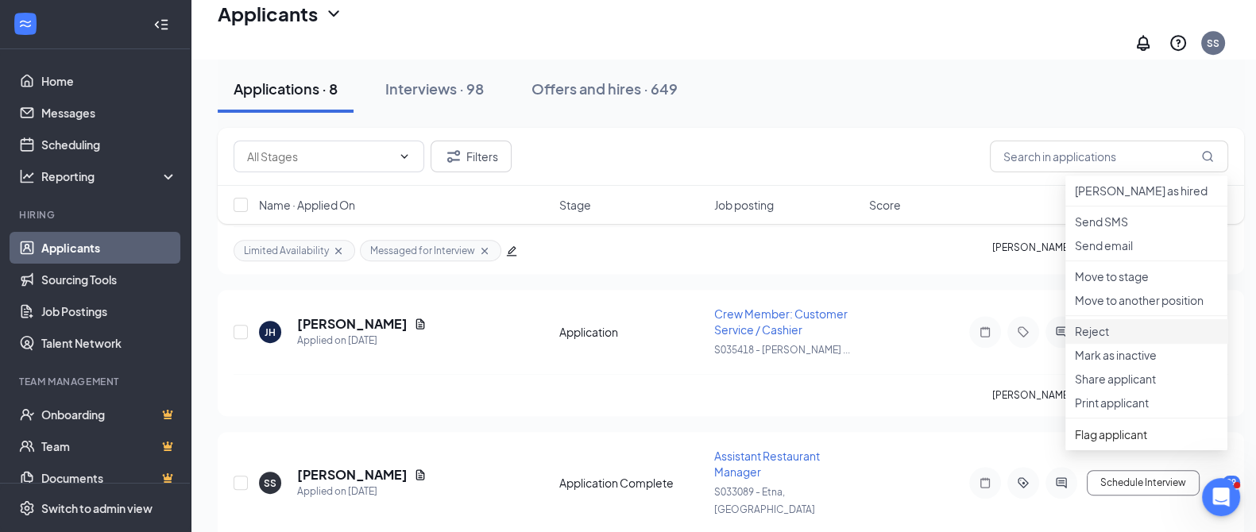
click at [1122, 339] on p "Reject" at bounding box center [1146, 331] width 143 height 16
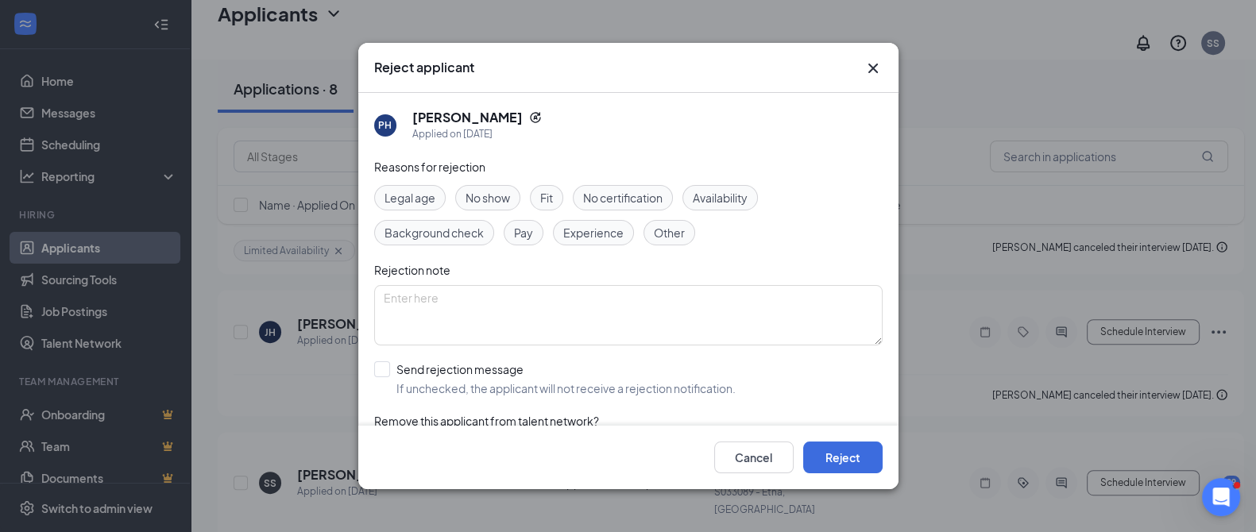
click at [679, 224] on span "Other" at bounding box center [669, 232] width 31 height 17
click at [855, 466] on button "Reject" at bounding box center [842, 458] width 79 height 32
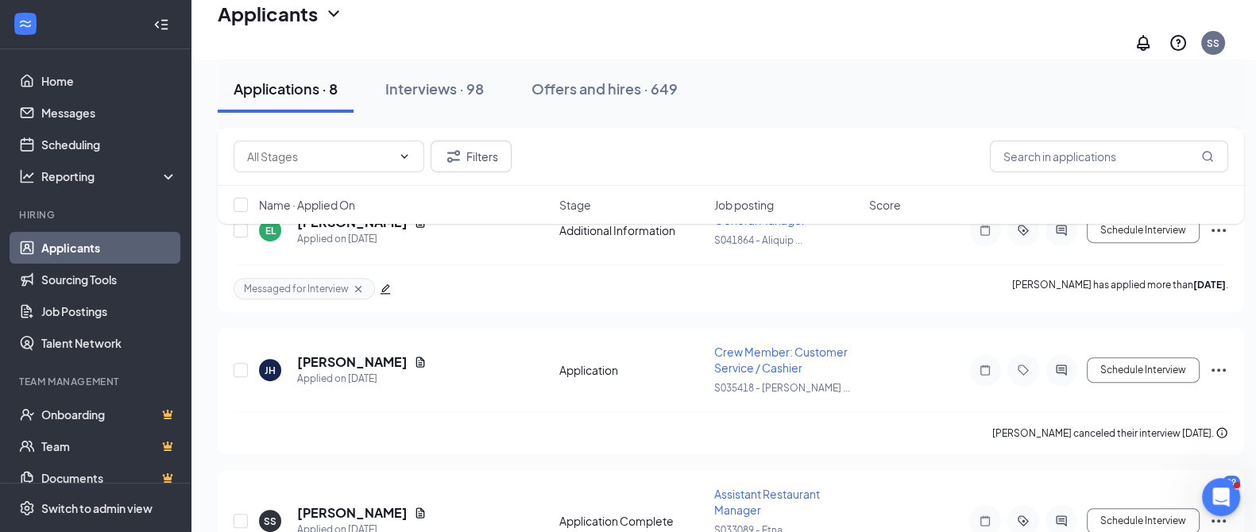
scroll to position [752, 0]
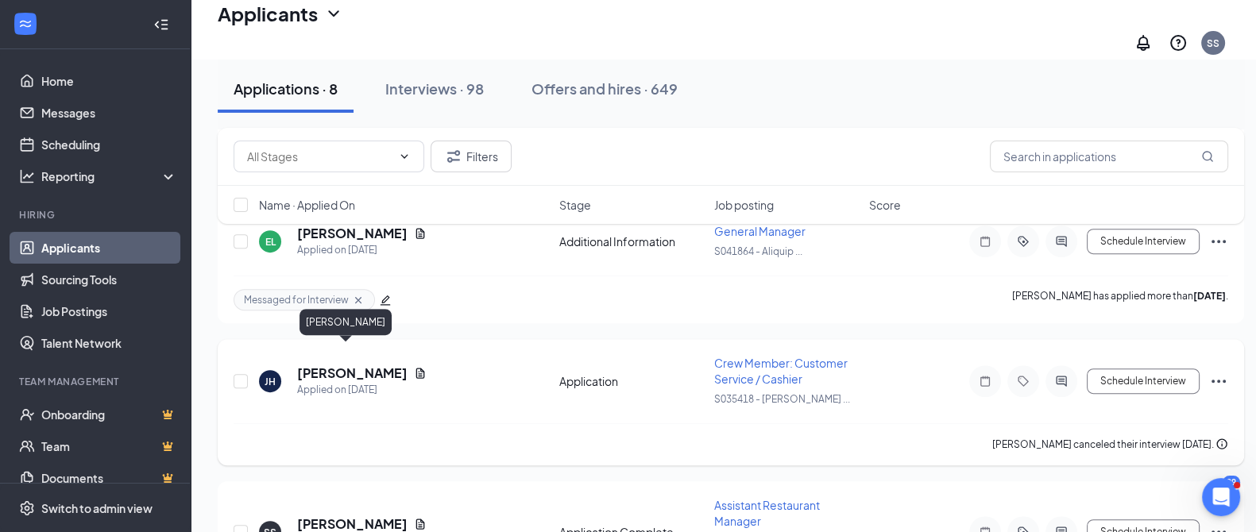
click at [341, 365] on h5 "[PERSON_NAME]" at bounding box center [352, 373] width 110 height 17
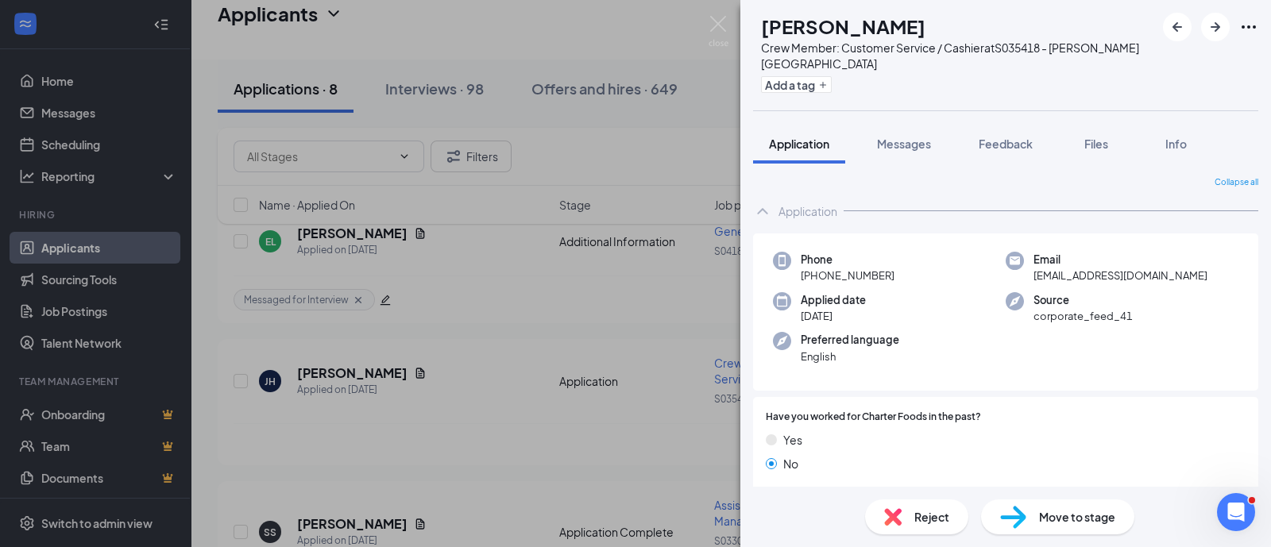
click at [933, 510] on span "Reject" at bounding box center [931, 516] width 35 height 17
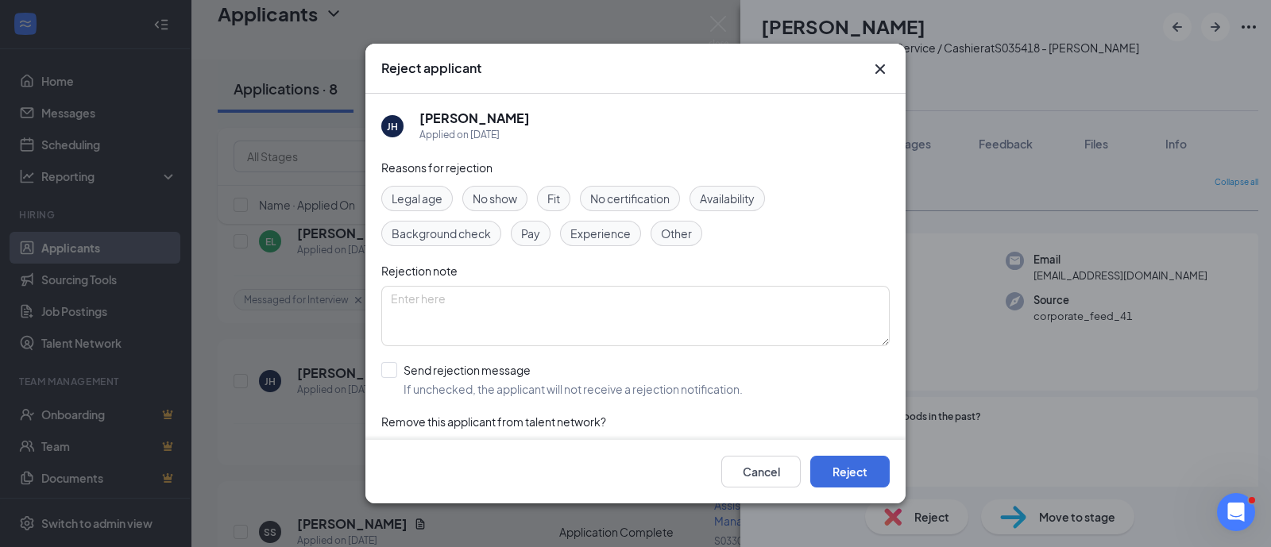
click at [684, 238] on span "Other" at bounding box center [676, 233] width 31 height 17
click at [795, 261] on div "Reasons for rejection Legal age No show Fit No certification Availability Backg…" at bounding box center [635, 318] width 508 height 319
click at [759, 470] on button "Cancel" at bounding box center [760, 472] width 79 height 32
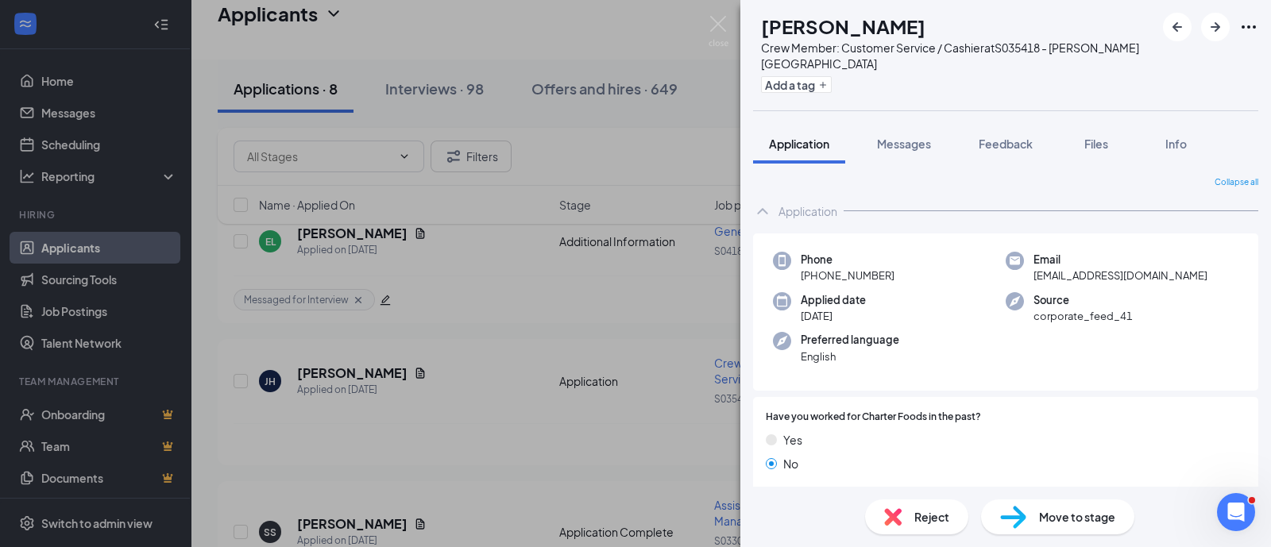
click at [526, 436] on div "[PERSON_NAME] Crew Member: Customer Service / Cashier at S035418 - [PERSON_NAME…" at bounding box center [635, 273] width 1271 height 547
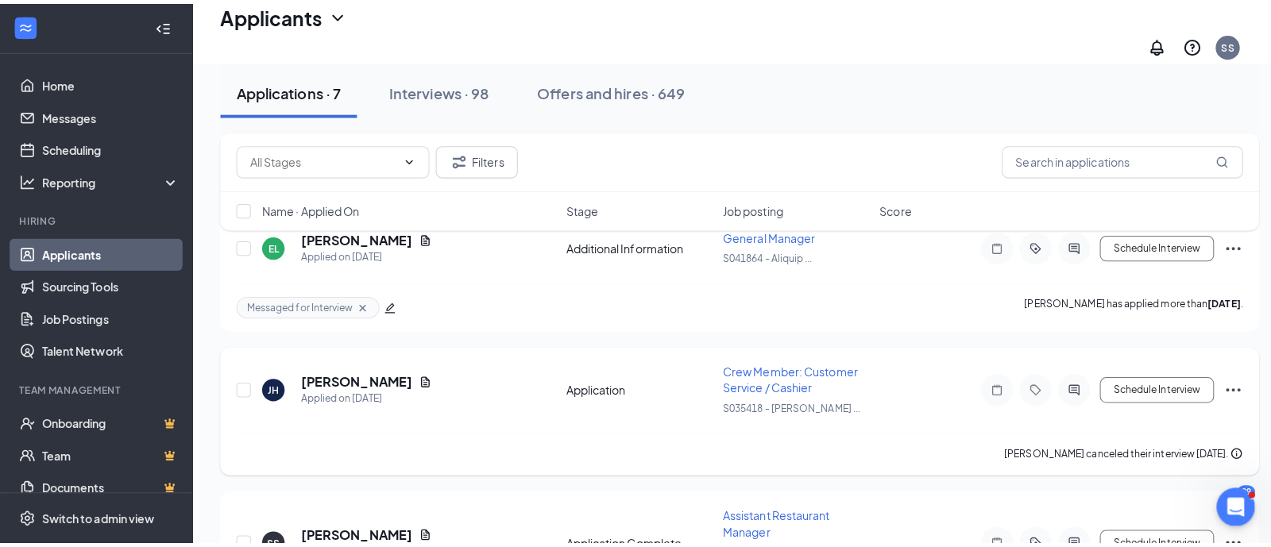
scroll to position [653, 0]
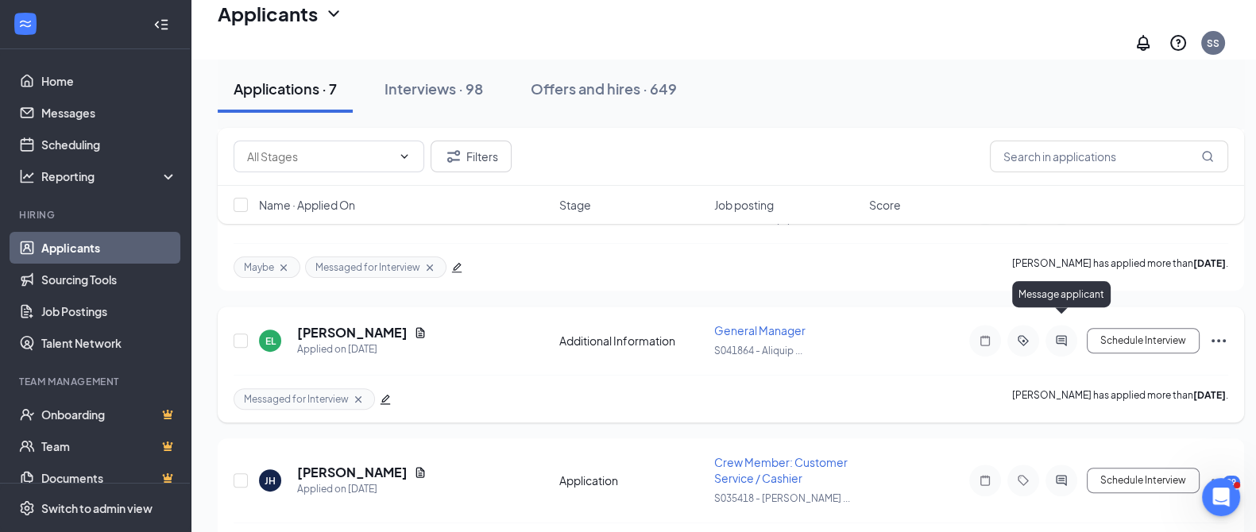
click at [1067, 334] on icon "ActiveChat" at bounding box center [1061, 340] width 19 height 13
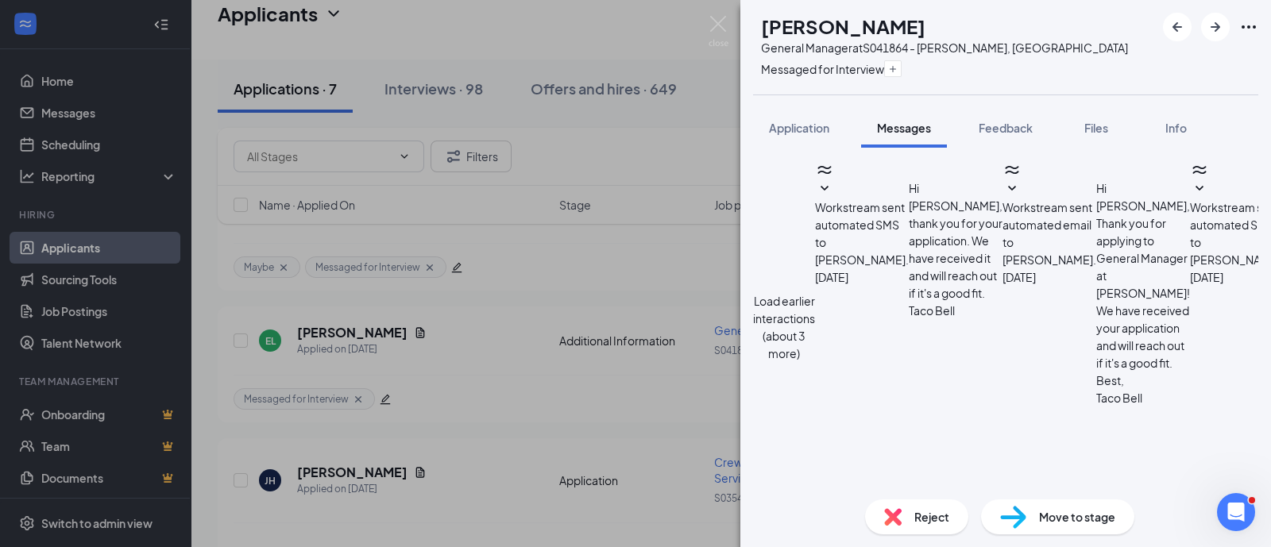
scroll to position [714, 0]
click at [692, 400] on div "EL [PERSON_NAME] General Manager at S041864 - [PERSON_NAME], [GEOGRAPHIC_DATA] …" at bounding box center [635, 273] width 1271 height 547
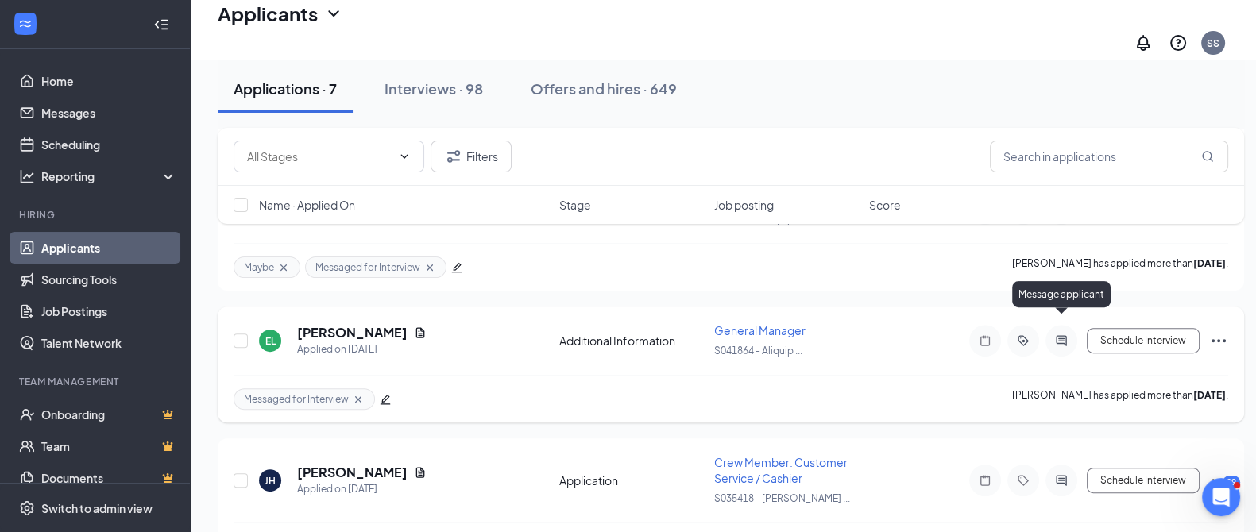
click at [1064, 335] on icon "ActiveChat" at bounding box center [1061, 340] width 10 height 10
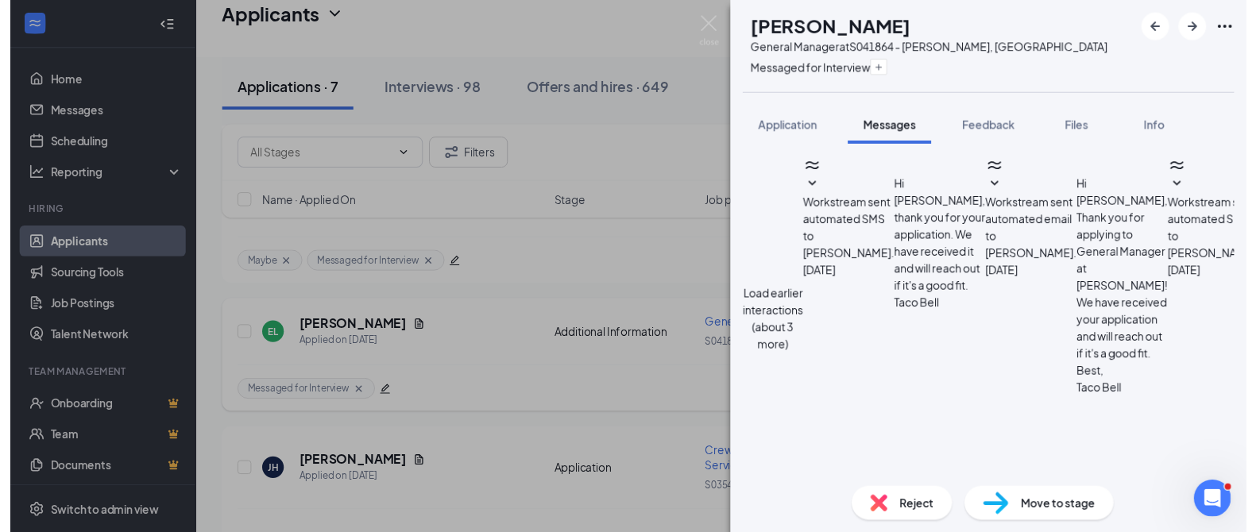
scroll to position [714, 0]
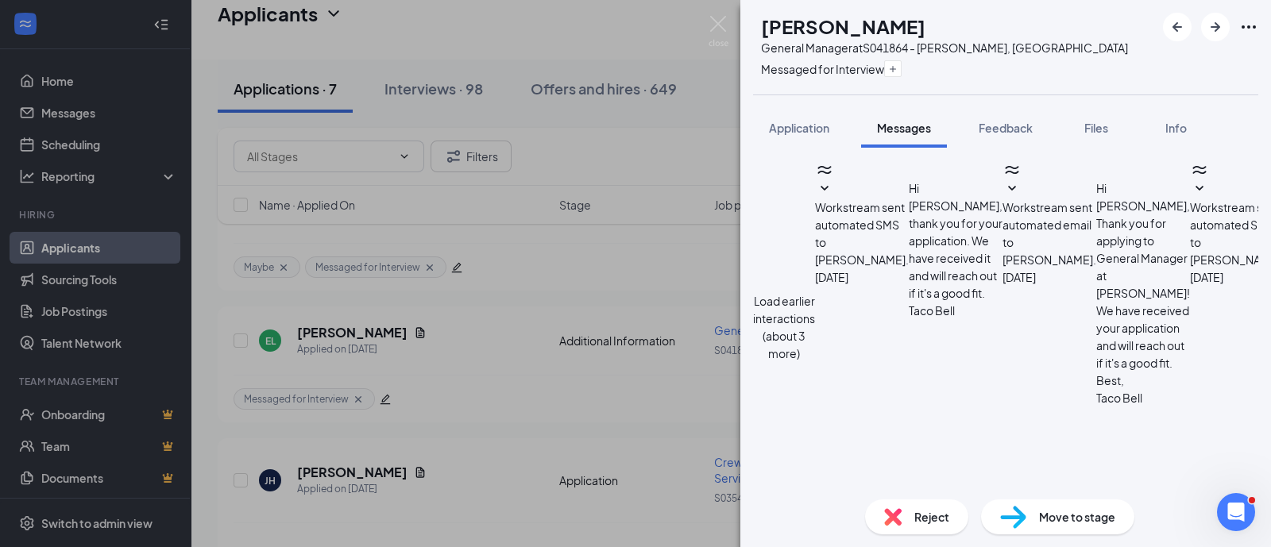
click at [612, 374] on div "EL [PERSON_NAME] General Manager at S041864 - [PERSON_NAME], [GEOGRAPHIC_DATA] …" at bounding box center [635, 273] width 1271 height 547
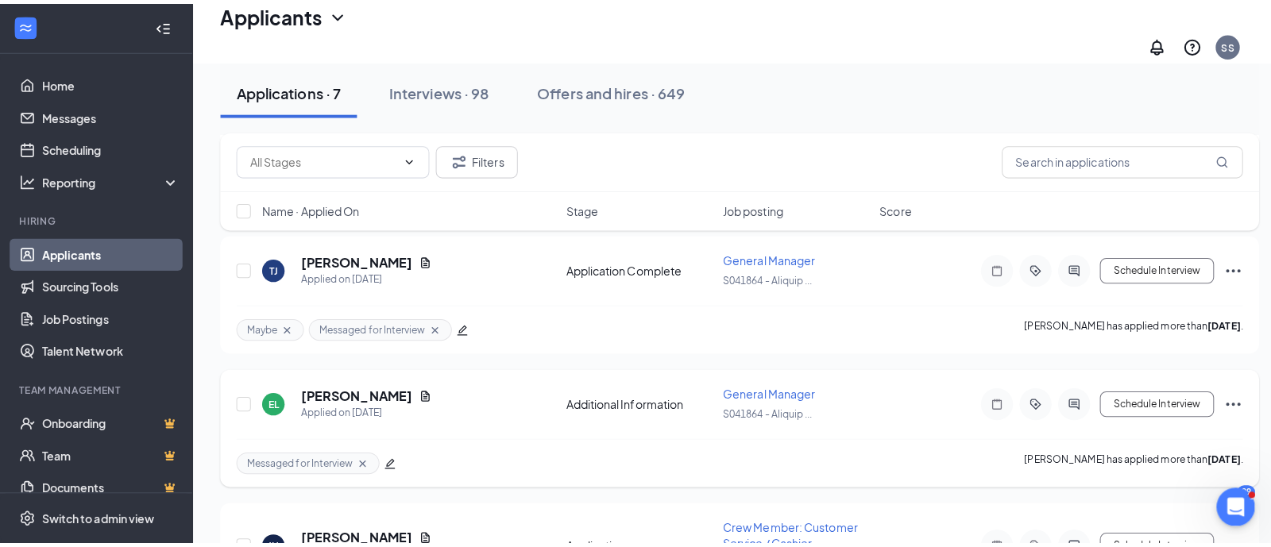
scroll to position [554, 0]
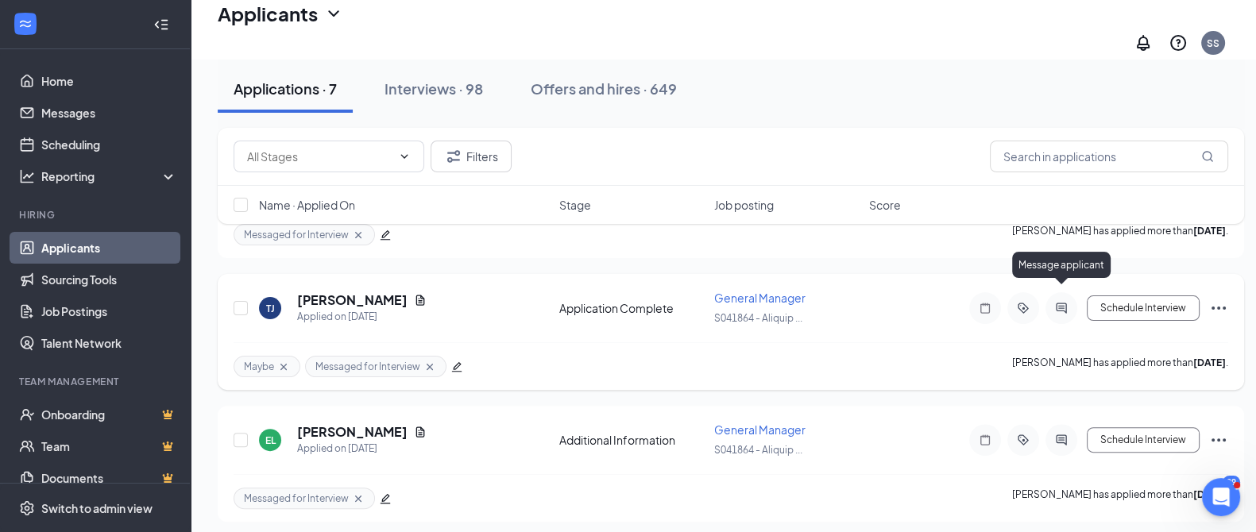
click at [1060, 303] on icon "ActiveChat" at bounding box center [1061, 308] width 10 height 10
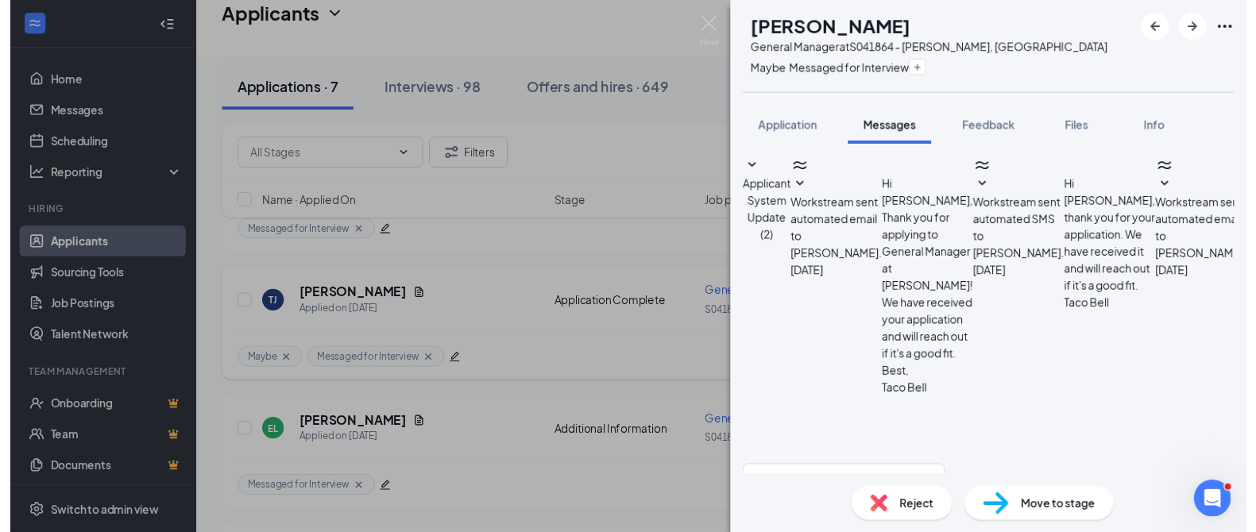
scroll to position [345, 0]
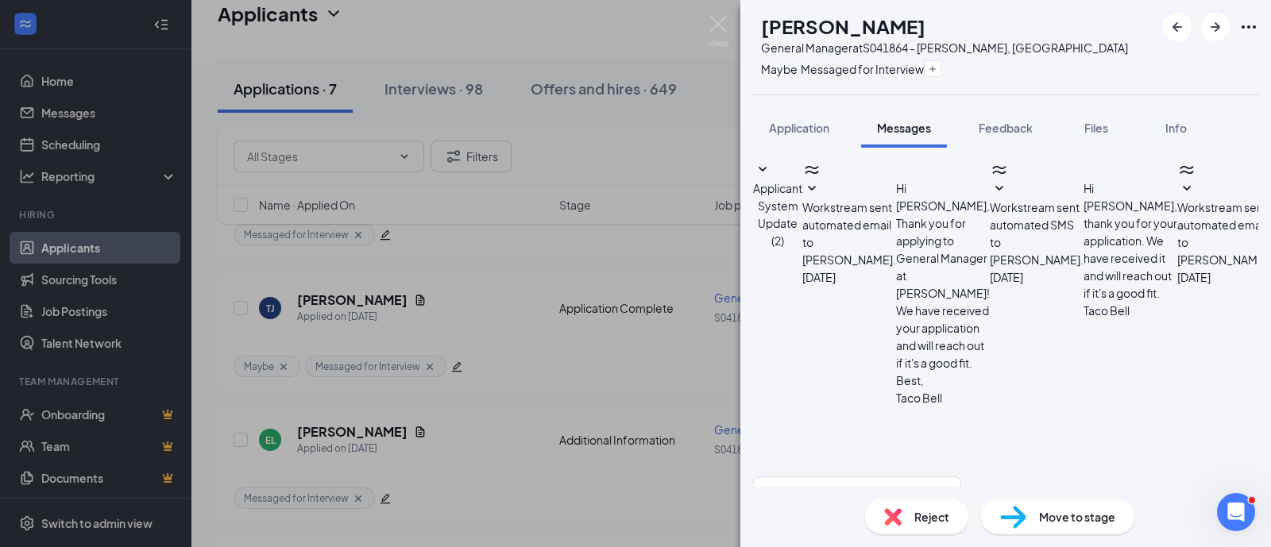
click at [659, 337] on div "[PERSON_NAME] [PERSON_NAME] General Manager at S041864 - [PERSON_NAME], [GEOGRA…" at bounding box center [635, 273] width 1271 height 547
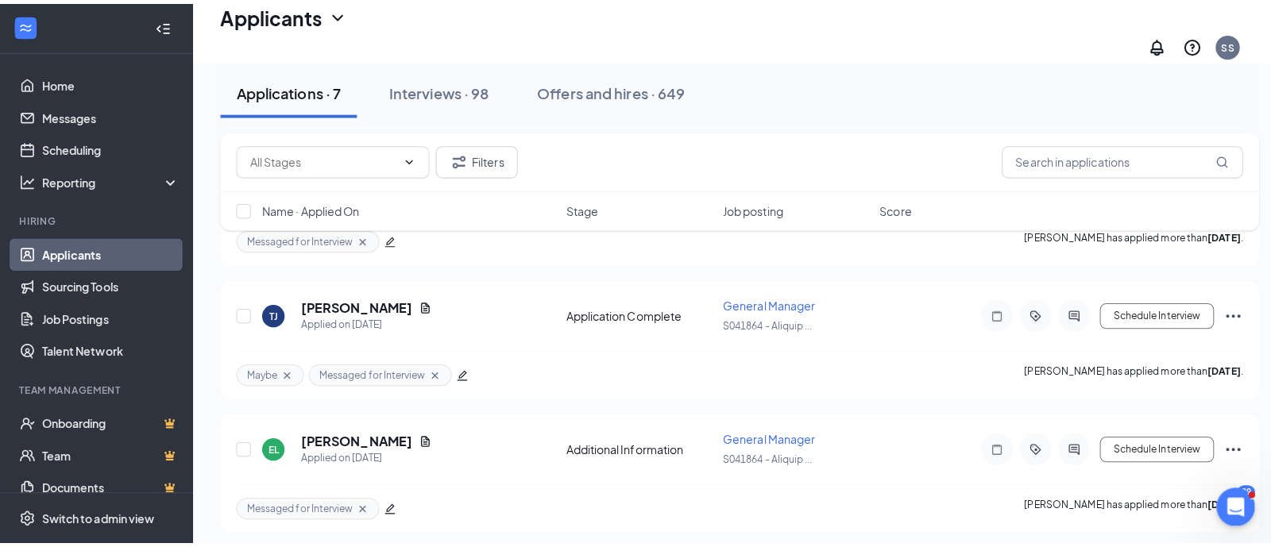
scroll to position [355, 0]
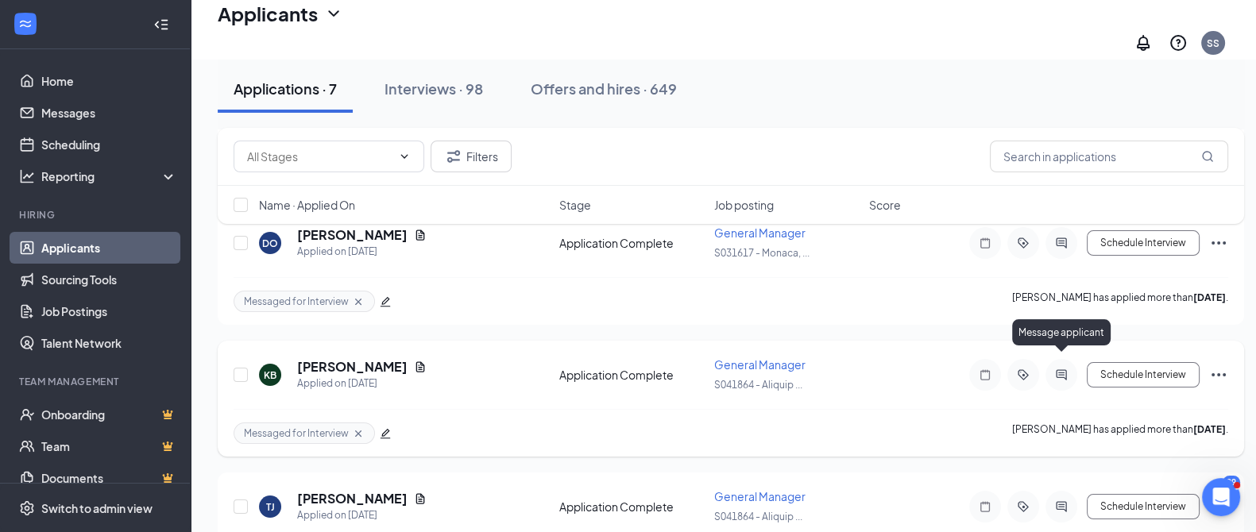
click at [1067, 369] on icon "ActiveChat" at bounding box center [1061, 375] width 19 height 13
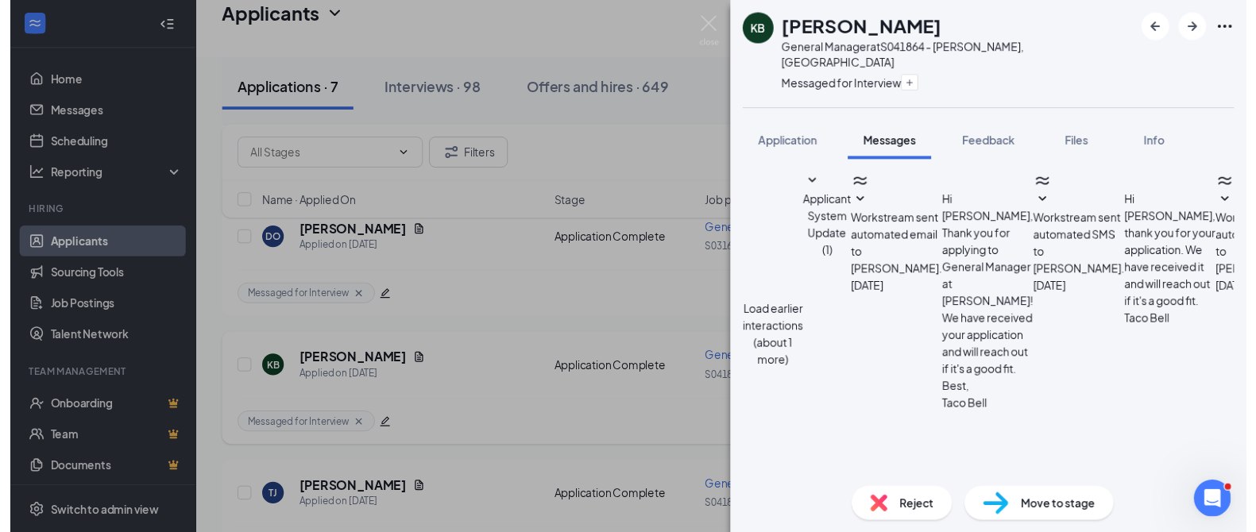
scroll to position [545, 0]
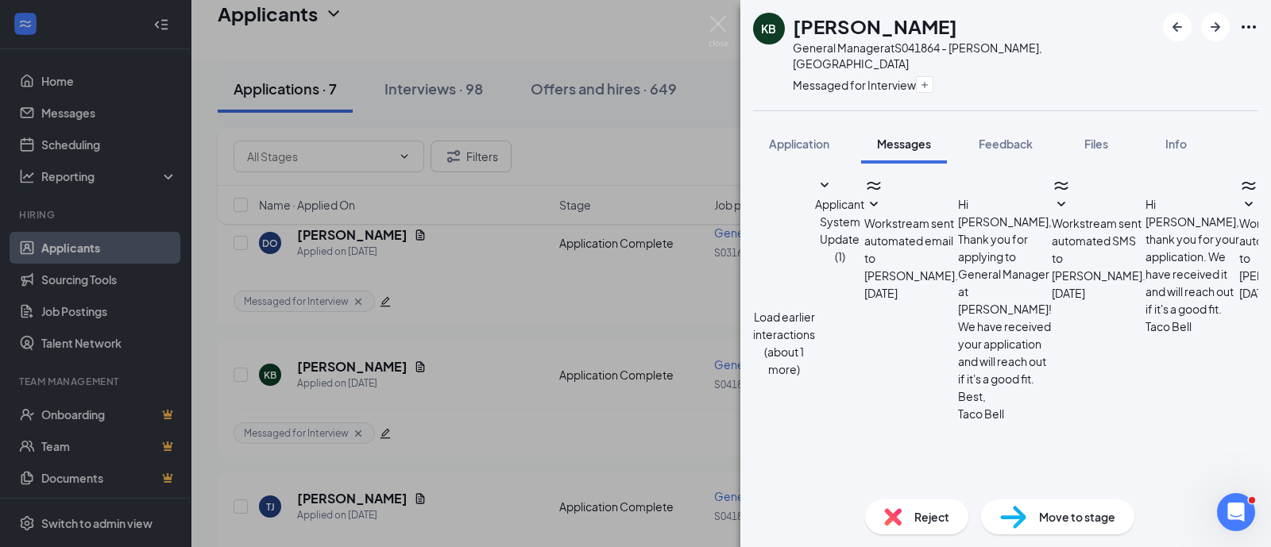
click at [620, 310] on div "KB [PERSON_NAME] General Manager at S041864 - [PERSON_NAME], [GEOGRAPHIC_DATA] …" at bounding box center [635, 273] width 1271 height 547
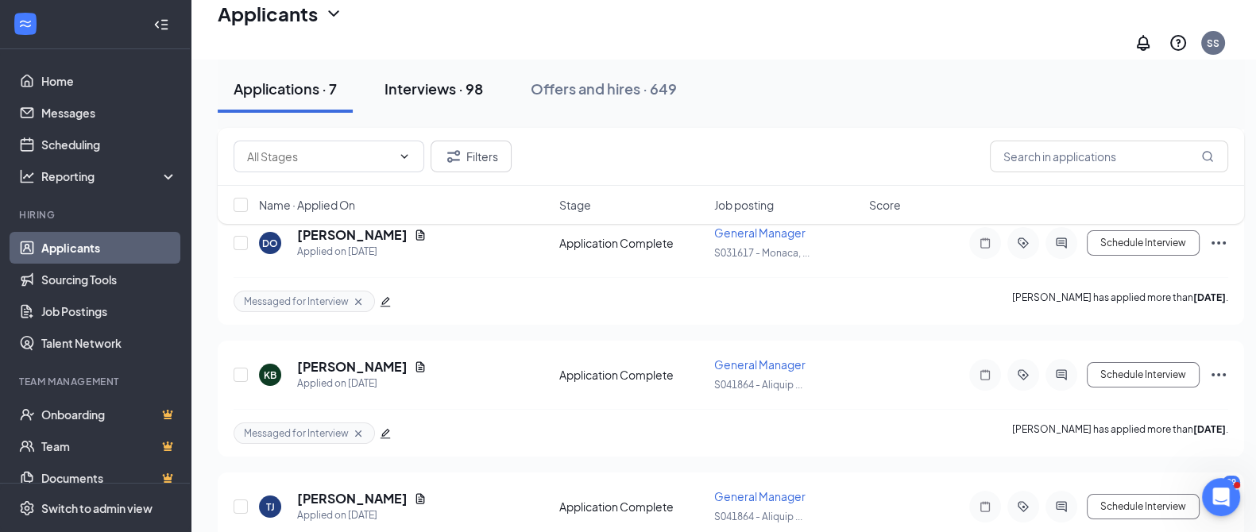
click at [444, 93] on div "Interviews · 98" at bounding box center [434, 89] width 99 height 20
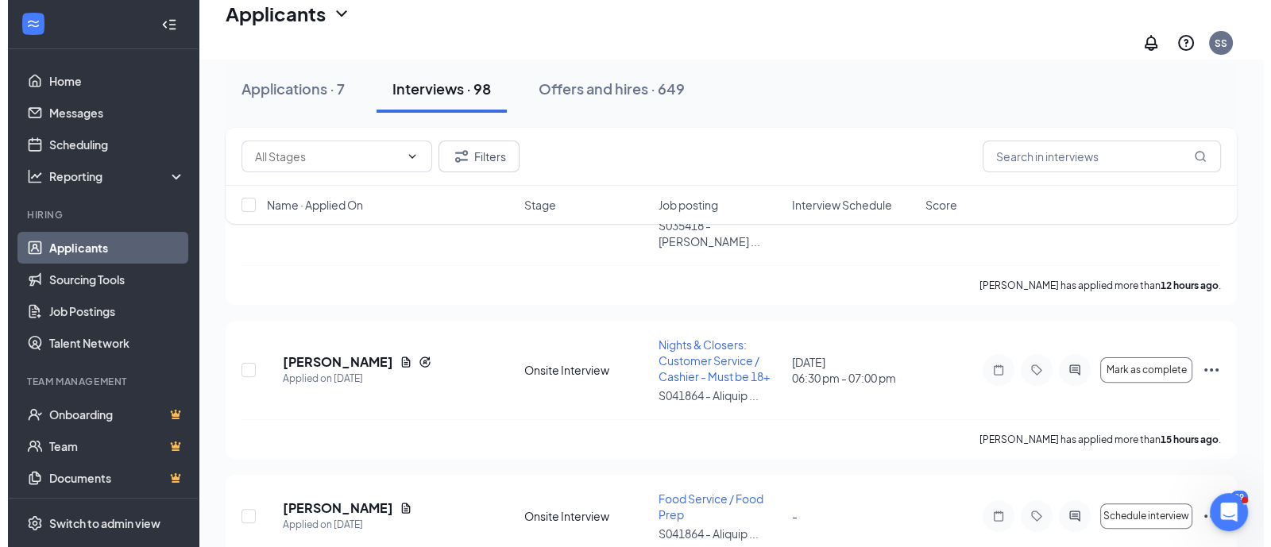
scroll to position [596, 0]
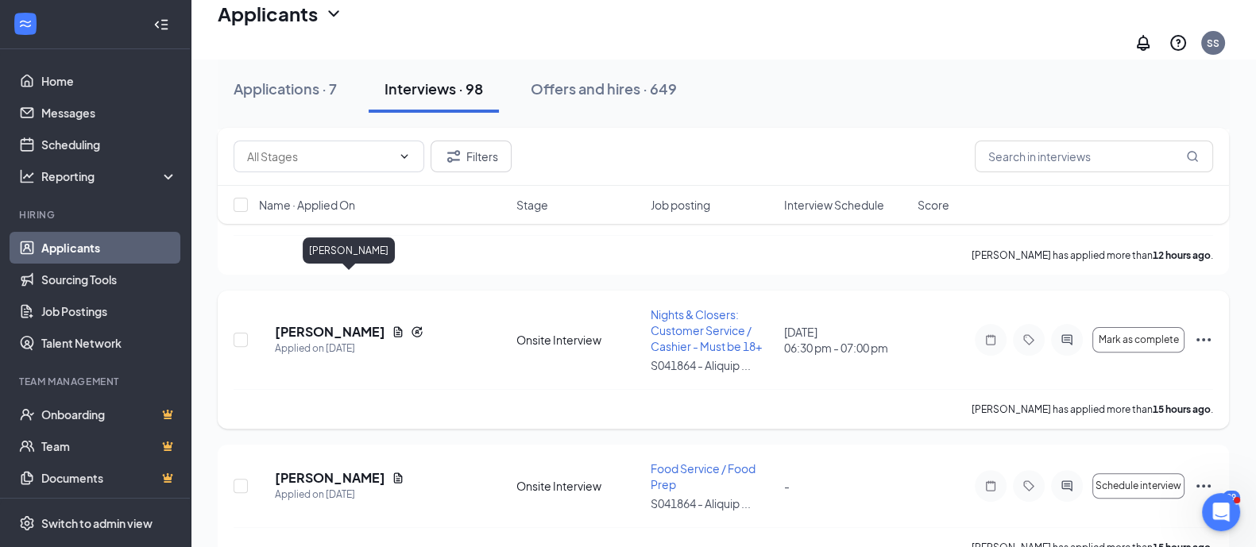
click at [331, 323] on h5 "[PERSON_NAME]" at bounding box center [330, 331] width 110 height 17
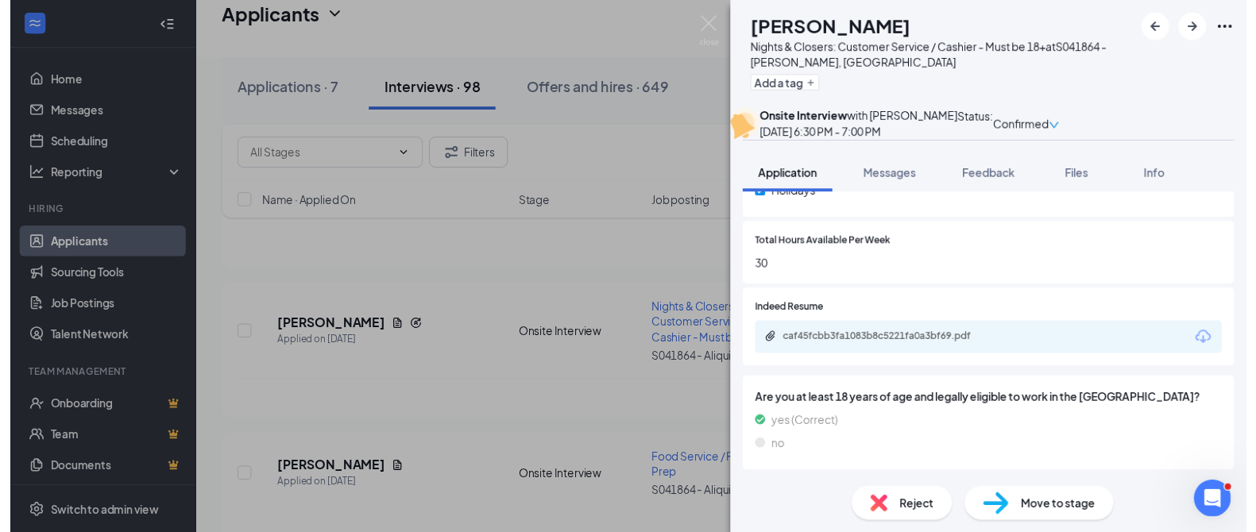
scroll to position [891, 0]
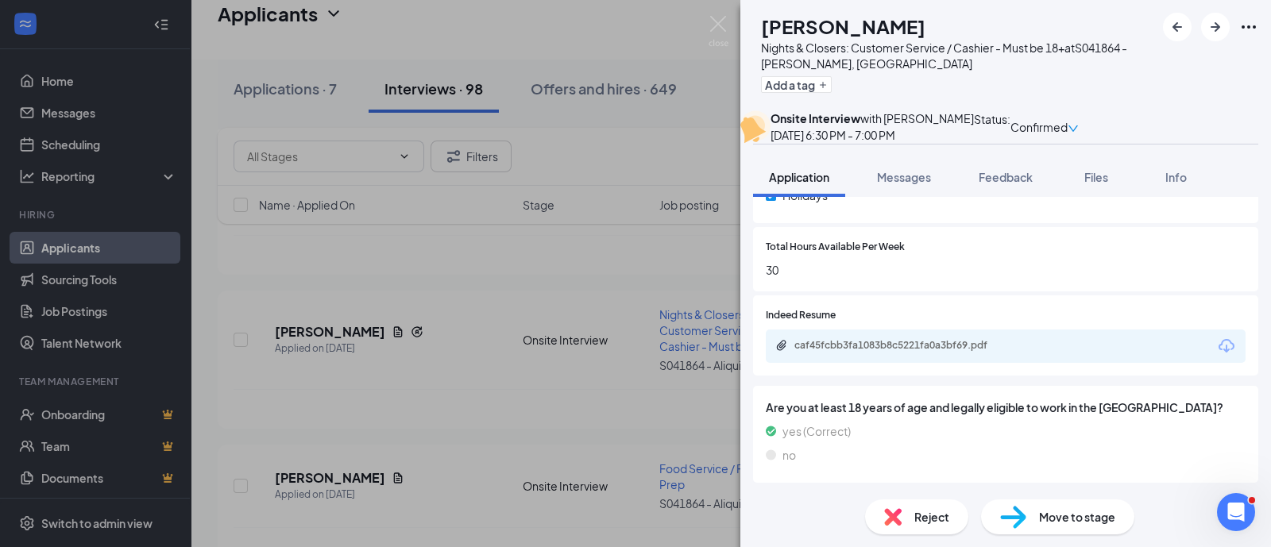
click at [467, 351] on div "ST [PERSON_NAME] Nights & Closers: Customer Service / Cashier - Must be 18+ at …" at bounding box center [635, 273] width 1271 height 547
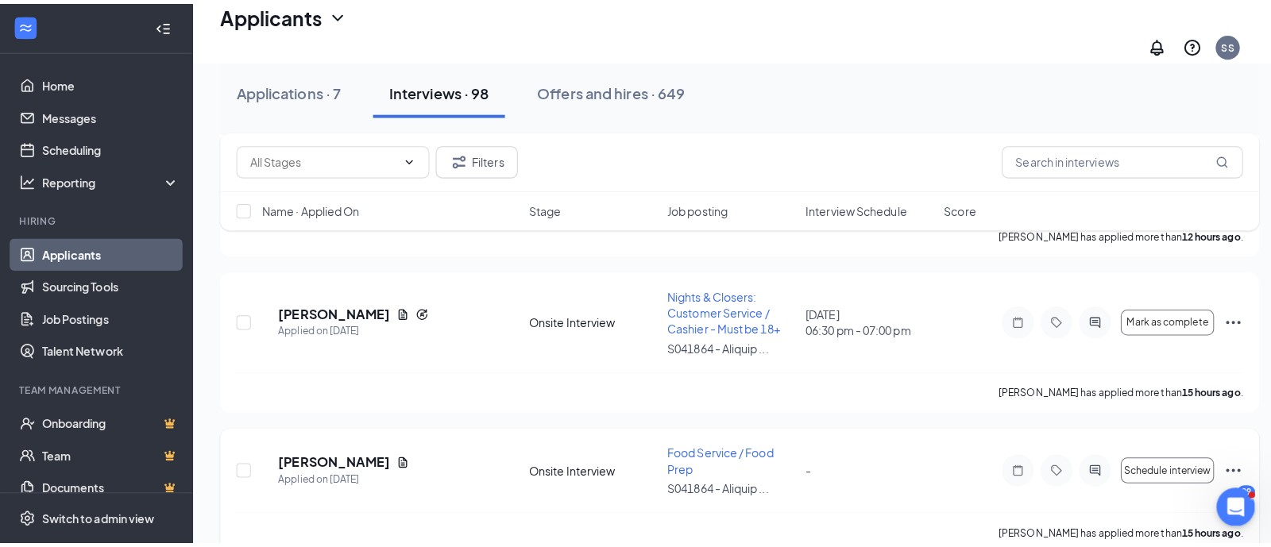
scroll to position [596, 0]
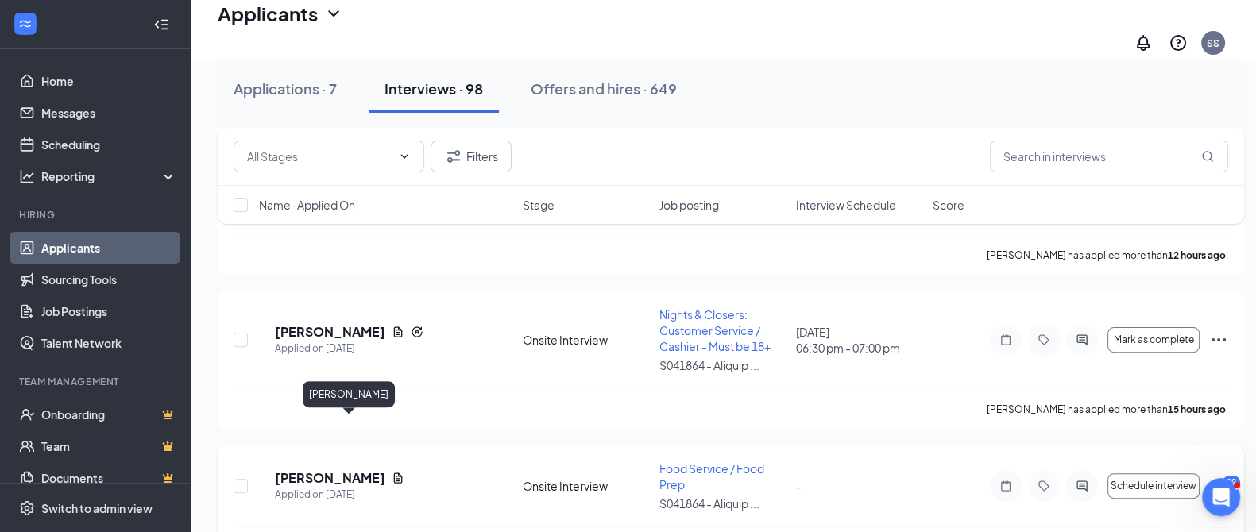
click at [323, 470] on h5 "[PERSON_NAME]" at bounding box center [330, 478] width 110 height 17
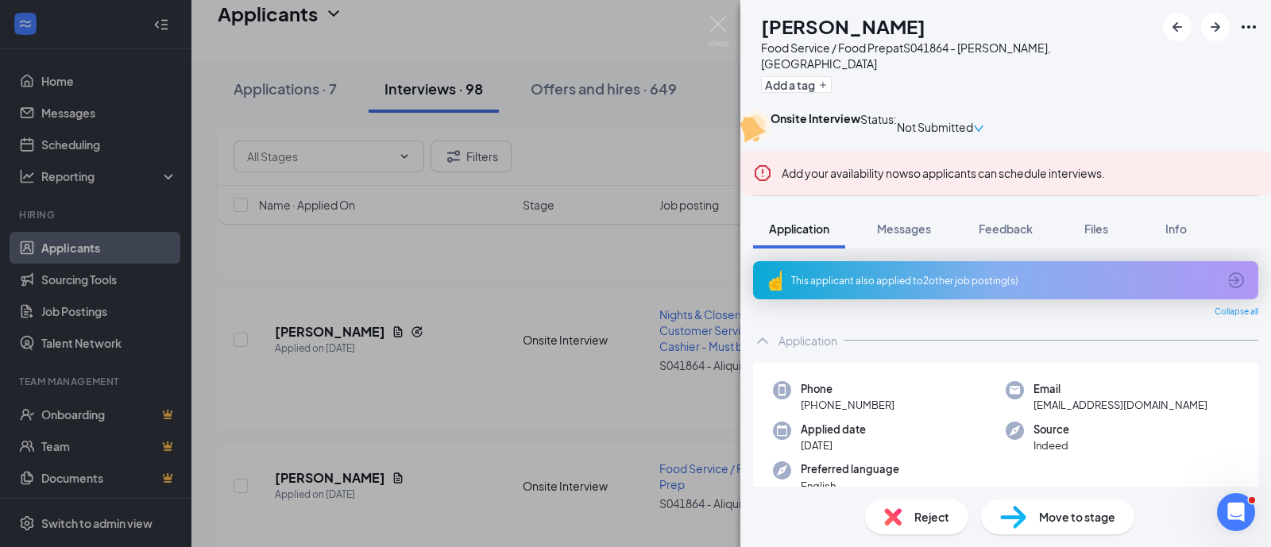
click at [926, 514] on span "Reject" at bounding box center [931, 516] width 35 height 17
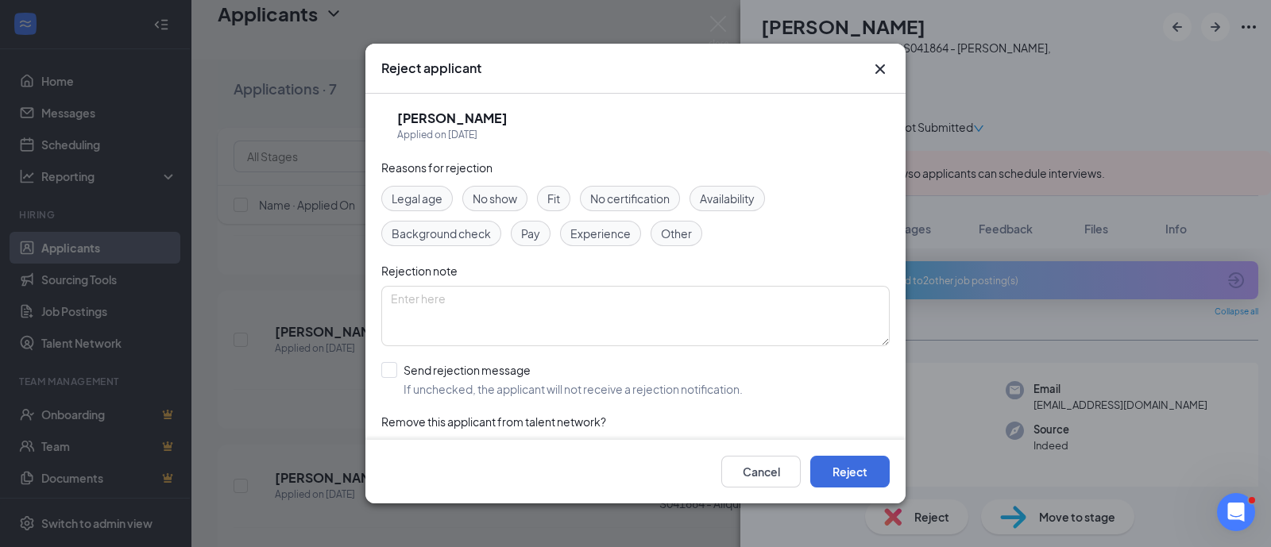
click at [655, 238] on div "Other" at bounding box center [677, 233] width 52 height 25
click at [853, 466] on button "Reject" at bounding box center [849, 472] width 79 height 32
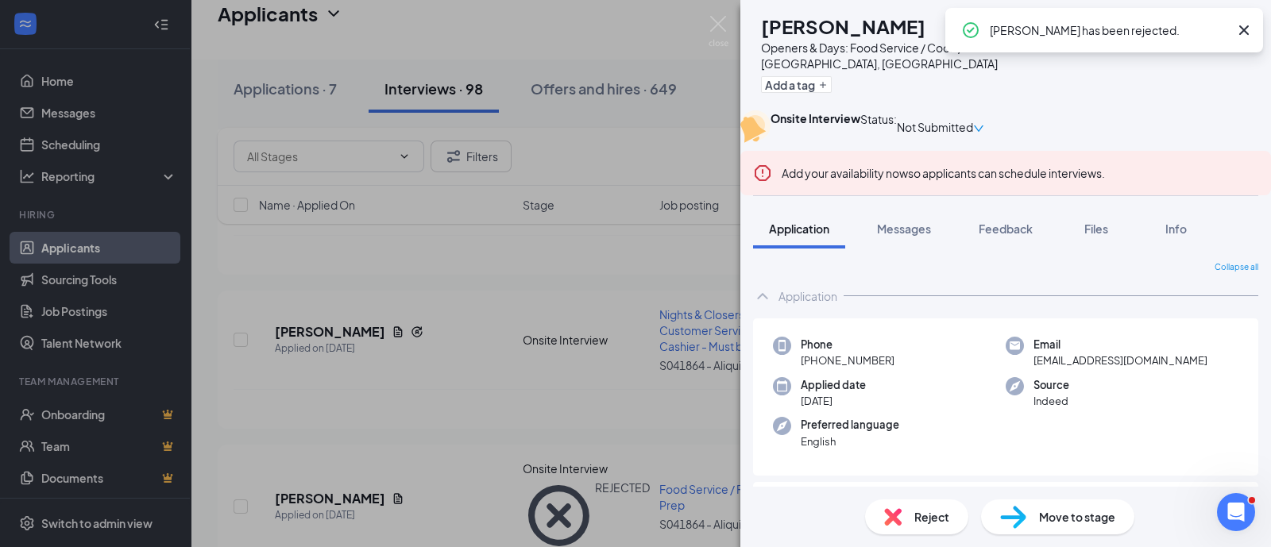
click at [453, 453] on div "BK [PERSON_NAME] Openers & Days: Food Service / Cook / Kitchen at S031617 - [GE…" at bounding box center [635, 273] width 1271 height 547
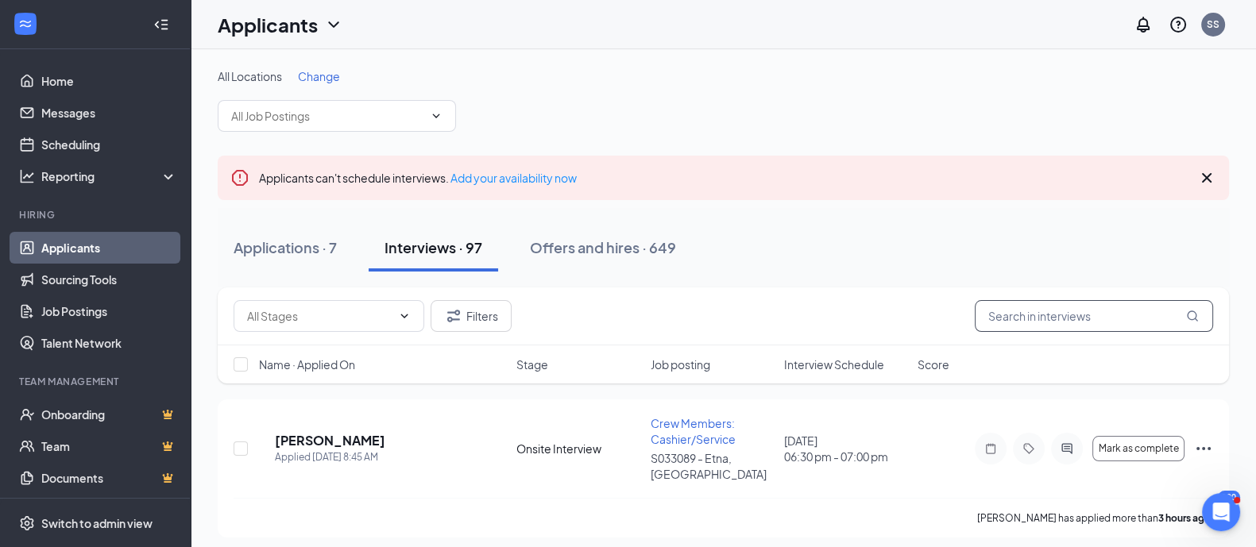
click at [1061, 314] on input "text" at bounding box center [1094, 316] width 238 height 32
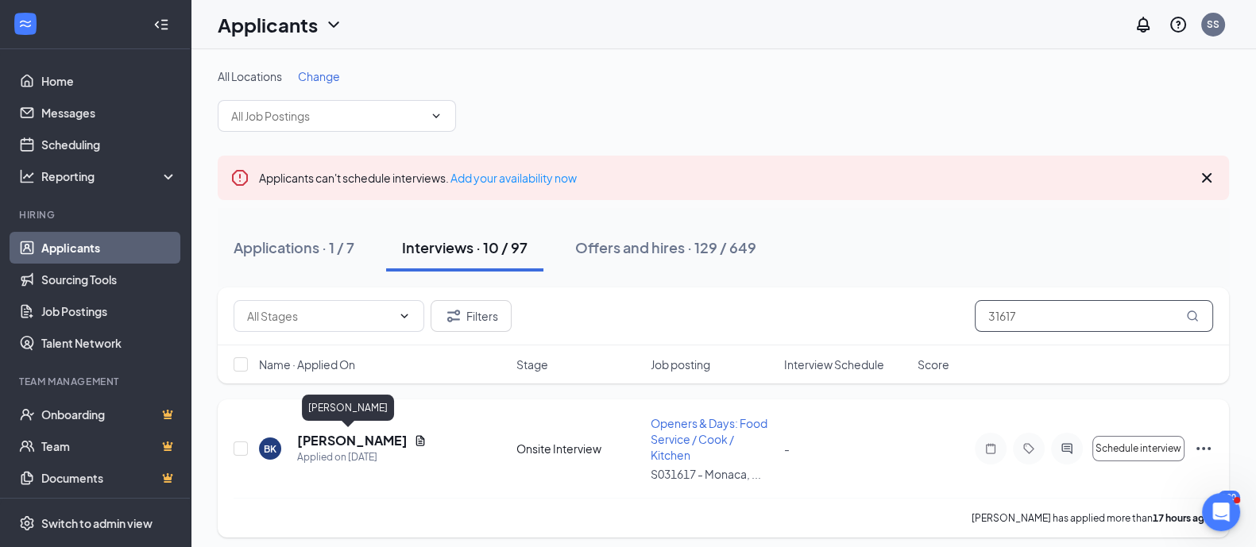
type input "31617"
click at [318, 432] on h5 "[PERSON_NAME]" at bounding box center [352, 440] width 110 height 17
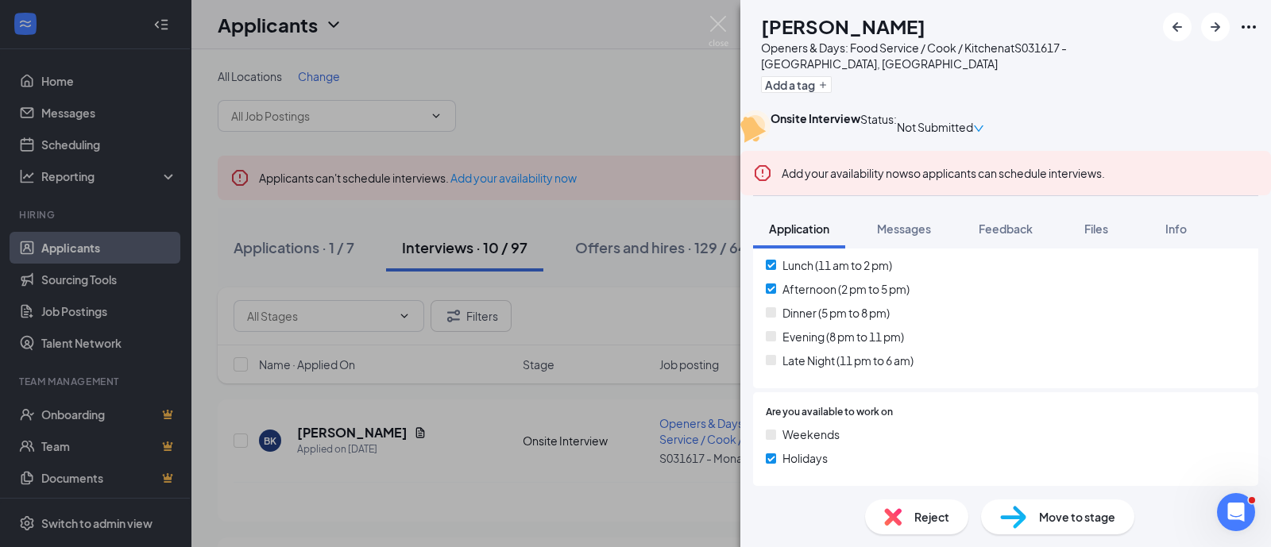
scroll to position [701, 0]
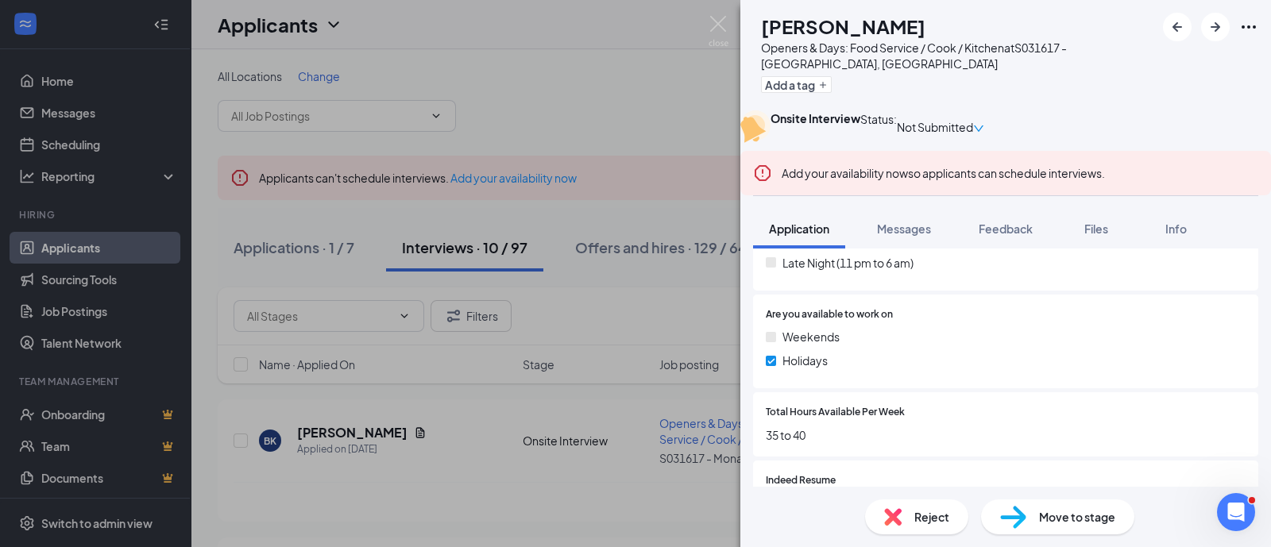
click at [932, 513] on span "Reject" at bounding box center [931, 516] width 35 height 17
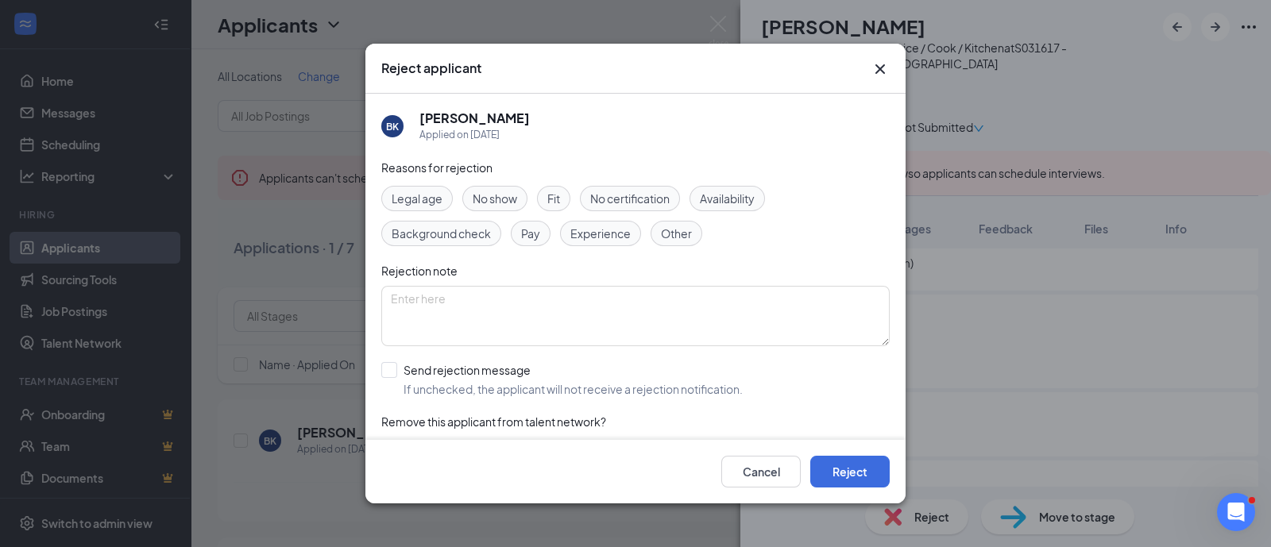
click at [723, 191] on span "Availability" at bounding box center [727, 198] width 55 height 17
click at [851, 461] on button "Reject" at bounding box center [849, 472] width 79 height 32
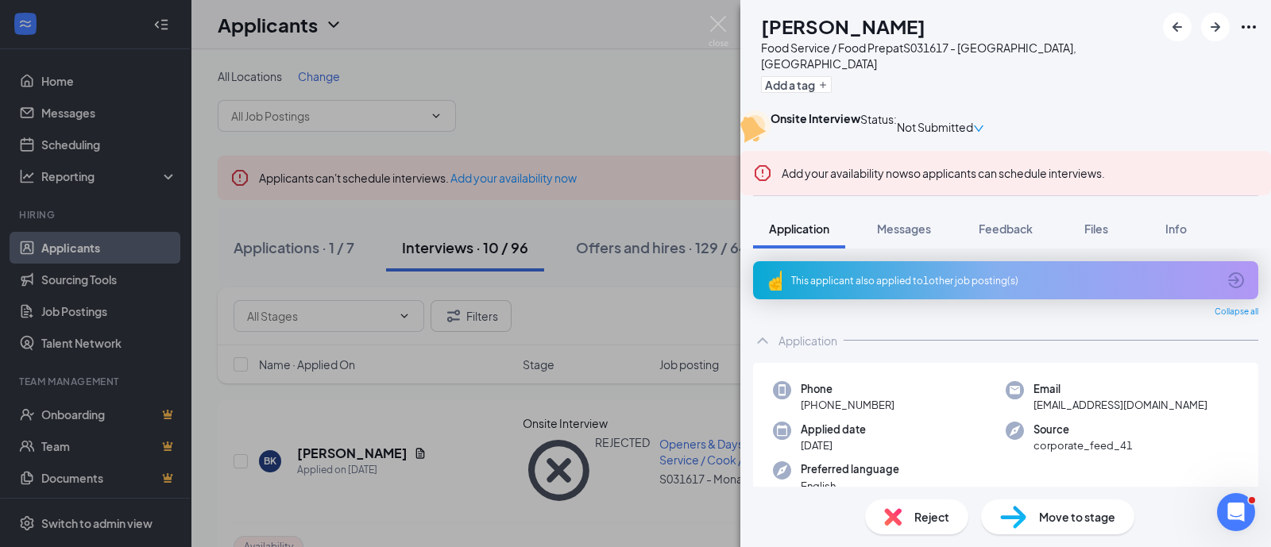
click at [517, 470] on div "[PERSON_NAME] Jayden [PERSON_NAME] Food Service / Food Prep at S031617 - Monaca…" at bounding box center [635, 273] width 1271 height 547
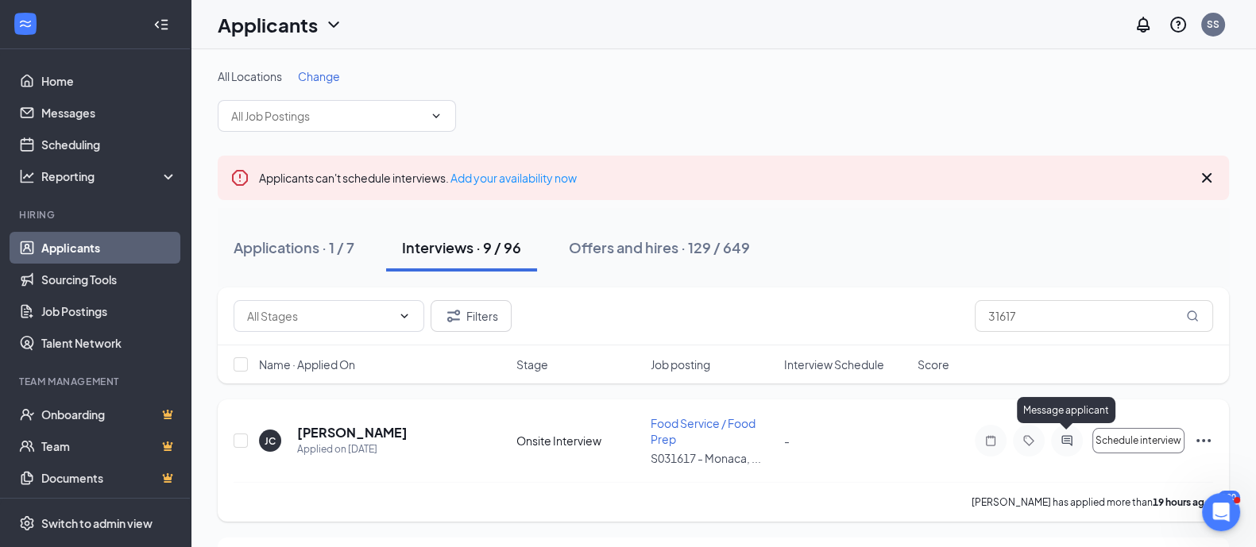
click at [1071, 435] on icon "ActiveChat" at bounding box center [1066, 441] width 19 height 13
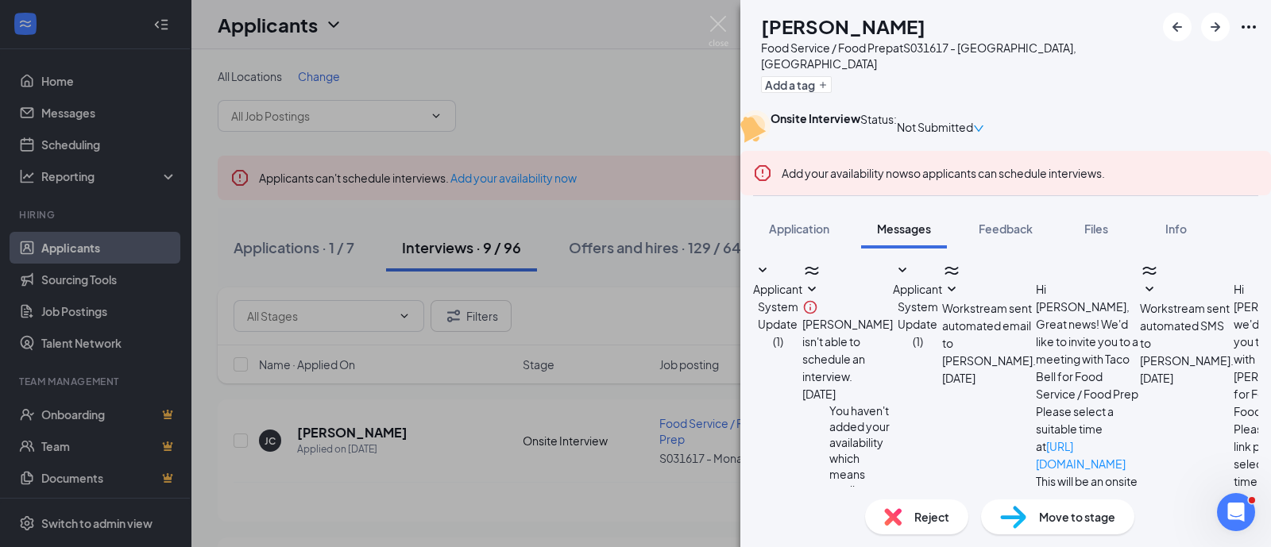
scroll to position [257, 0]
click at [531, 404] on div "[PERSON_NAME] Jayden [PERSON_NAME] Food Service / Food Prep at S031617 - Monaca…" at bounding box center [635, 273] width 1271 height 547
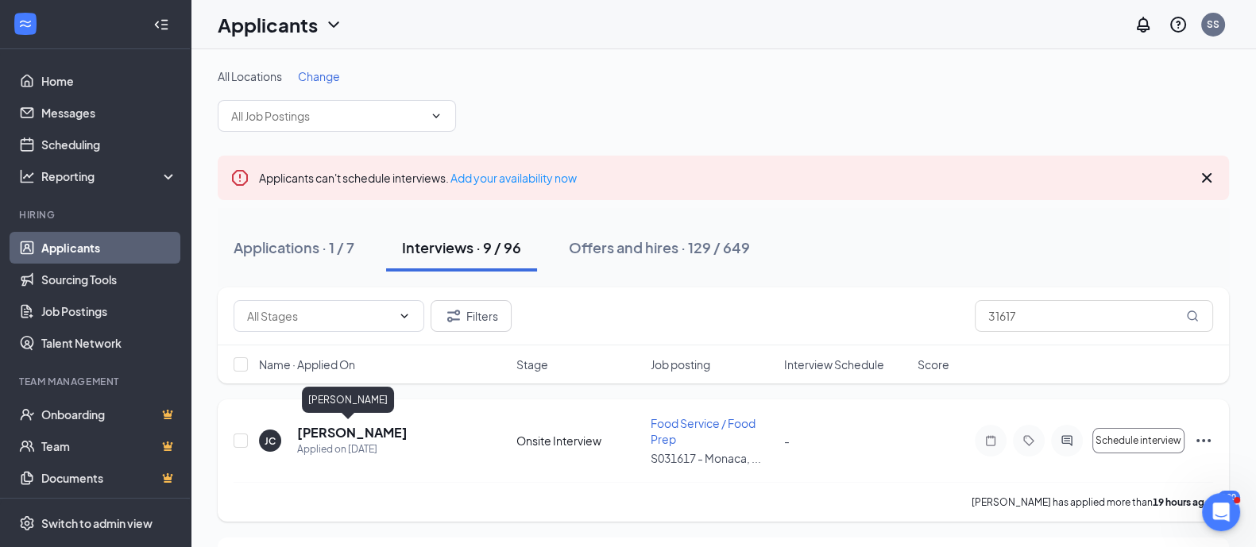
click at [371, 427] on h5 "[PERSON_NAME]" at bounding box center [352, 432] width 110 height 17
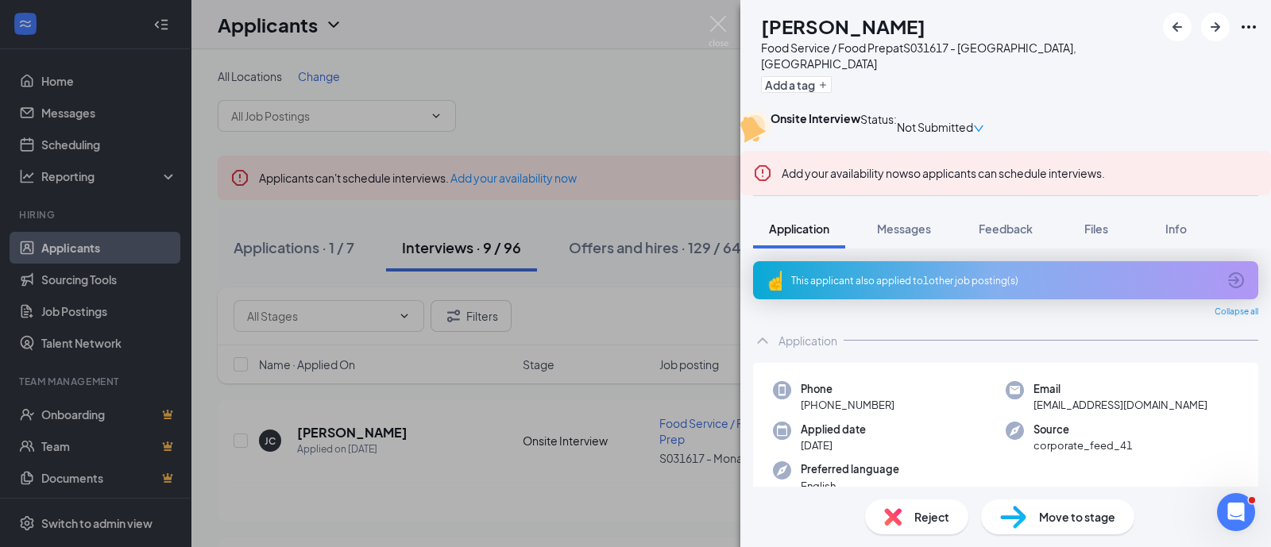
click at [370, 415] on div "[PERSON_NAME] Jayden [PERSON_NAME] Food Service / Food Prep at S031617 - Monaca…" at bounding box center [635, 273] width 1271 height 547
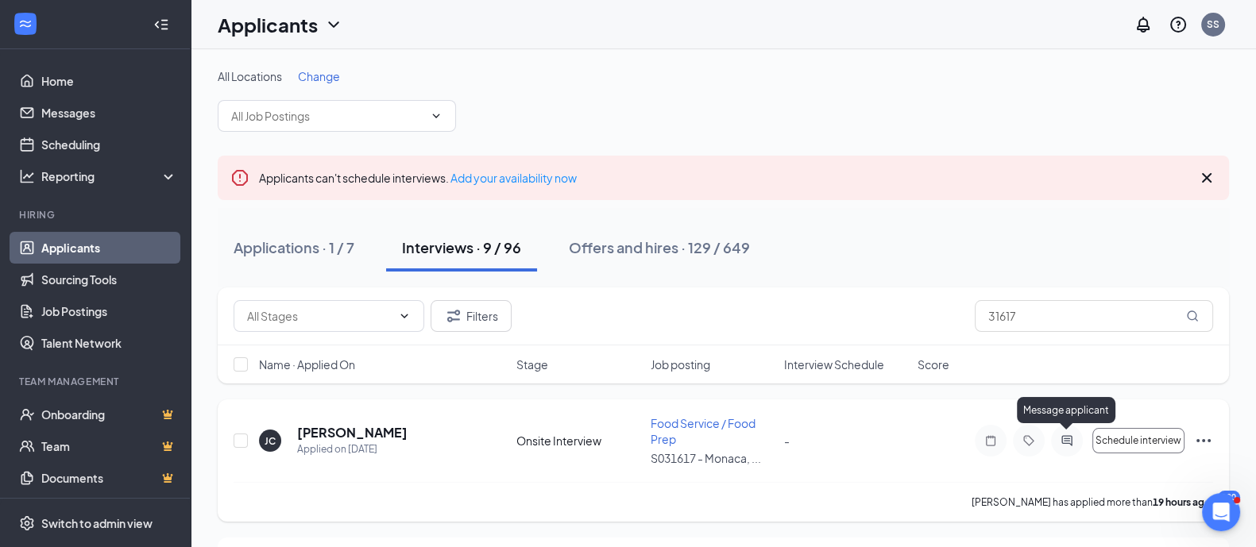
click at [1070, 440] on icon "ActiveChat" at bounding box center [1066, 441] width 19 height 13
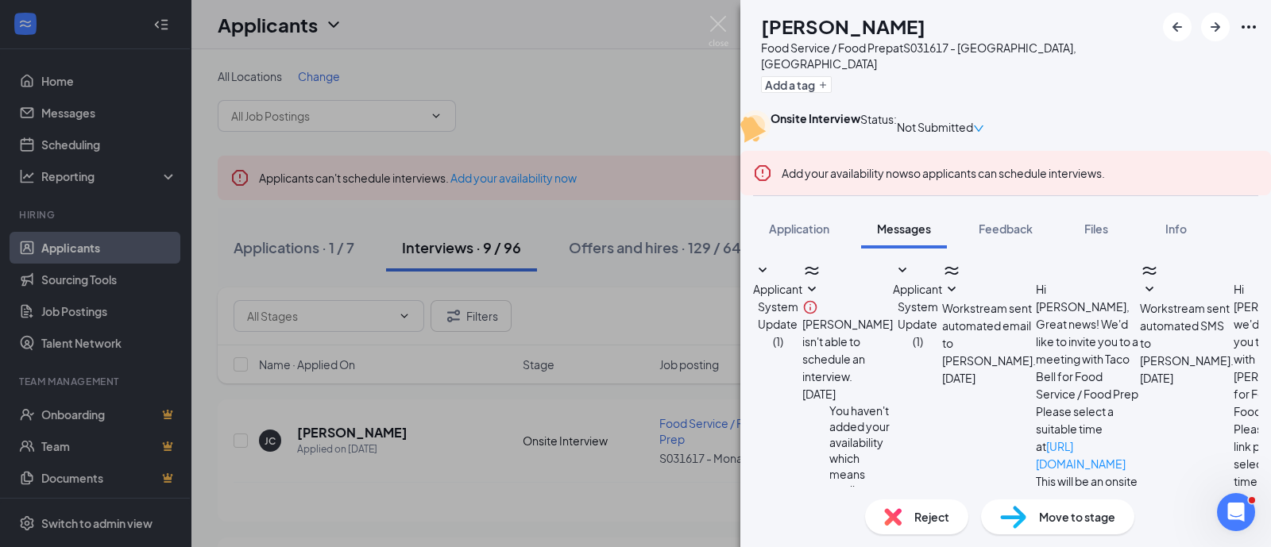
scroll to position [304, 0]
type textarea "[PERSON_NAME], Are you able to come for an interview [DATE] at 3:30?"
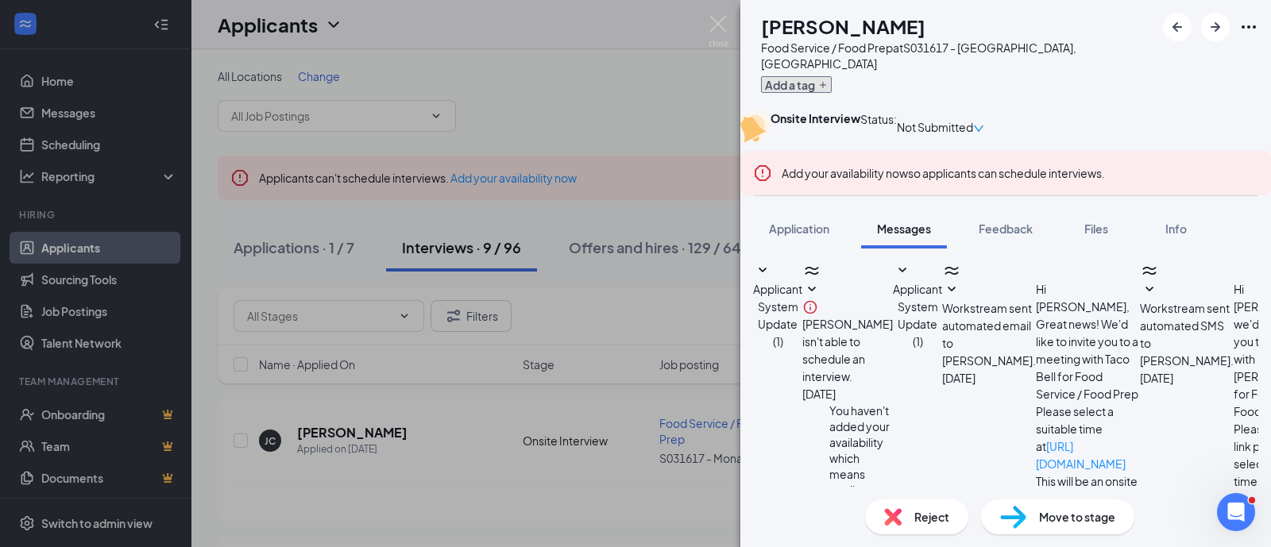
click at [831, 76] on button "Add a tag" at bounding box center [796, 84] width 71 height 17
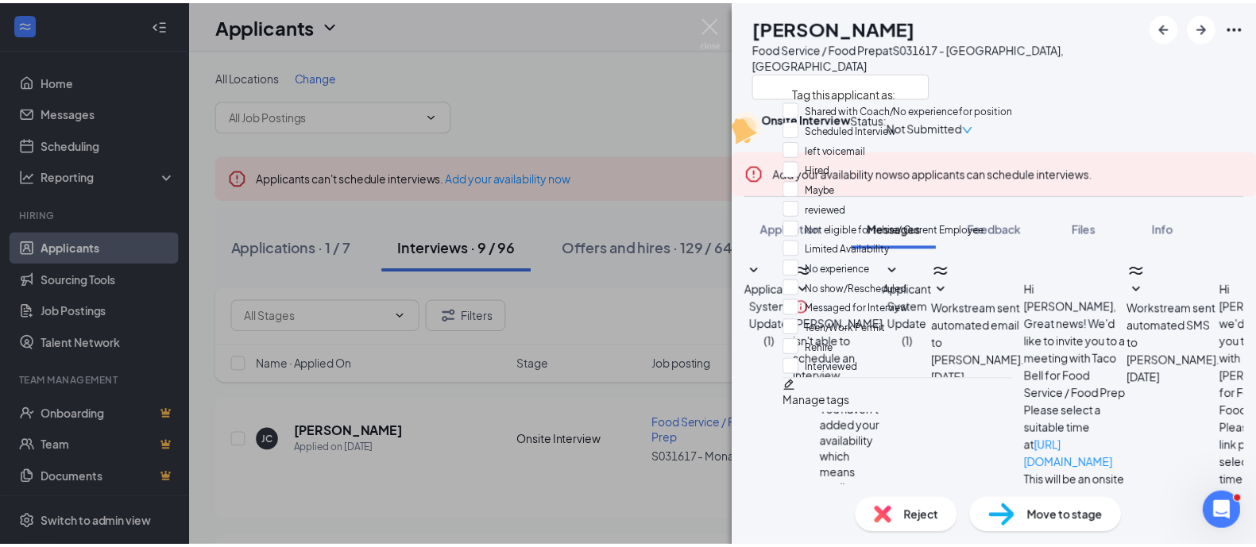
scroll to position [147, 0]
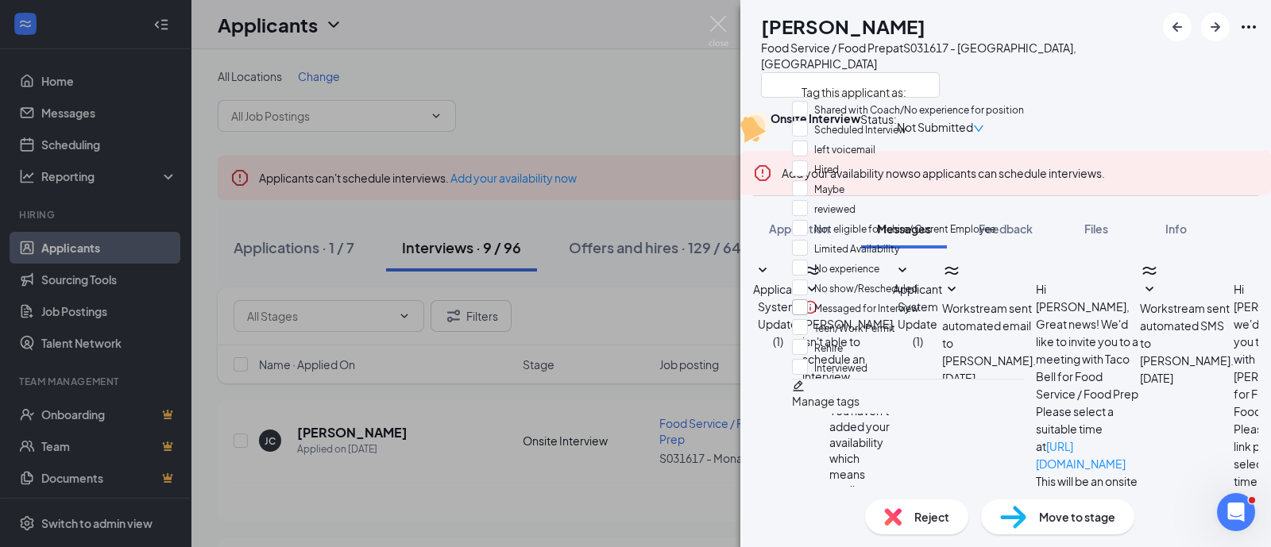
click at [884, 300] on input "Messaged for Interview" at bounding box center [855, 308] width 127 height 17
checkbox input "true"
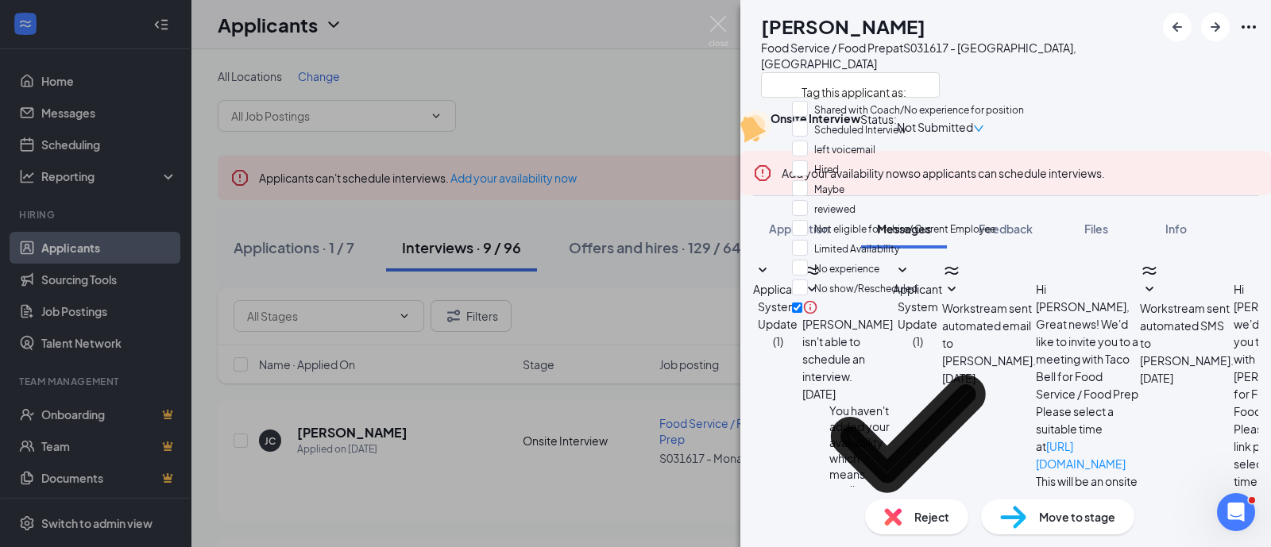
click at [632, 470] on div "[PERSON_NAME] Jayden [PERSON_NAME] Food Service / Food Prep at S031617 - Monaca…" at bounding box center [635, 273] width 1271 height 547
